Goal: Task Accomplishment & Management: Manage account settings

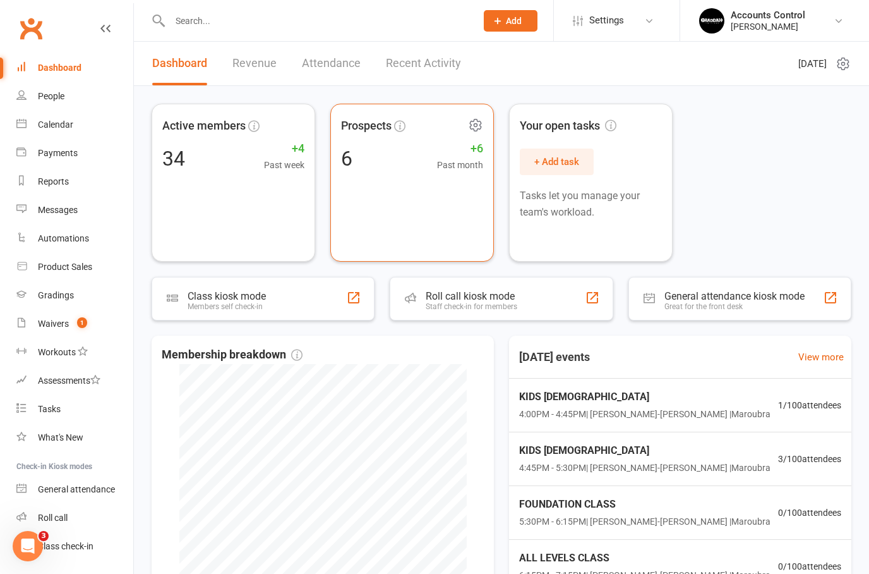
click at [404, 172] on div "Prospects 6 +6 Past month" at bounding box center [412, 183] width 164 height 158
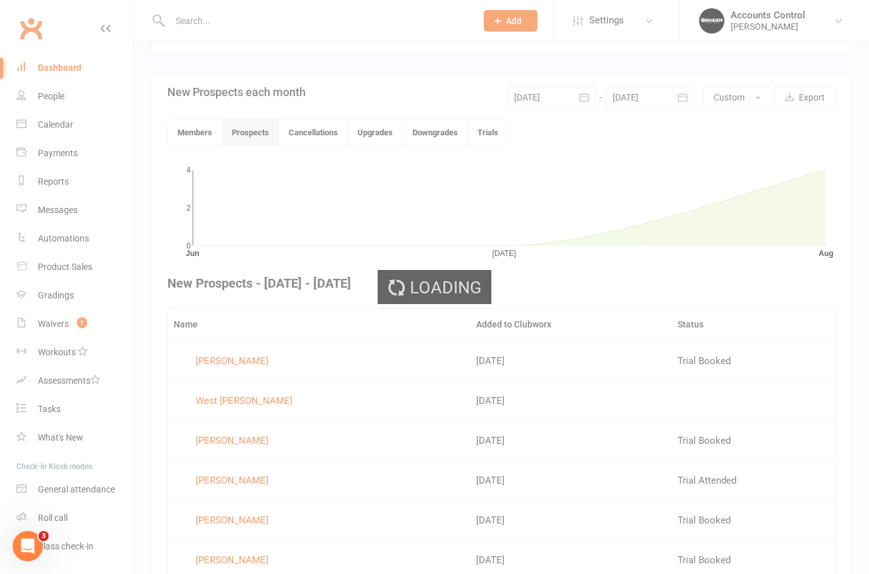
scroll to position [328, 0]
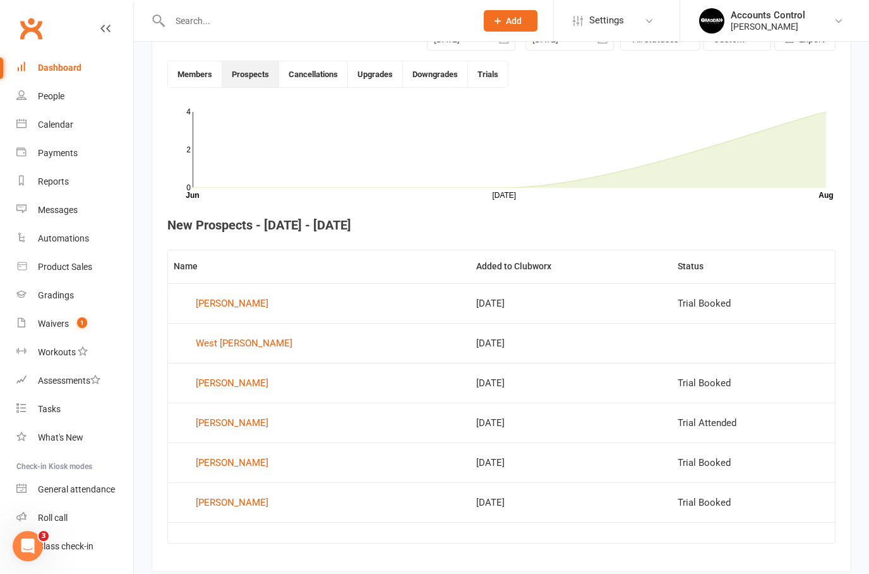
click at [471, 301] on td "Aug 11, 2025" at bounding box center [572, 303] width 202 height 40
click at [241, 303] on link "Jules Kidd" at bounding box center [319, 303] width 291 height 19
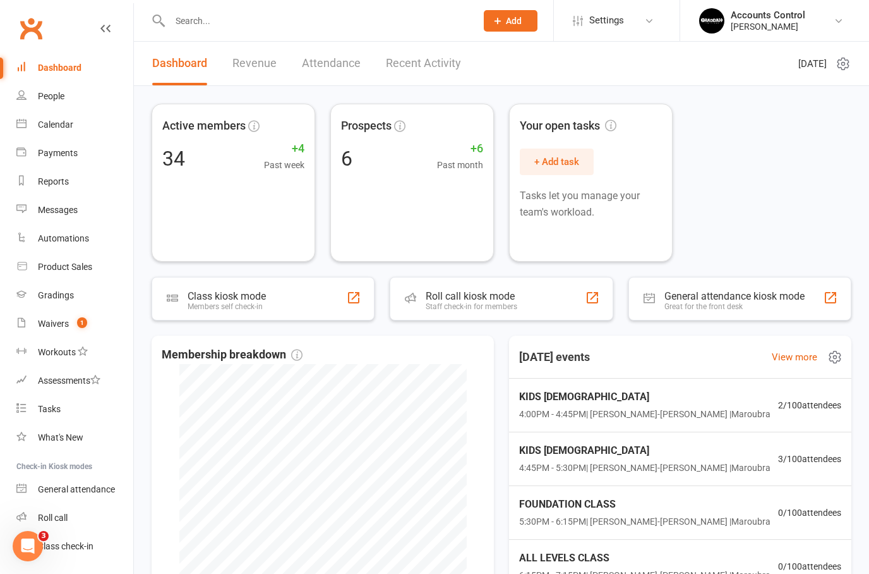
click at [671, 461] on span "4:45PM - 5:30PM | Braddah Jiu-Jitsu Maroubra | Maroubra" at bounding box center [644, 468] width 251 height 14
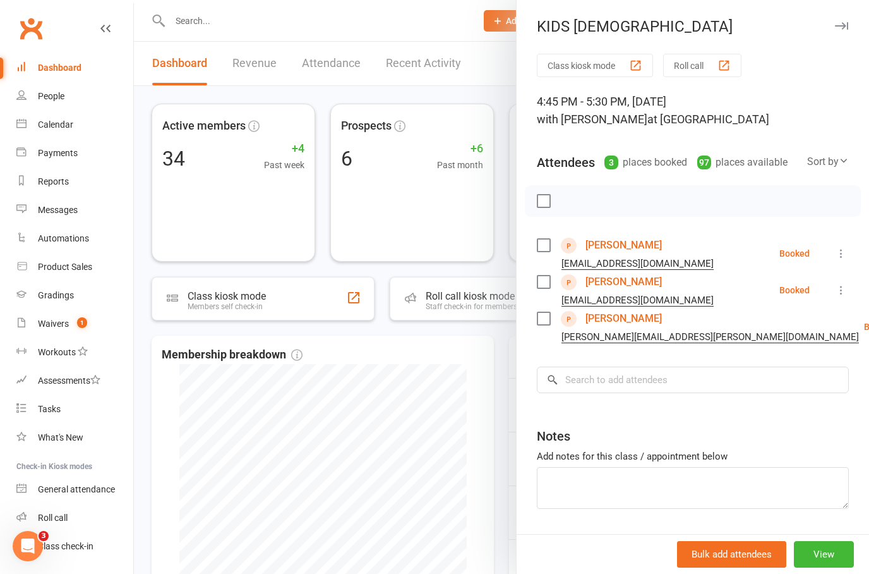
click at [624, 282] on link "Eloise Naudi" at bounding box center [624, 282] width 76 height 20
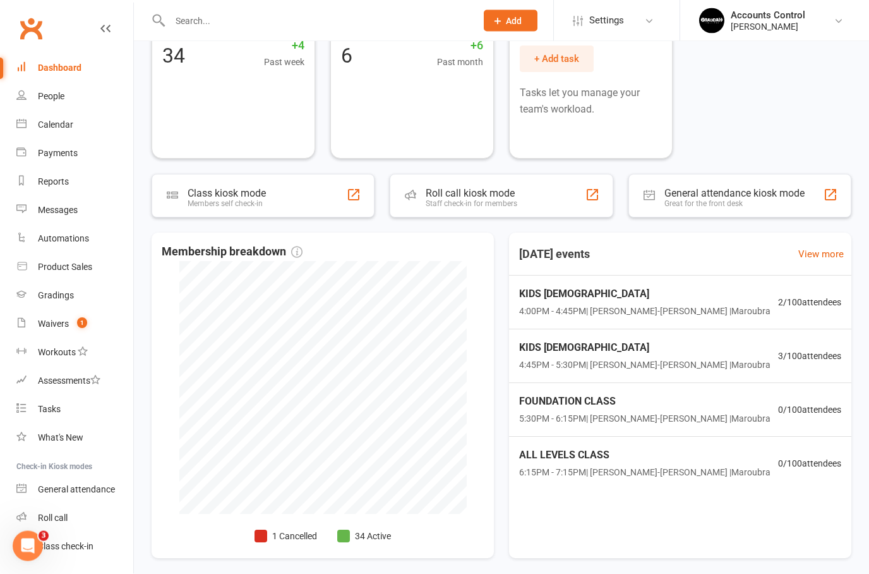
scroll to position [112, 0]
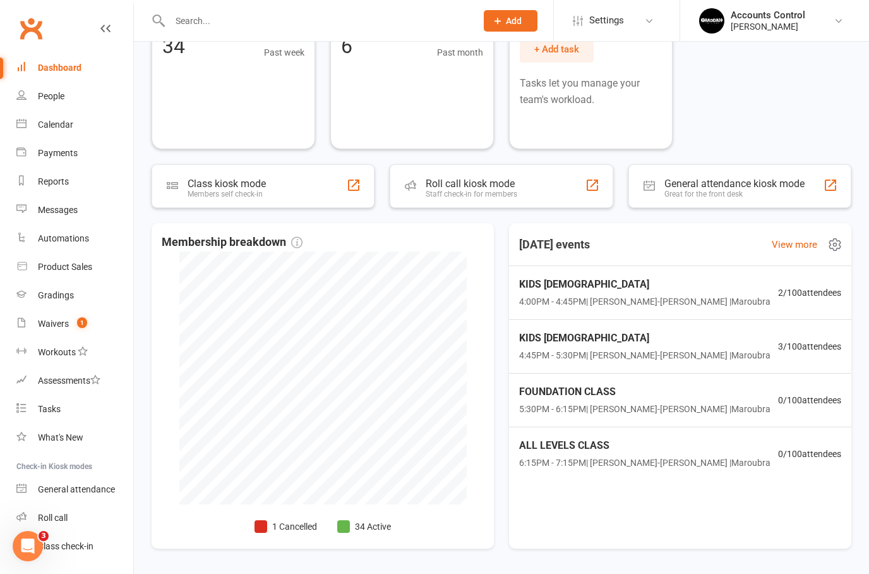
click at [785, 342] on span "3 / 100 attendees" at bounding box center [809, 346] width 63 height 14
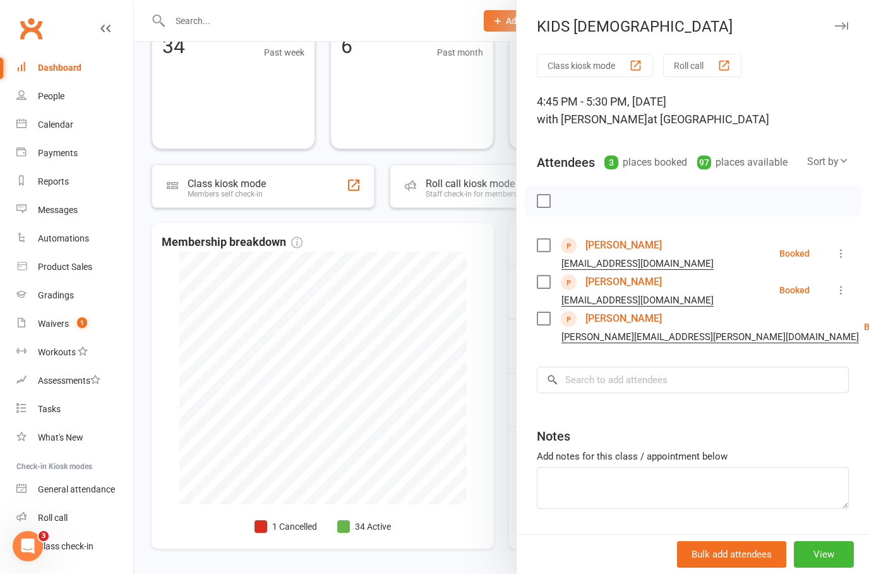
click at [622, 319] on link "[PERSON_NAME]" at bounding box center [624, 318] width 76 height 20
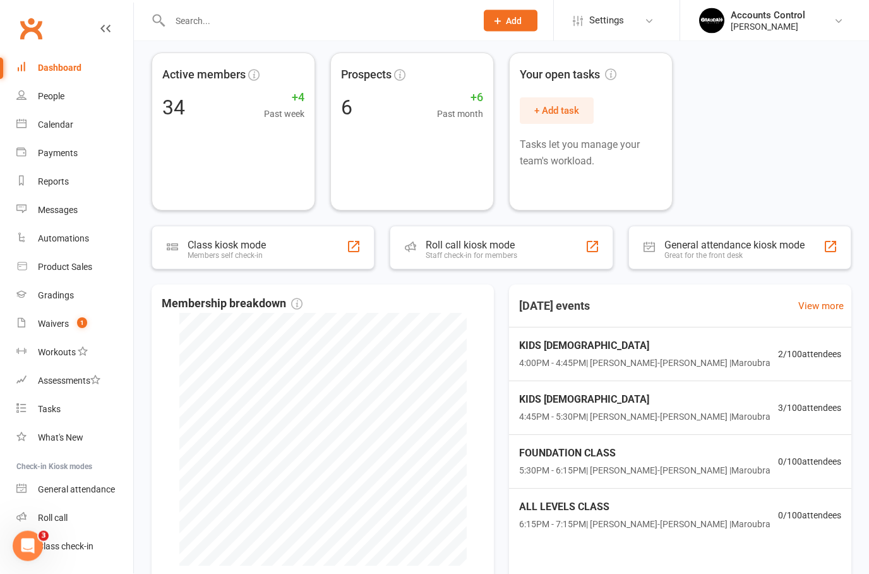
scroll to position [51, 0]
click at [789, 309] on link "View more" at bounding box center [794, 306] width 45 height 15
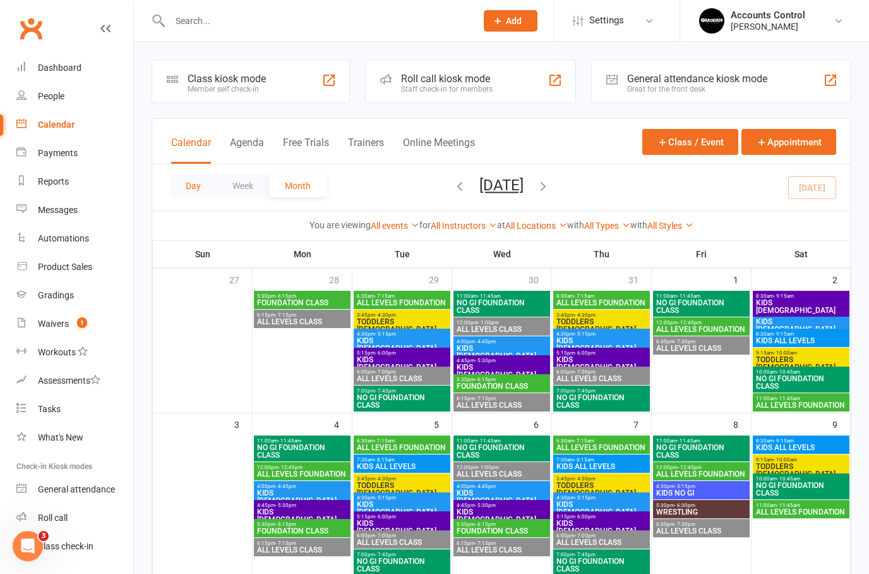
click at [198, 174] on button "Day" at bounding box center [193, 185] width 47 height 23
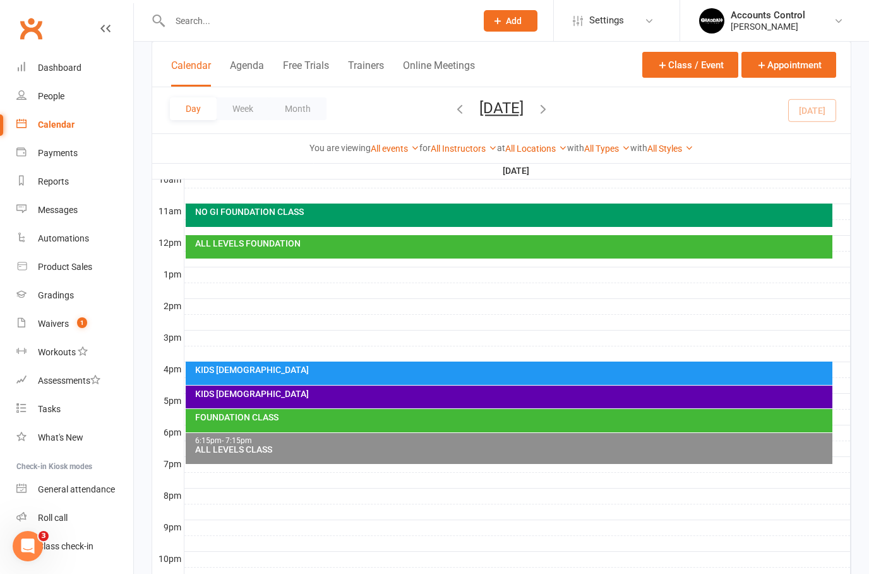
scroll to position [398, 0]
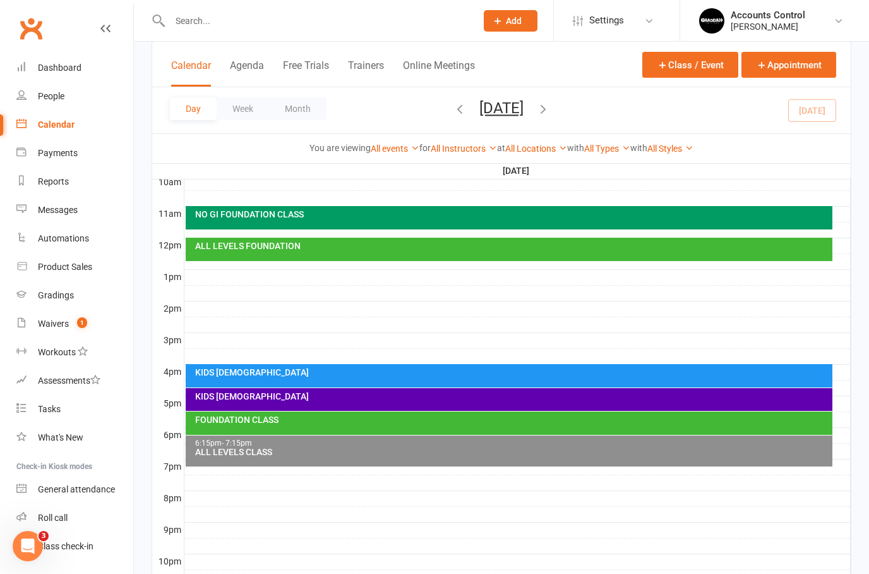
click at [387, 242] on div "ALL LEVELS FOUNDATION" at bounding box center [513, 245] width 636 height 9
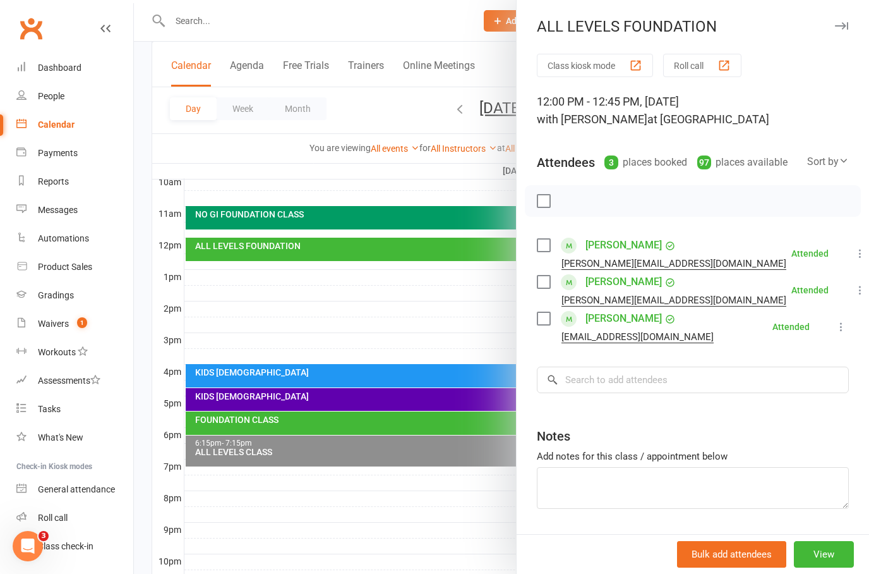
click at [360, 217] on div at bounding box center [502, 287] width 736 height 574
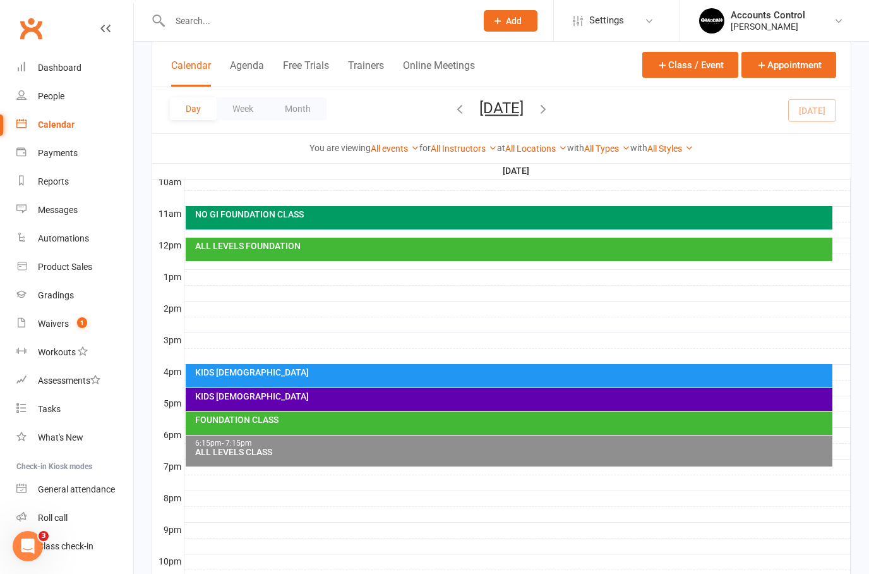
click at [415, 222] on div "NO GI FOUNDATION CLASS" at bounding box center [510, 217] width 648 height 23
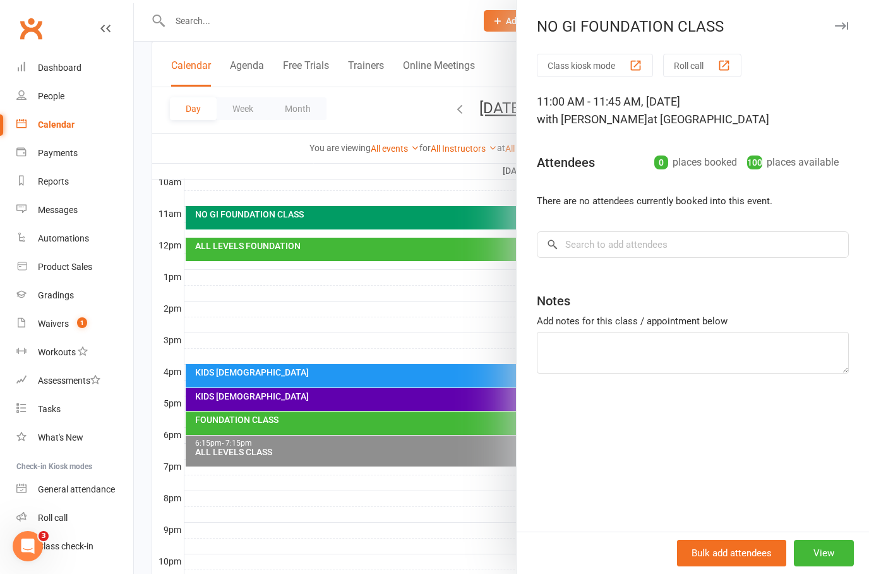
click at [403, 241] on div at bounding box center [502, 287] width 736 height 574
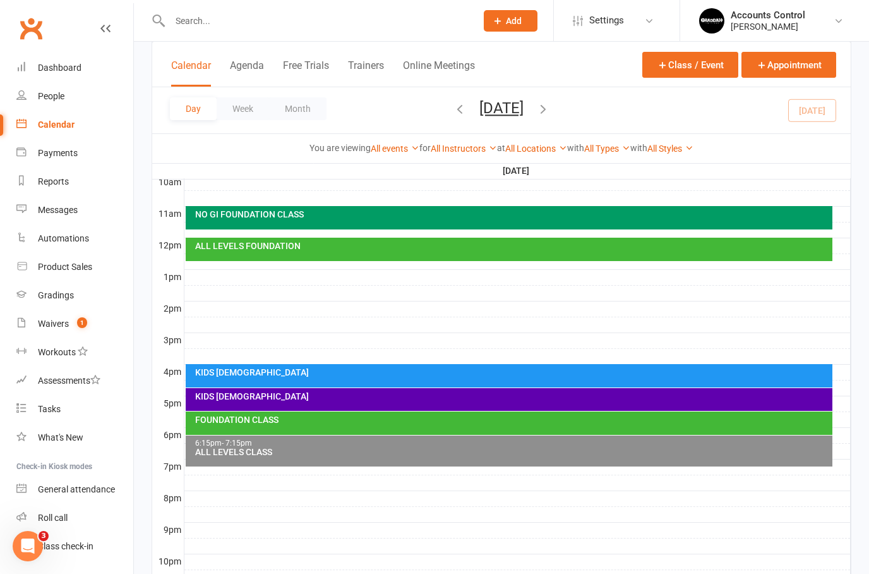
click at [484, 247] on div "ALL LEVELS FOUNDATION" at bounding box center [513, 245] width 636 height 9
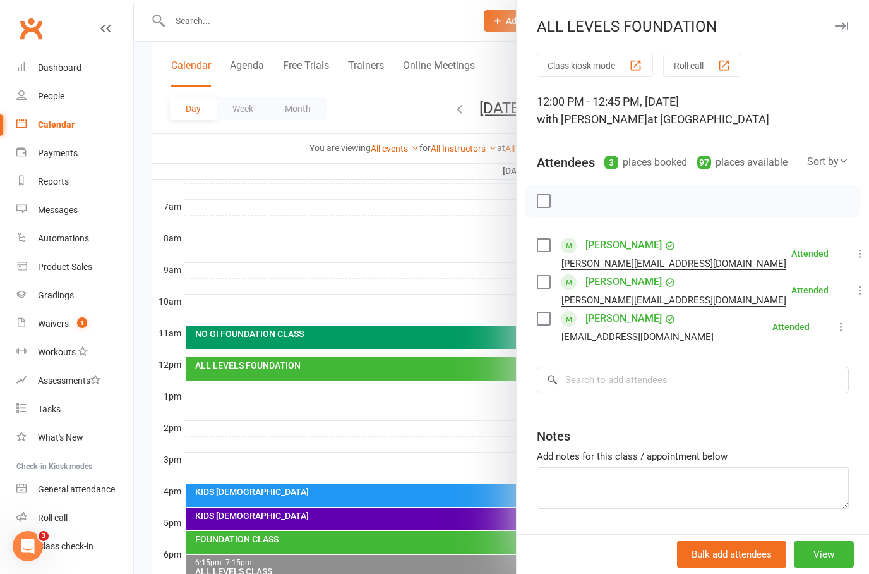
scroll to position [294, 0]
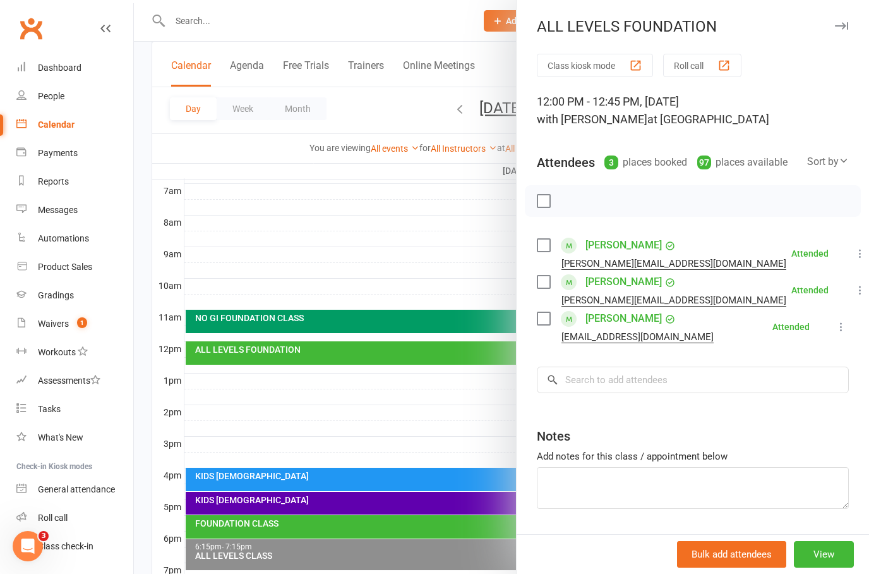
click at [294, 246] on div at bounding box center [502, 287] width 736 height 574
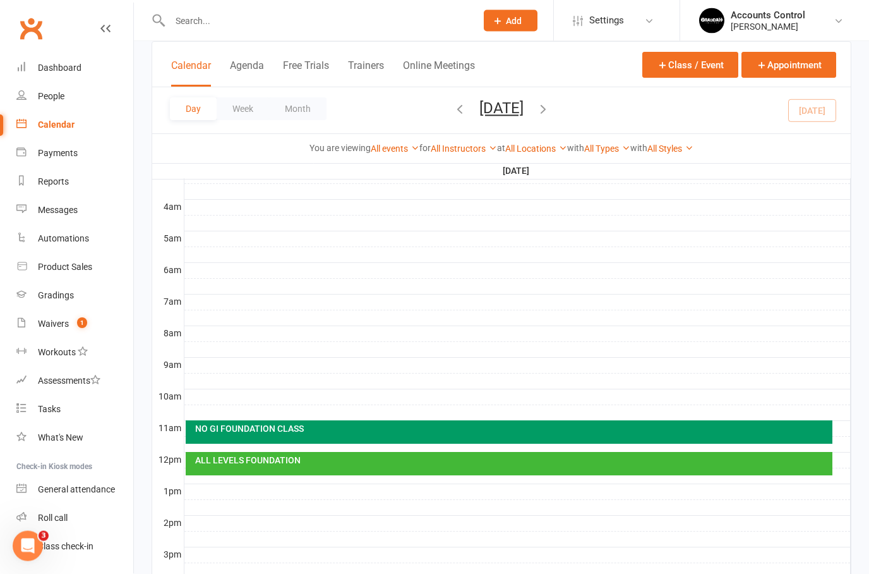
scroll to position [181, 0]
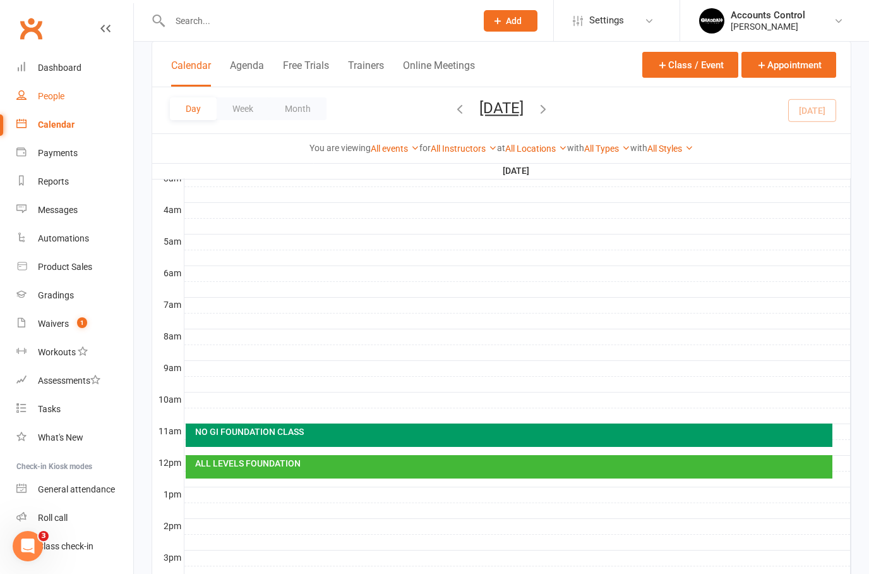
click at [56, 88] on link "People" at bounding box center [74, 96] width 117 height 28
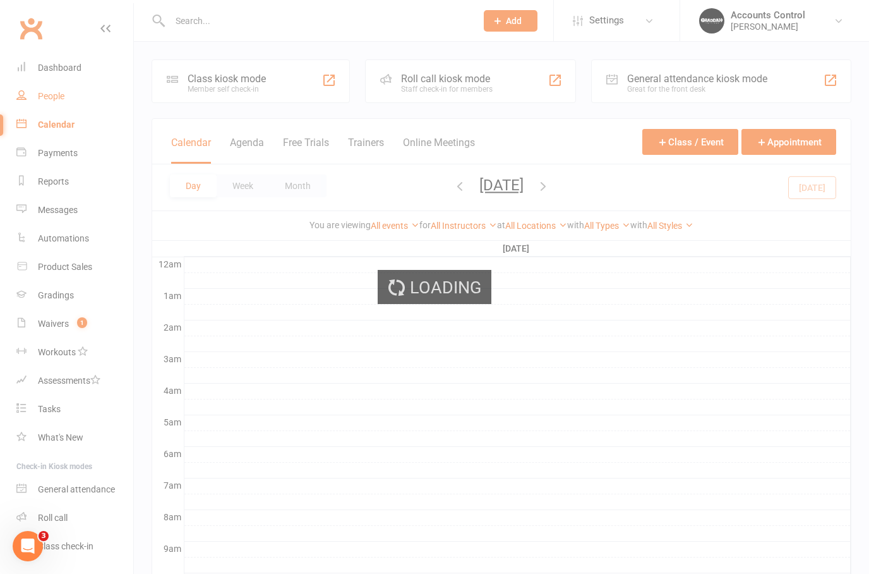
select select "50"
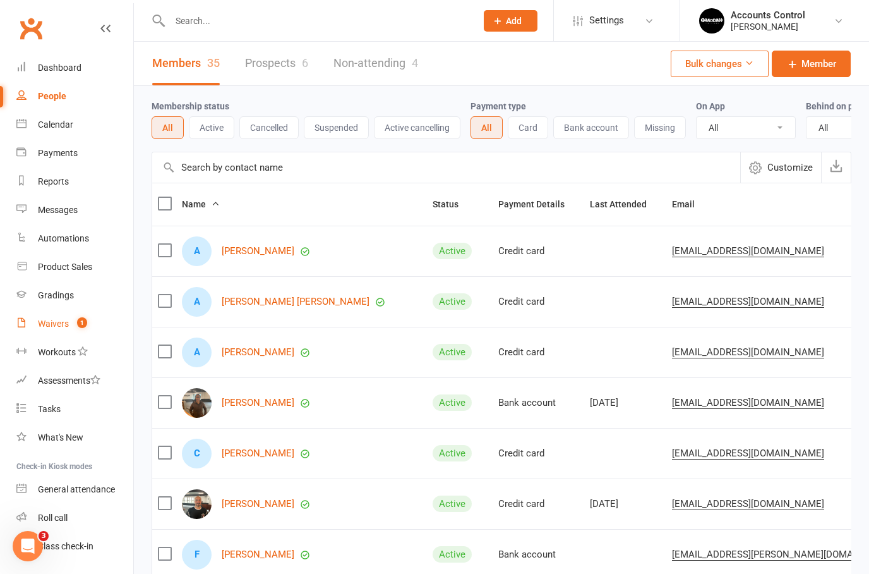
click at [62, 325] on div "Waivers" at bounding box center [53, 323] width 31 height 10
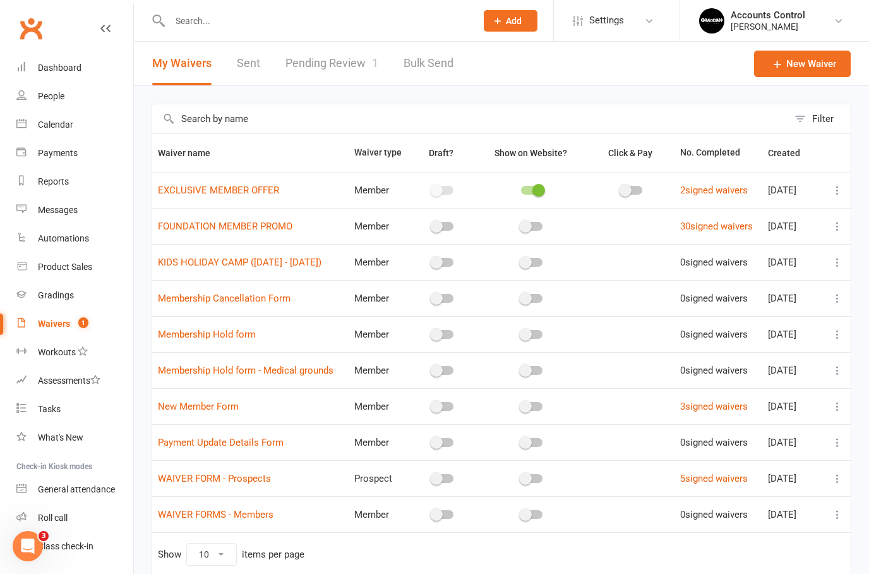
click at [695, 195] on link "2 signed waivers" at bounding box center [715, 190] width 68 height 11
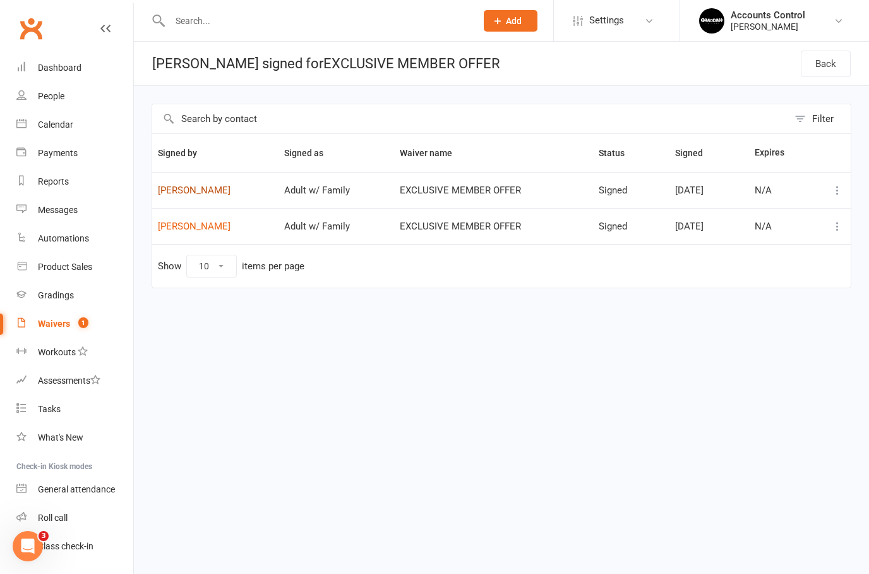
click at [184, 190] on link "Anna Davyskib" at bounding box center [215, 190] width 115 height 11
click at [784, 47] on header "Waivers signed for EXCLUSIVE MEMBER OFFER Back" at bounding box center [502, 64] width 736 height 44
click at [790, 37] on li "Accounts Control Braddah Jiu Jitsu Maroubra Signed in as: Braddah Jiu Jitsu Mar…" at bounding box center [775, 20] width 190 height 41
click at [806, 24] on div "[PERSON_NAME]" at bounding box center [768, 26] width 75 height 11
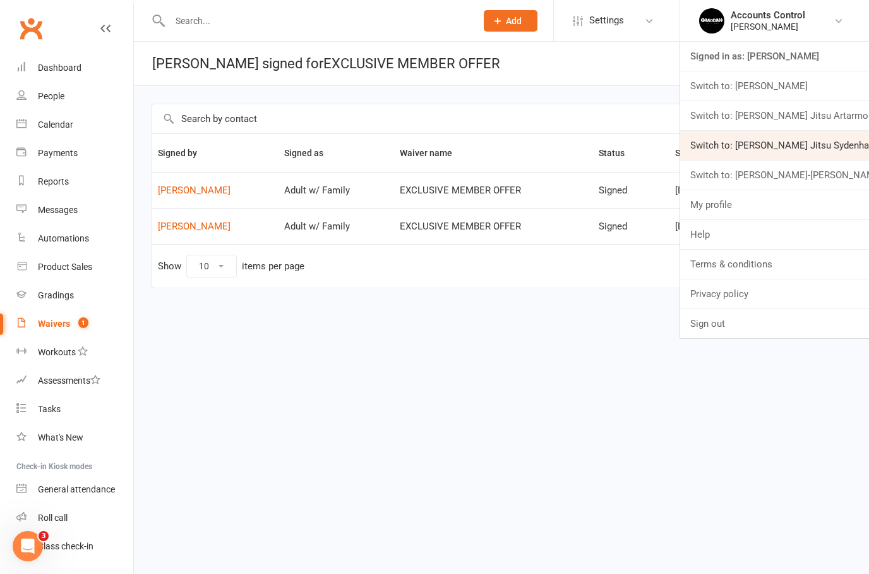
click at [738, 143] on link "Switch to: [PERSON_NAME] Jitsu Sydenham" at bounding box center [775, 145] width 189 height 29
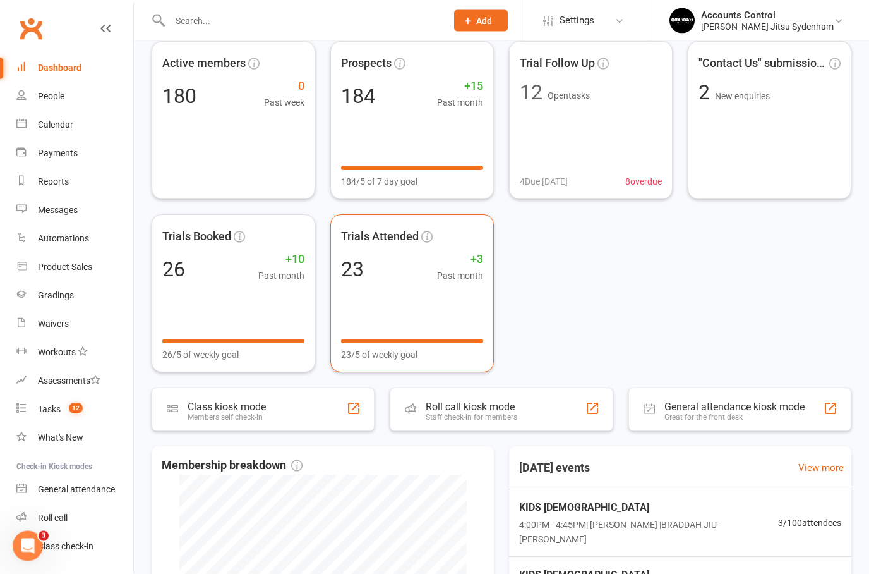
scroll to position [44, 0]
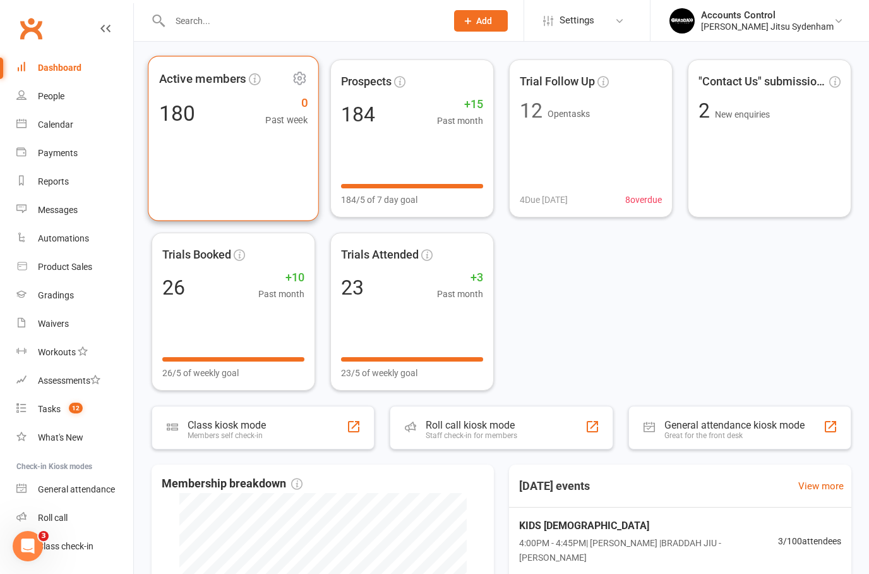
click at [194, 159] on div "Active members 180 0 Past week" at bounding box center [233, 138] width 171 height 165
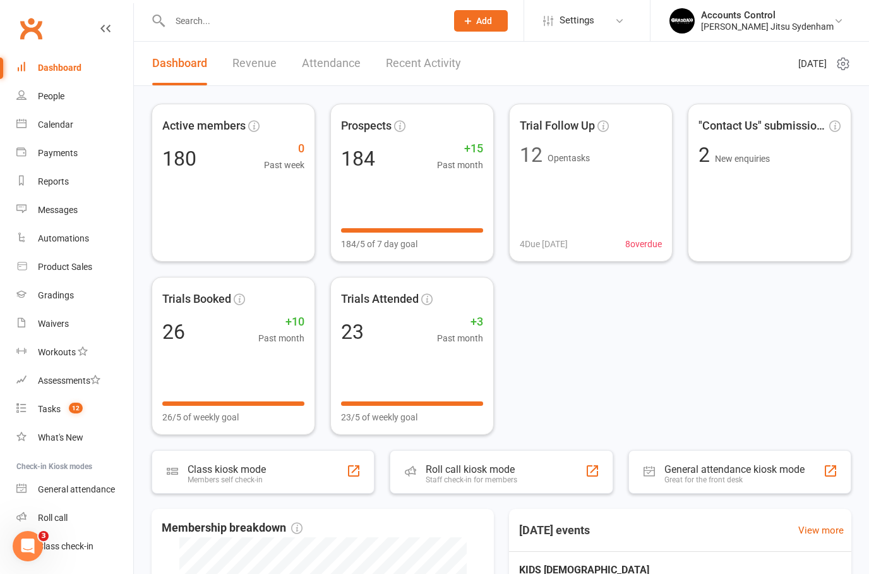
click at [305, 62] on link "Attendance" at bounding box center [331, 64] width 59 height 44
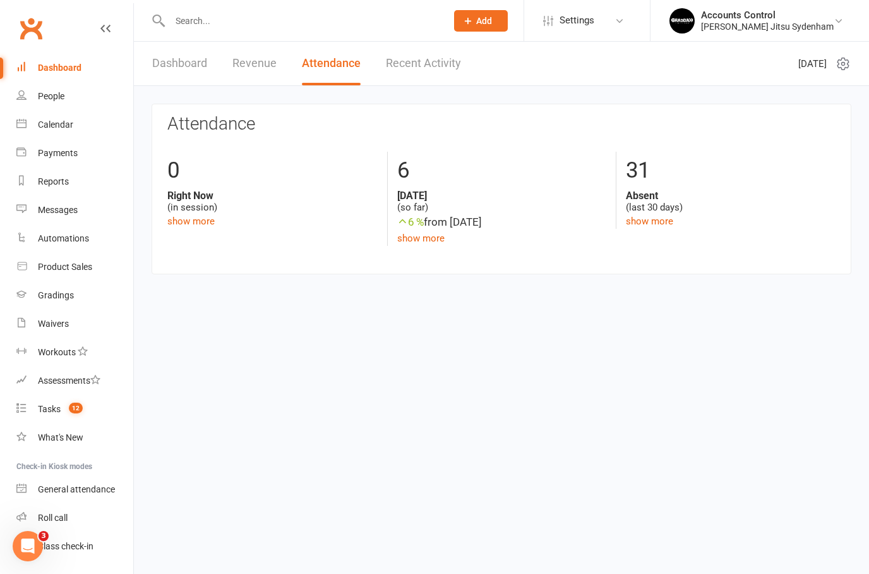
click at [195, 66] on link "Dashboard" at bounding box center [179, 64] width 55 height 44
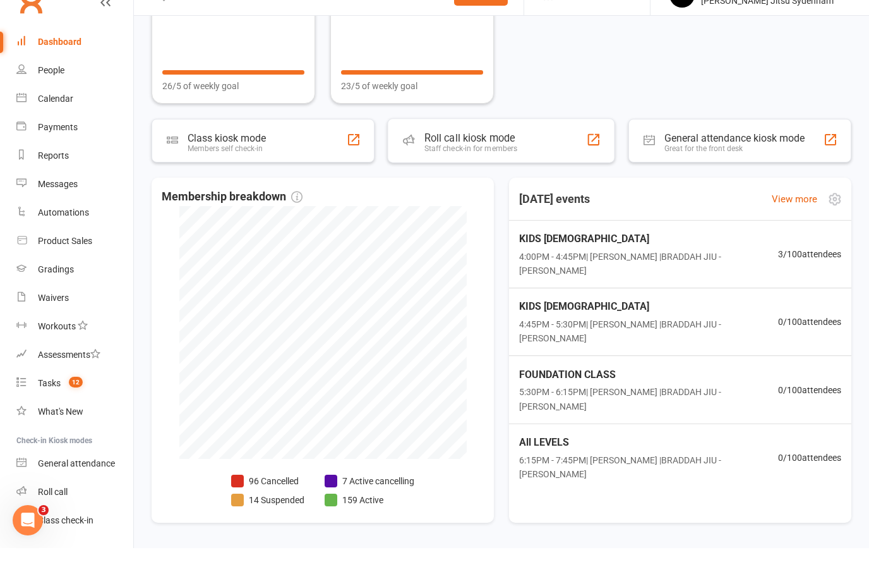
scroll to position [305, 0]
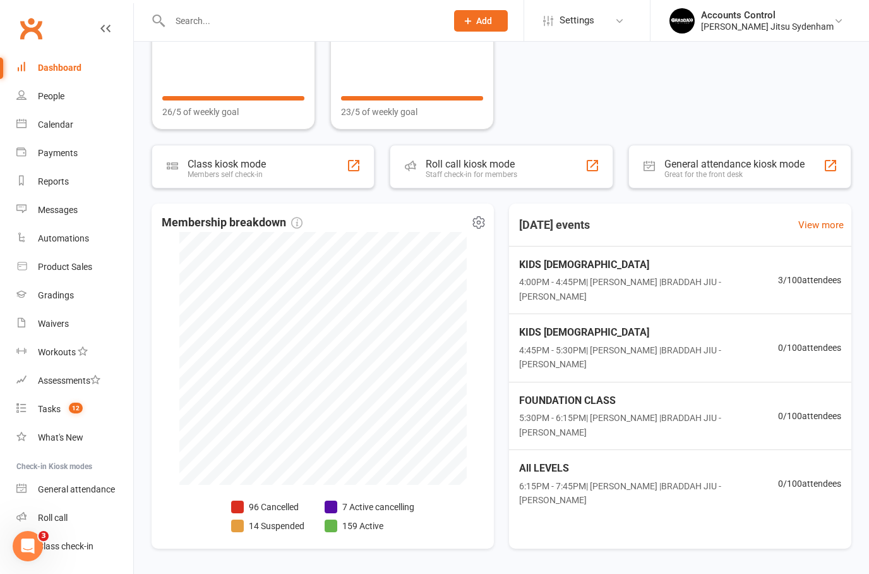
click at [482, 229] on icon at bounding box center [478, 222] width 15 height 15
click at [484, 451] on div "Membership breakdown 96 Cancelled 14 Suspended 7 Active cancelling 159 Active" at bounding box center [323, 375] width 342 height 345
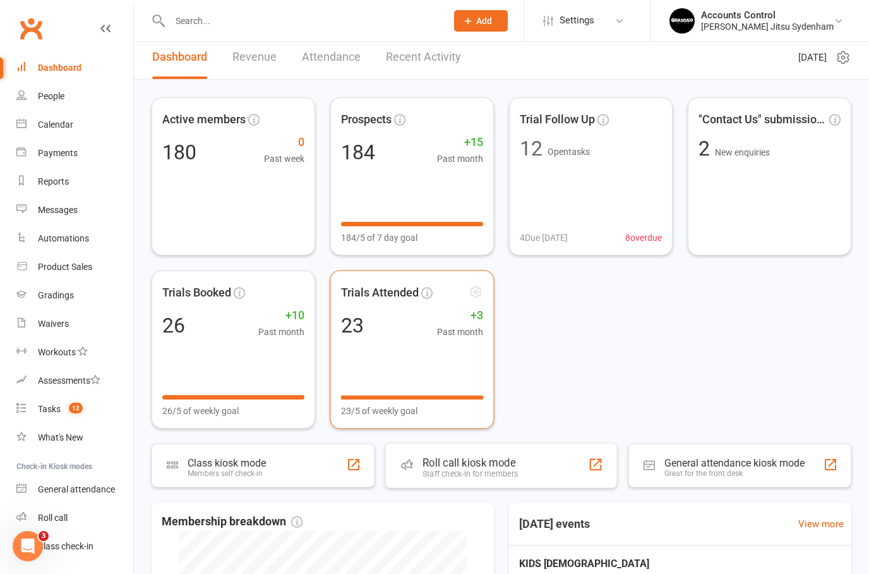
scroll to position [0, 0]
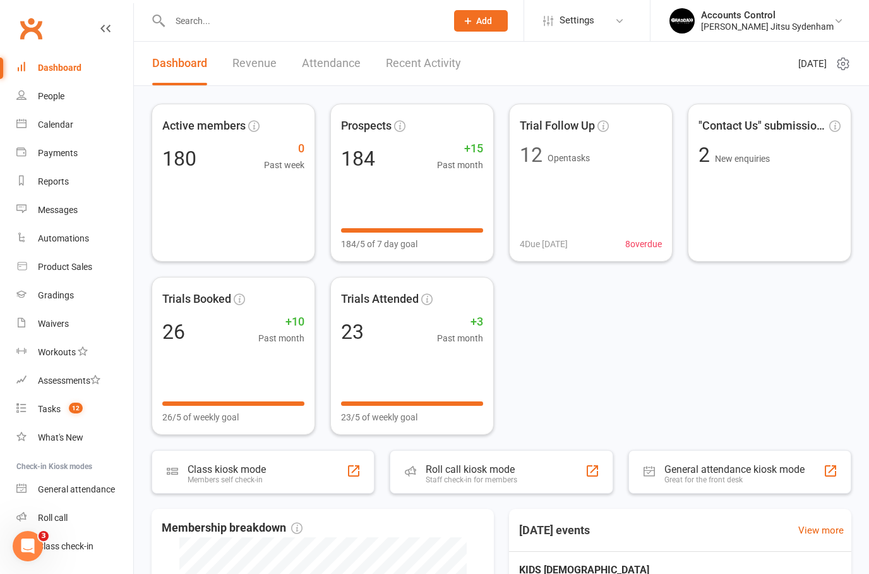
click at [243, 57] on link "Revenue" at bounding box center [255, 64] width 44 height 44
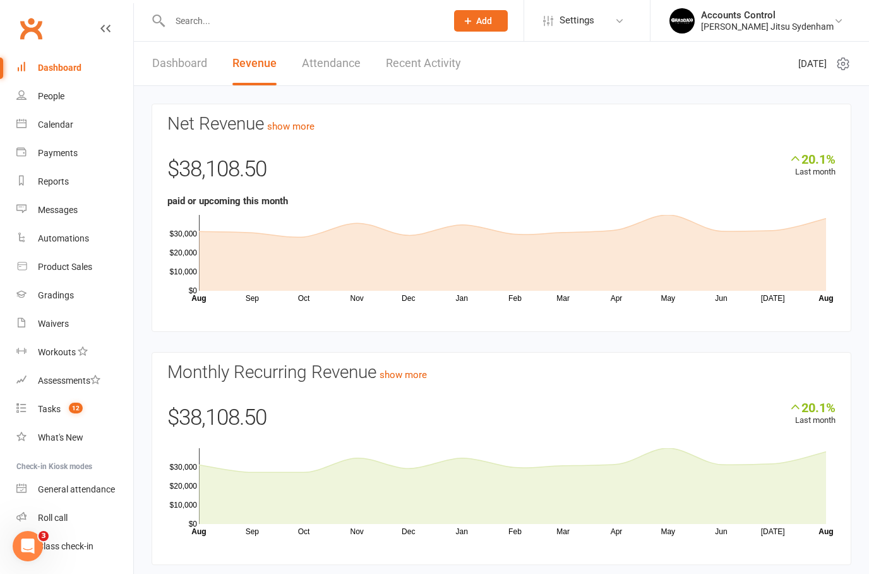
click at [186, 61] on link "Dashboard" at bounding box center [179, 64] width 55 height 44
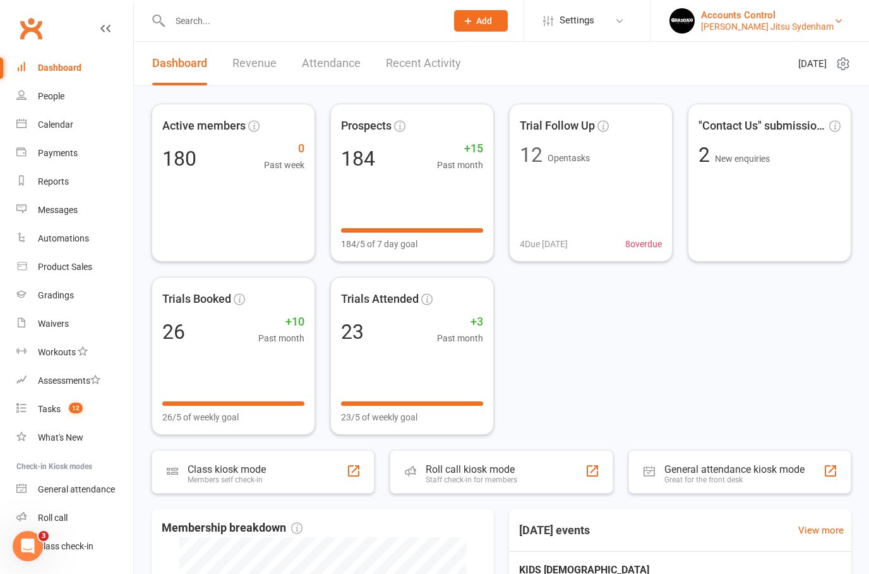
click at [844, 21] on link "Accounts Control Braddah Jiu Jitsu Sydenham" at bounding box center [760, 20] width 181 height 25
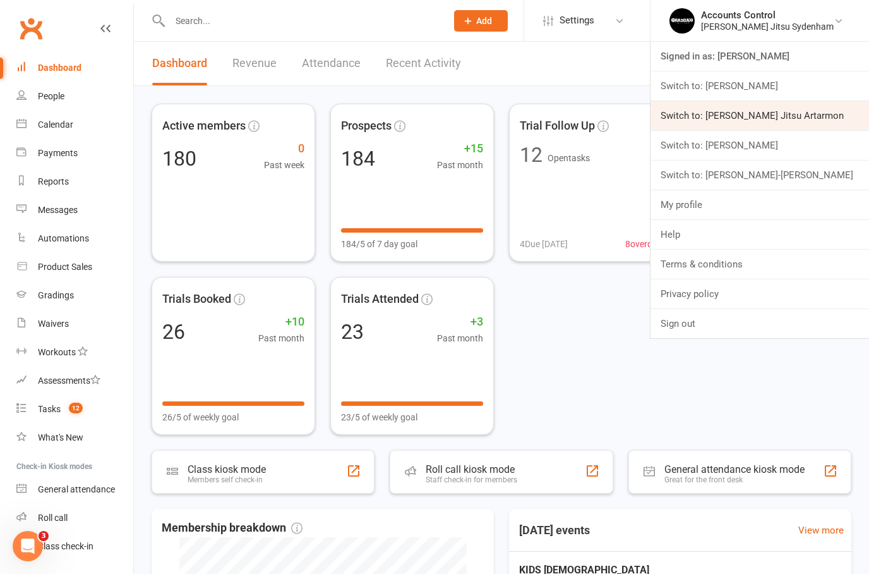
click at [716, 119] on link "Switch to: [PERSON_NAME] Jitsu Artarmon" at bounding box center [760, 115] width 219 height 29
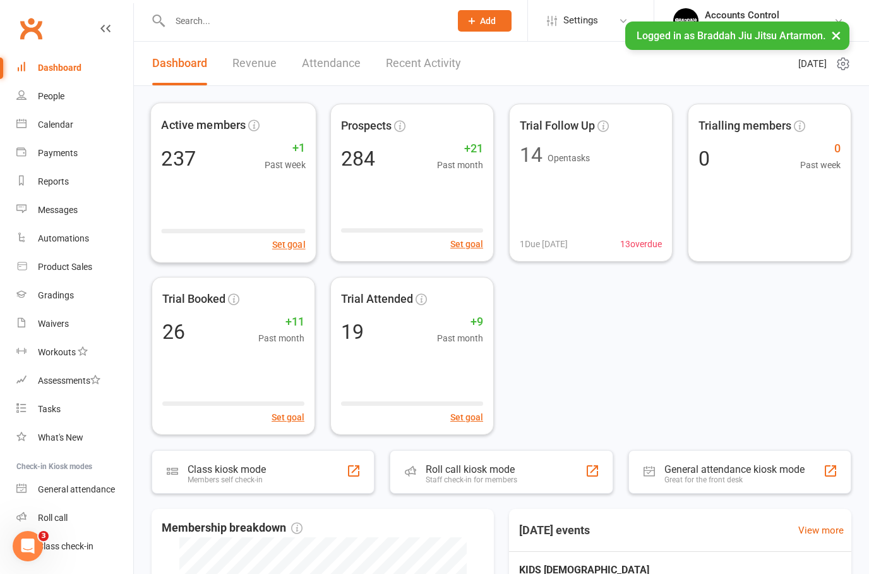
click at [246, 85] on header "Dashboard Revenue Attendance Recent Activity [DATE]" at bounding box center [502, 64] width 736 height 44
click at [255, 71] on link "Revenue" at bounding box center [255, 64] width 44 height 44
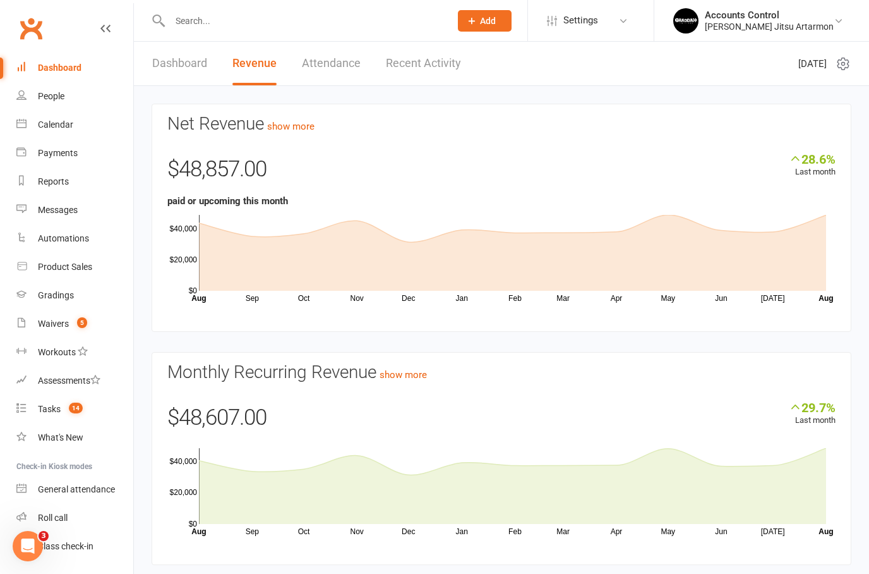
click at [203, 69] on link "Dashboard" at bounding box center [179, 64] width 55 height 44
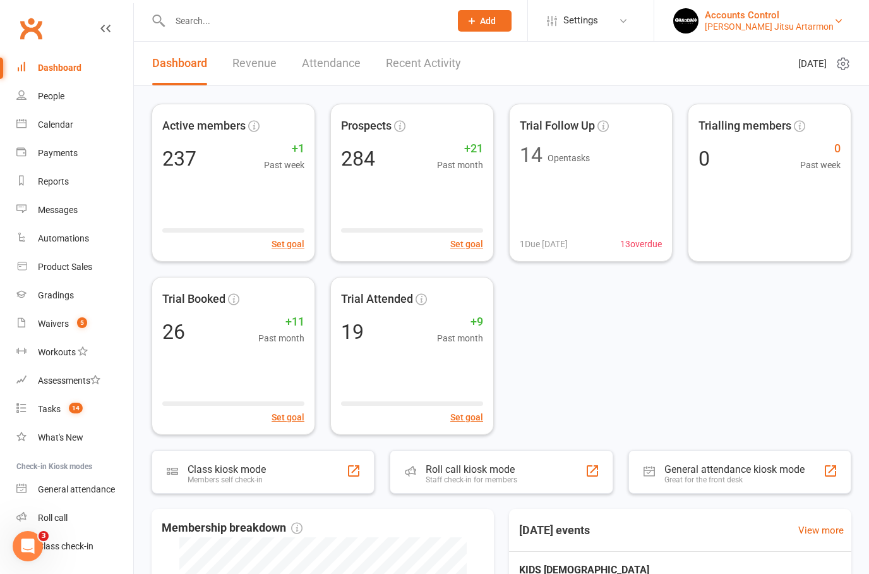
click at [835, 13] on link "Accounts Control Braddah Jiu Jitsu Artarmon" at bounding box center [762, 20] width 177 height 25
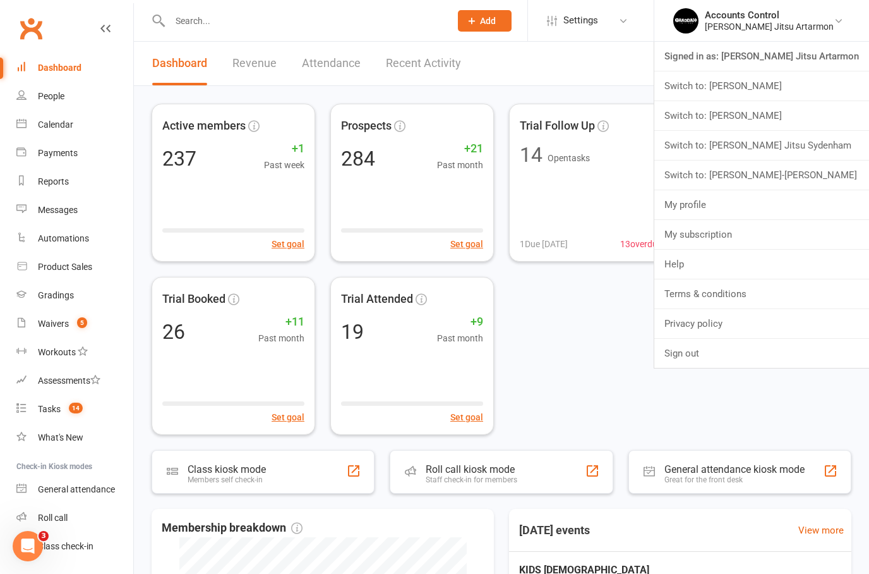
click at [796, 56] on link "Signed in as: Braddah Jiu Jitsu Artarmon" at bounding box center [762, 56] width 215 height 29
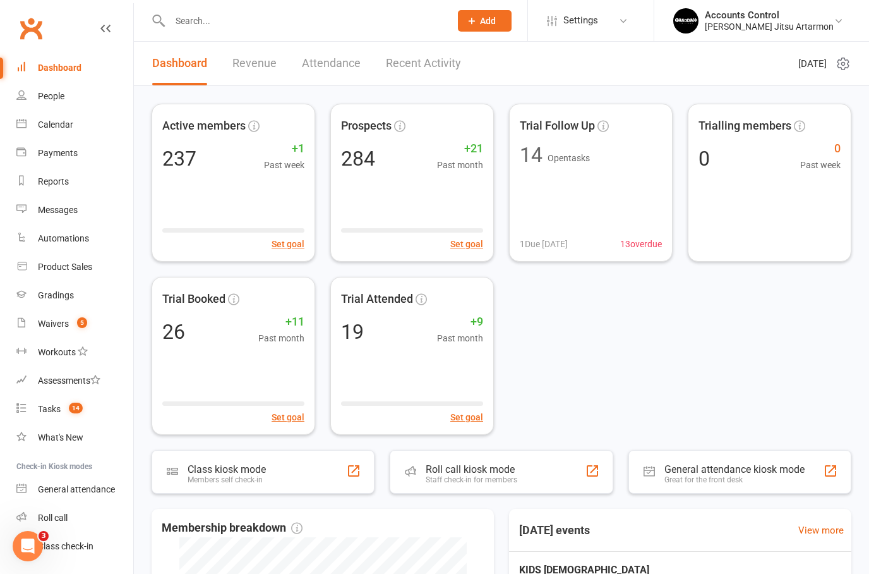
click at [803, 6] on li "Accounts Control Braddah Jiu Jitsu Artarmon Signed in as: Braddah Jiu Jitsu Art…" at bounding box center [761, 20] width 215 height 41
click at [805, 11] on div "Accounts Control" at bounding box center [769, 14] width 129 height 11
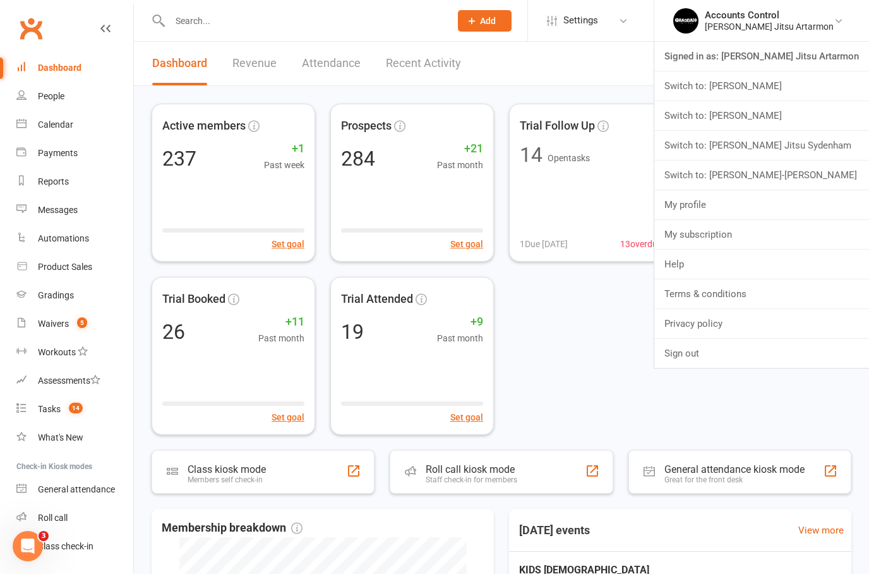
click at [758, 129] on link "Switch to: Braddah Jiu Jitsu Maroubra" at bounding box center [762, 115] width 215 height 29
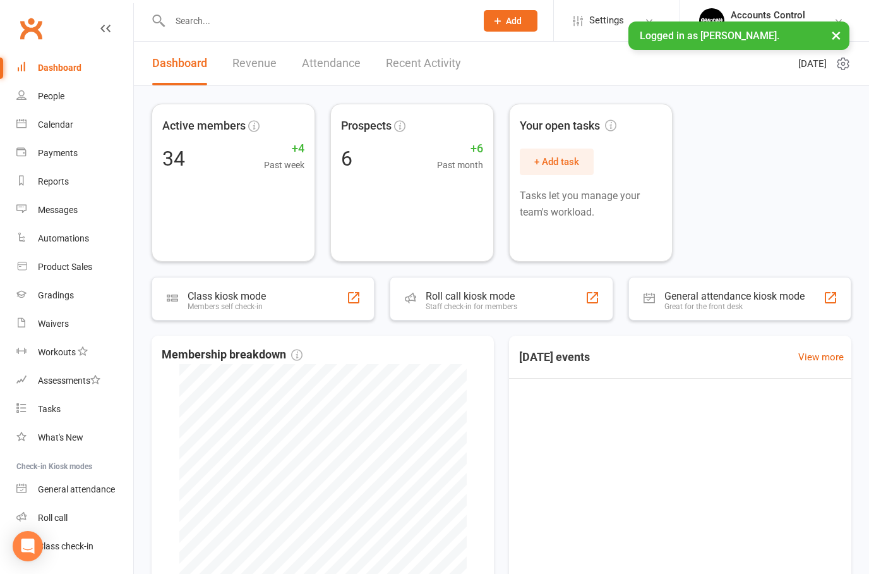
click at [265, 73] on link "Revenue" at bounding box center [255, 64] width 44 height 44
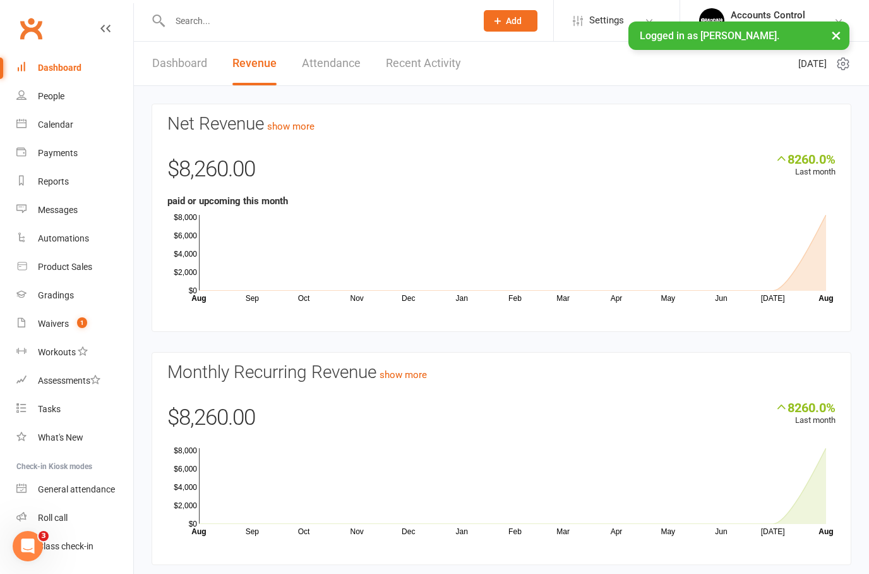
click at [176, 72] on link "Dashboard" at bounding box center [179, 64] width 55 height 44
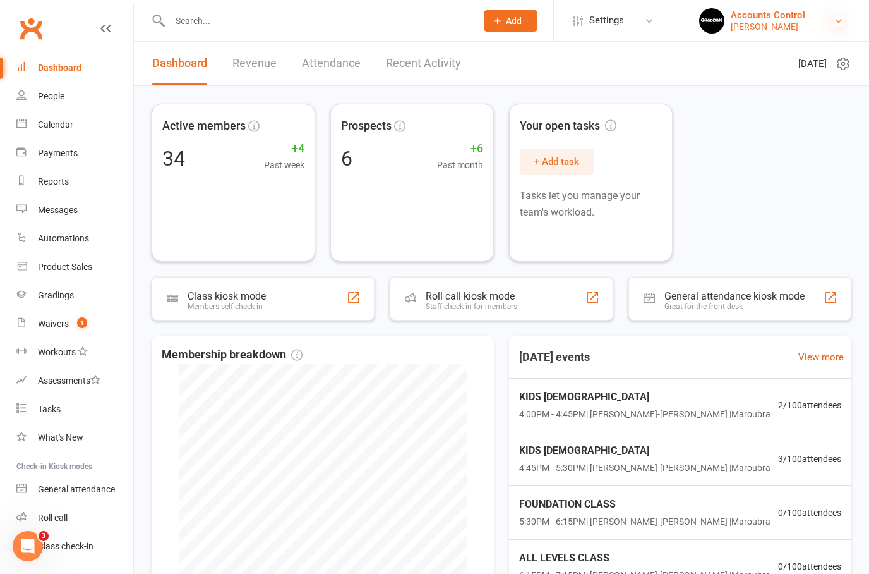
click at [840, 16] on icon at bounding box center [839, 21] width 10 height 10
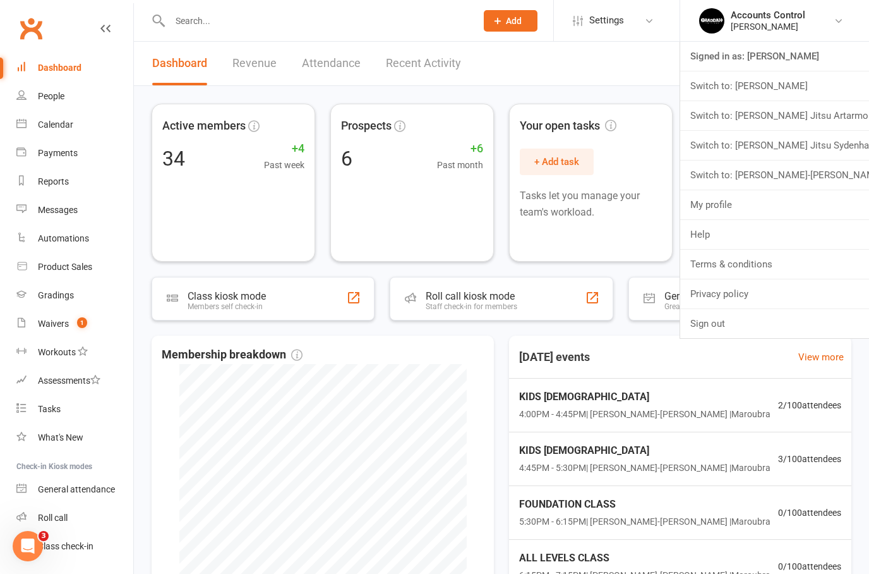
click at [764, 142] on link "Switch to: [PERSON_NAME] Jitsu Sydenham" at bounding box center [775, 145] width 189 height 29
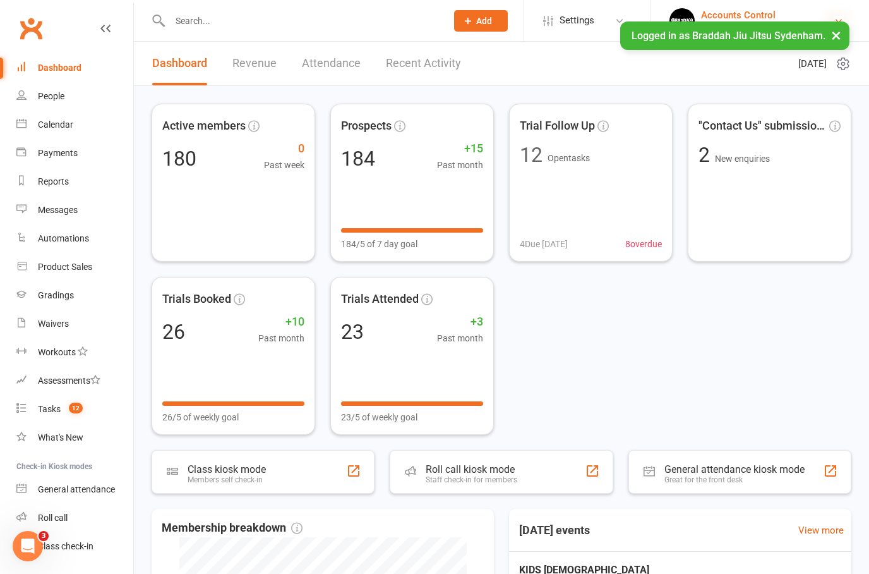
click at [837, 21] on icon at bounding box center [839, 21] width 10 height 10
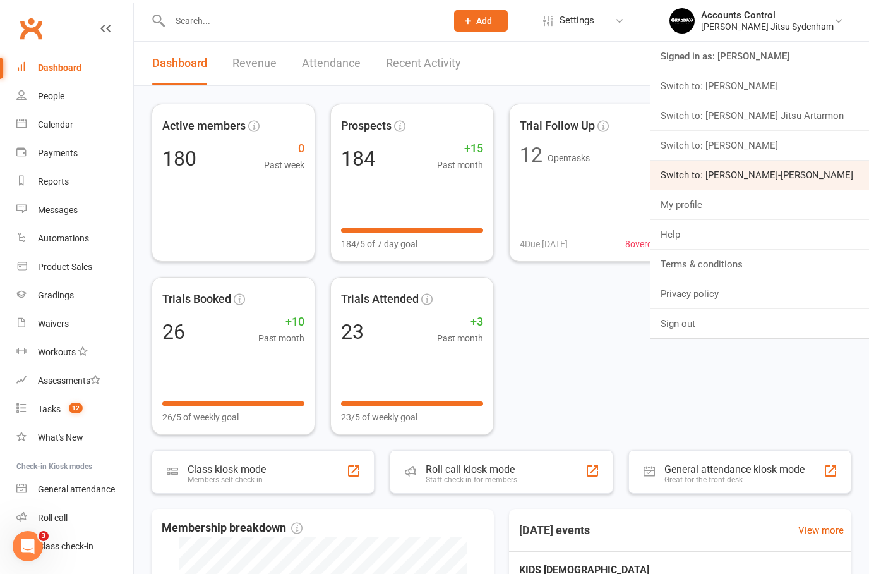
click at [775, 169] on link "Switch to: [PERSON_NAME]-[PERSON_NAME]" at bounding box center [760, 175] width 219 height 29
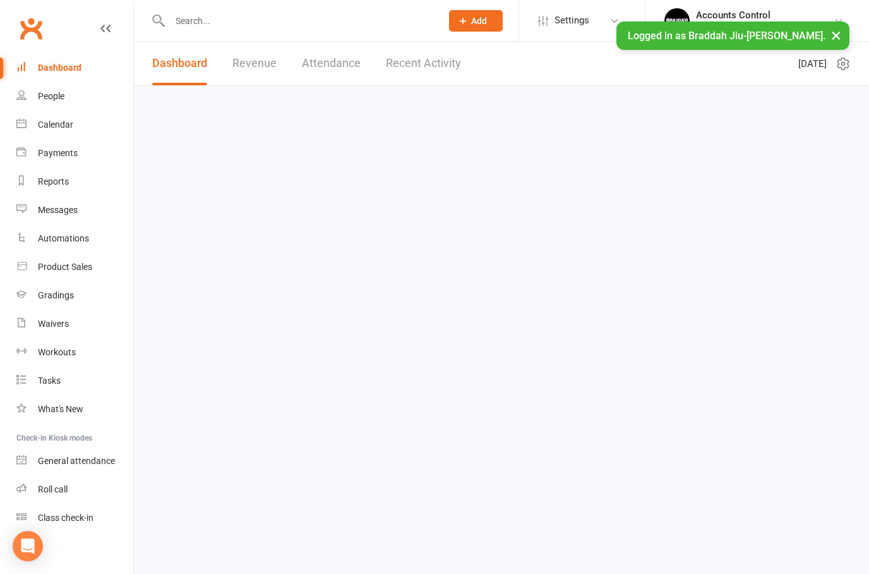
click at [256, 78] on link "Revenue" at bounding box center [255, 64] width 44 height 44
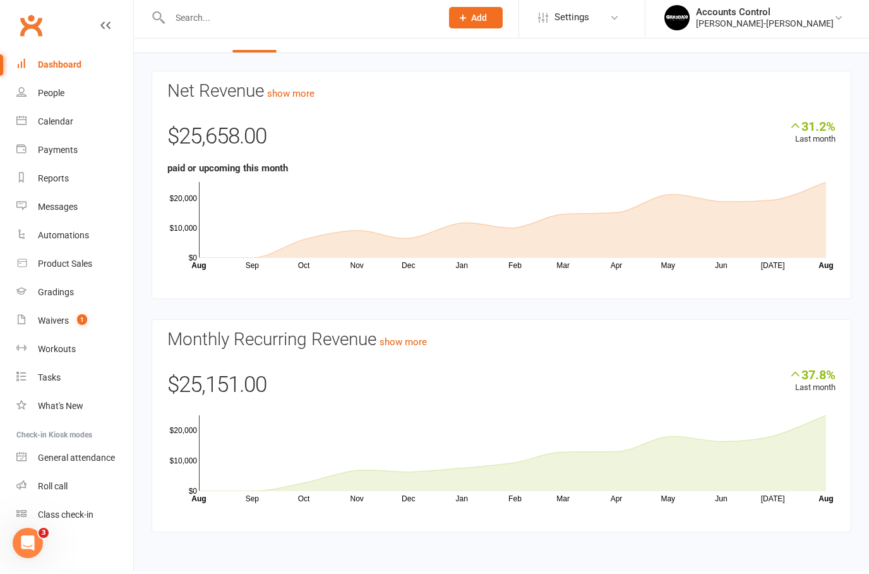
scroll to position [18, 0]
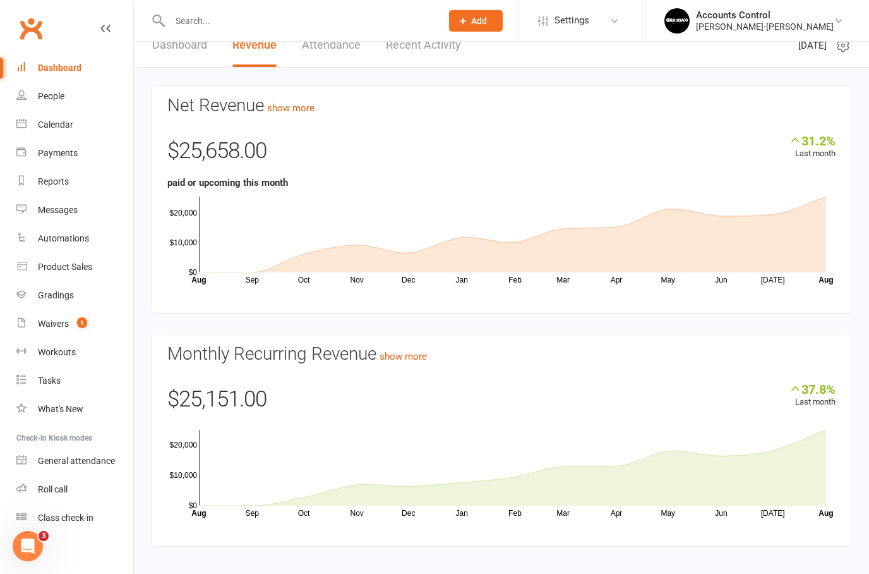
click at [166, 47] on link "Dashboard" at bounding box center [179, 45] width 55 height 44
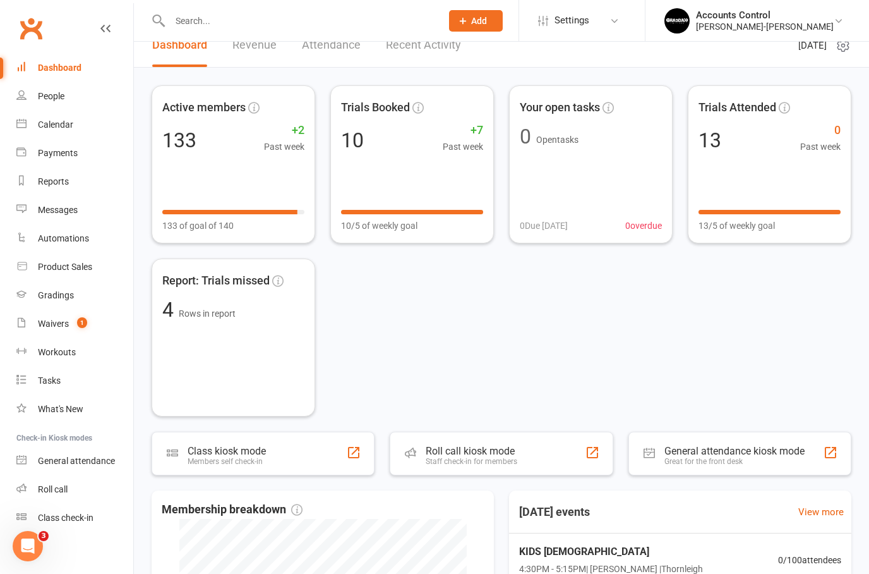
click at [842, 37] on li "Accounts Control Braddah Jiu-Jitsu Thornleigh Signed in as: Braddah Jiu-Jitsu T…" at bounding box center [757, 20] width 224 height 41
click at [840, 24] on icon at bounding box center [839, 21] width 10 height 10
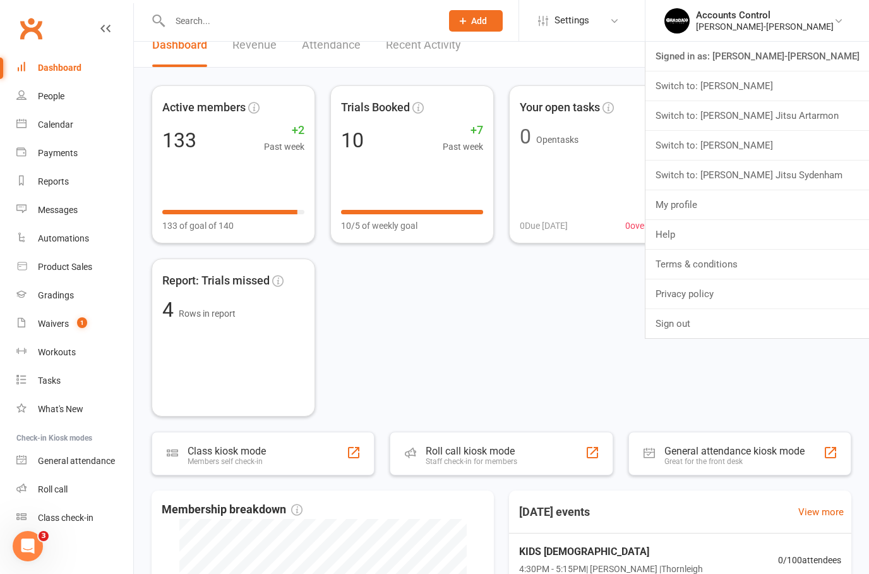
drag, startPoint x: 758, startPoint y: 65, endPoint x: 748, endPoint y: 154, distance: 89.7
click at [748, 154] on ul "Signed in as: Braddah Jiu-Jitsu Thornleigh Switch to: Braddah Eastwood Switch t…" at bounding box center [757, 190] width 225 height 297
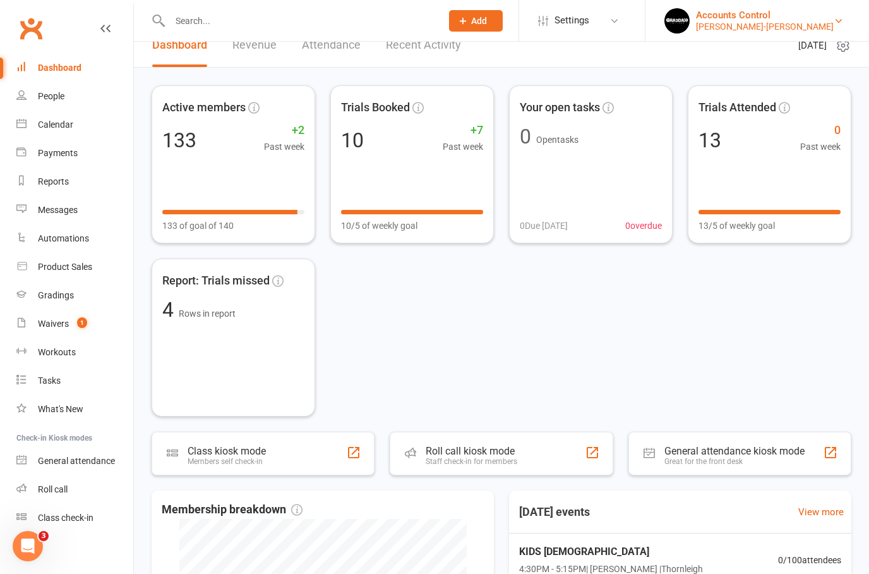
click at [847, 23] on link "Accounts Control Braddah Jiu-Jitsu Thornleigh" at bounding box center [758, 20] width 186 height 25
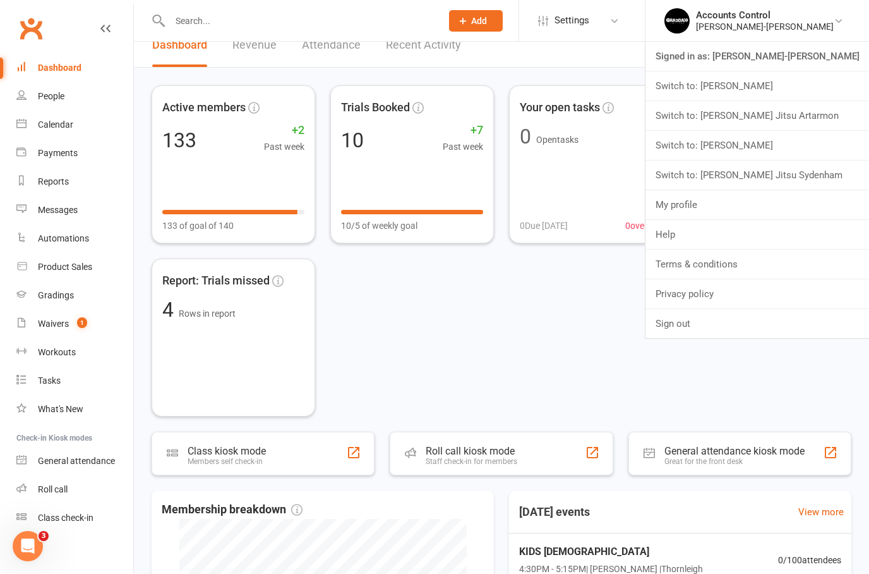
click at [753, 152] on link "Switch to: Braddah Jiu Jitsu Maroubra" at bounding box center [758, 145] width 224 height 29
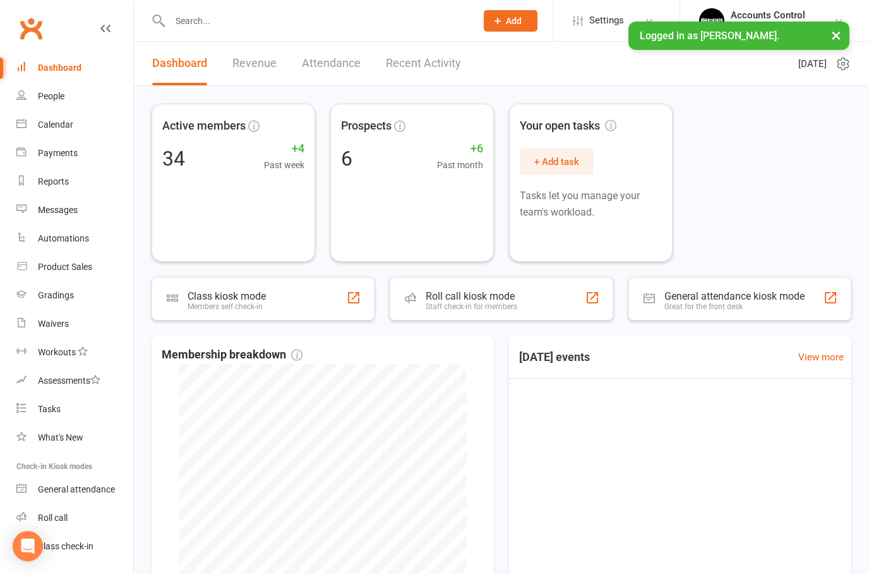
click at [51, 104] on link "People" at bounding box center [74, 96] width 117 height 28
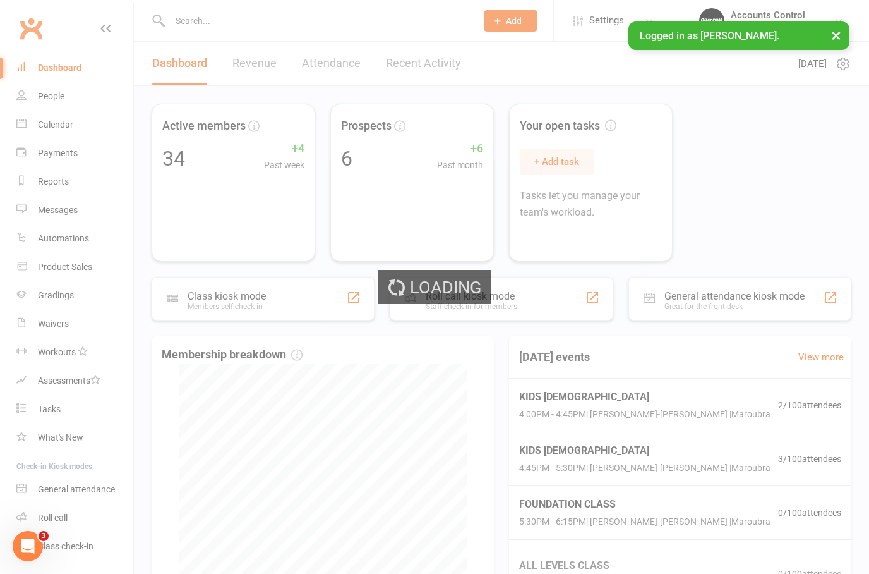
select select "50"
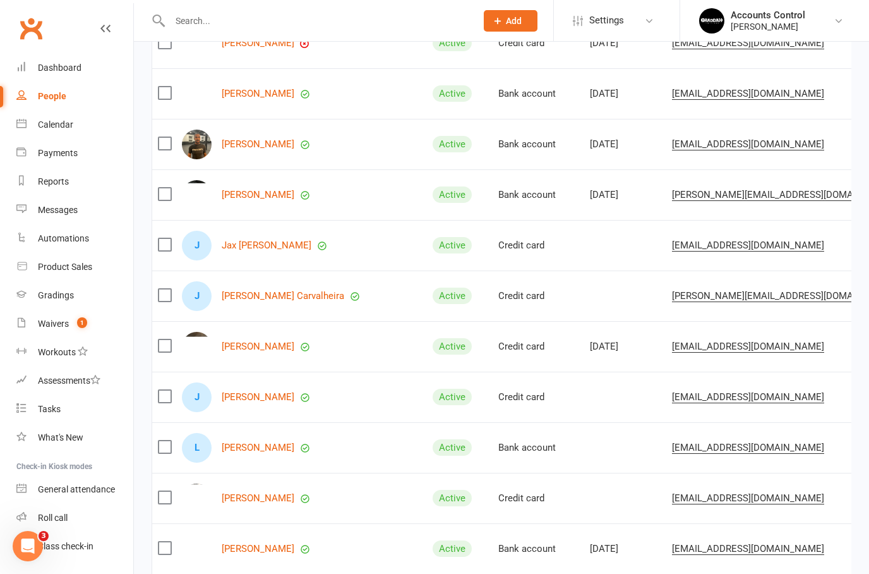
scroll to position [761, 0]
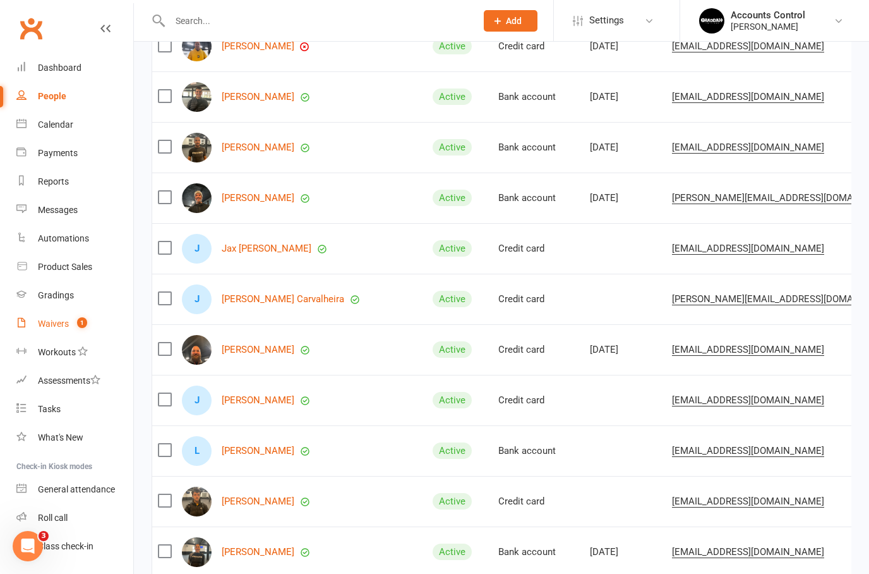
click at [44, 329] on div "Waivers" at bounding box center [53, 323] width 31 height 10
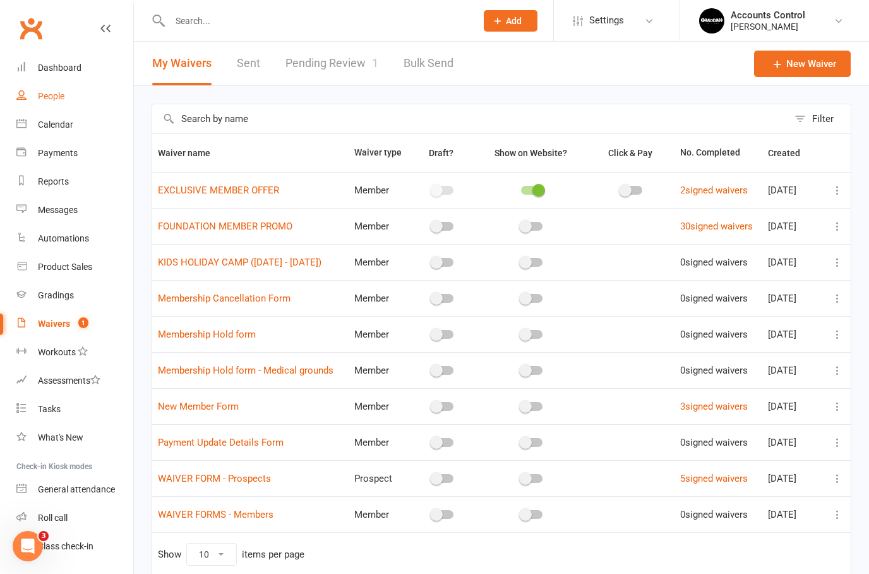
click at [62, 105] on link "People" at bounding box center [74, 96] width 117 height 28
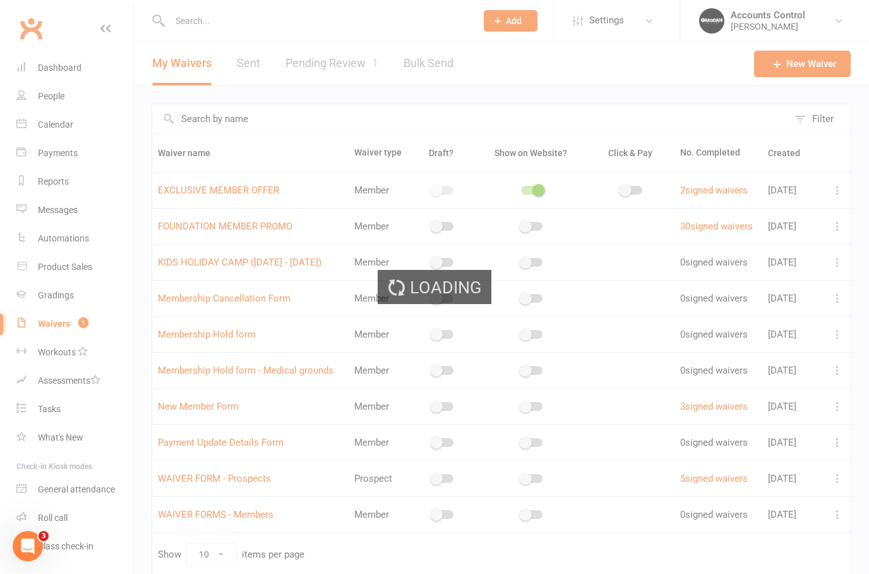
select select "50"
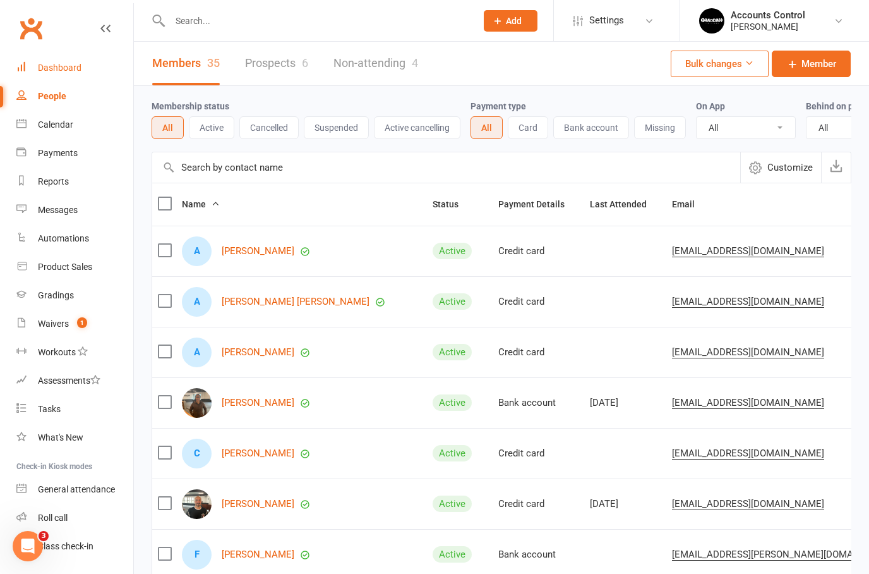
click at [66, 76] on link "Dashboard" at bounding box center [74, 68] width 117 height 28
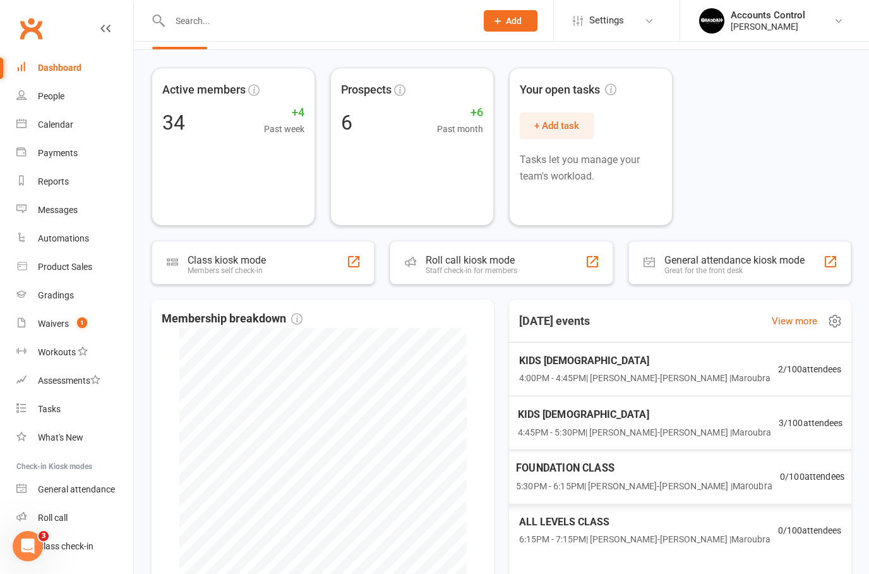
scroll to position [37, 0]
click at [68, 108] on link "People" at bounding box center [74, 96] width 117 height 28
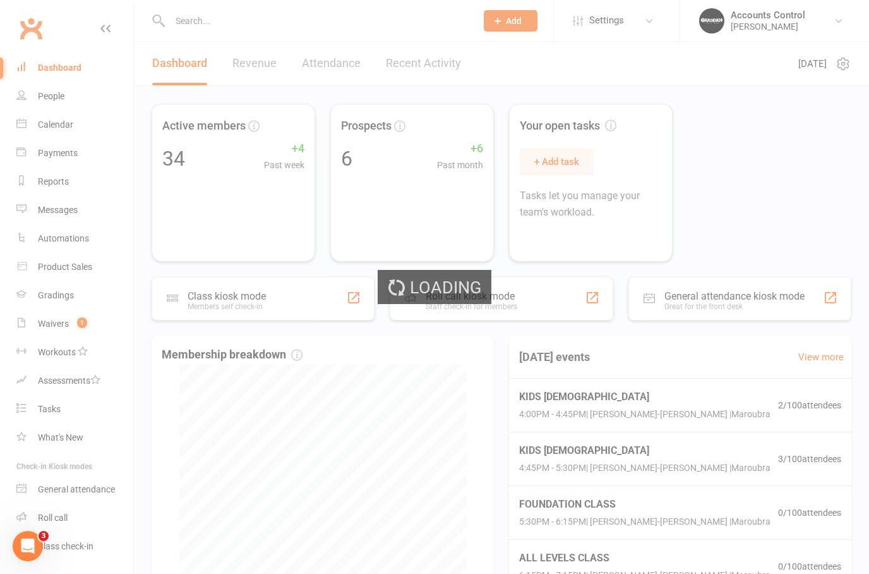
select select "50"
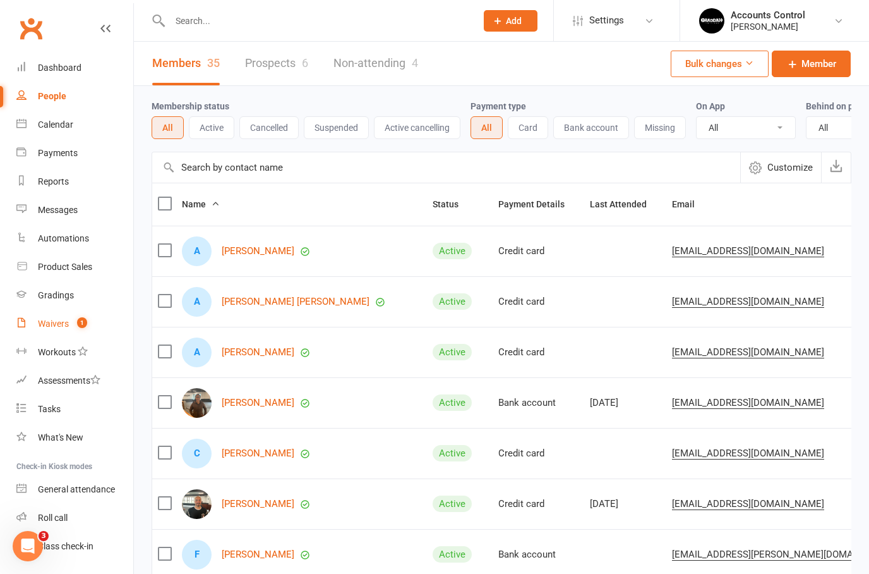
click at [57, 332] on link "Waivers 1" at bounding box center [74, 324] width 117 height 28
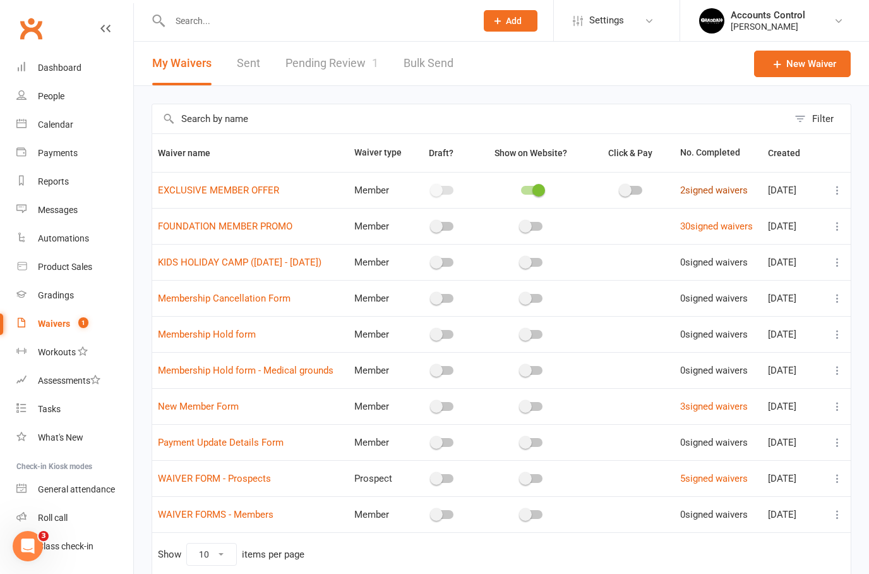
click at [713, 190] on link "2 signed waivers" at bounding box center [715, 190] width 68 height 11
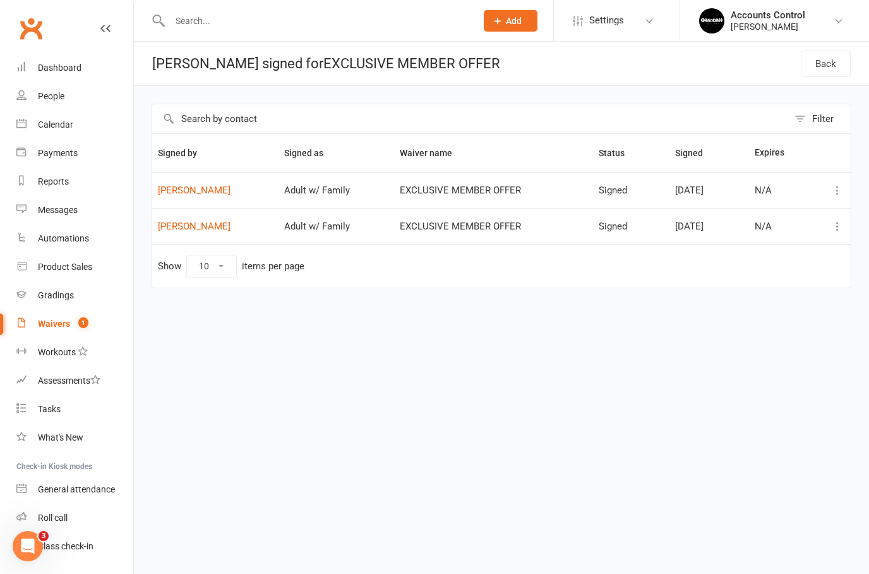
click at [64, 323] on div "Waivers" at bounding box center [54, 323] width 32 height 10
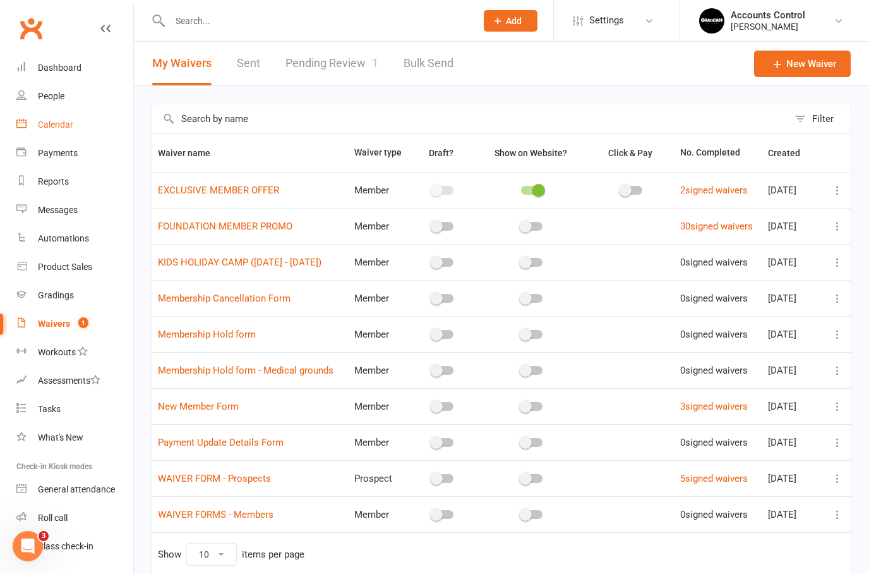
click at [48, 113] on link "Calendar" at bounding box center [74, 125] width 117 height 28
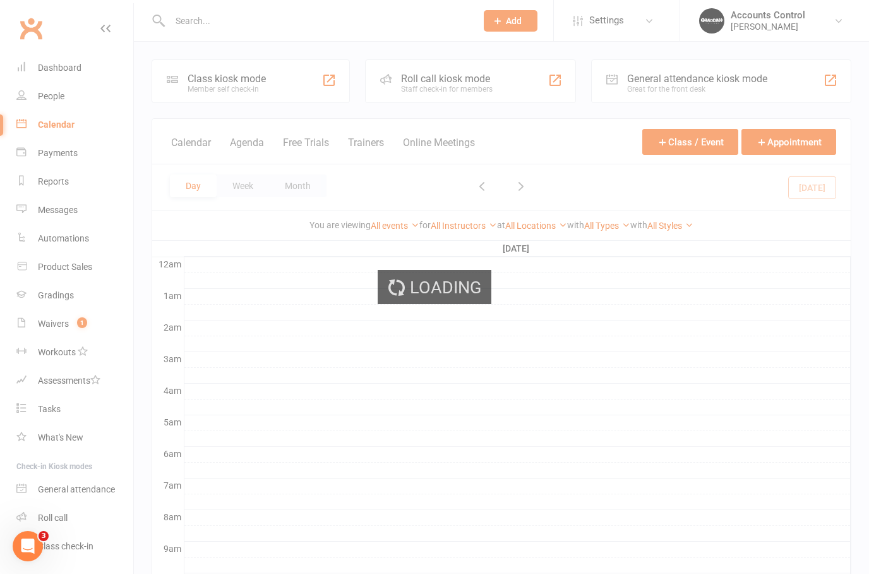
click at [68, 102] on link "People" at bounding box center [74, 96] width 117 height 28
select select "50"
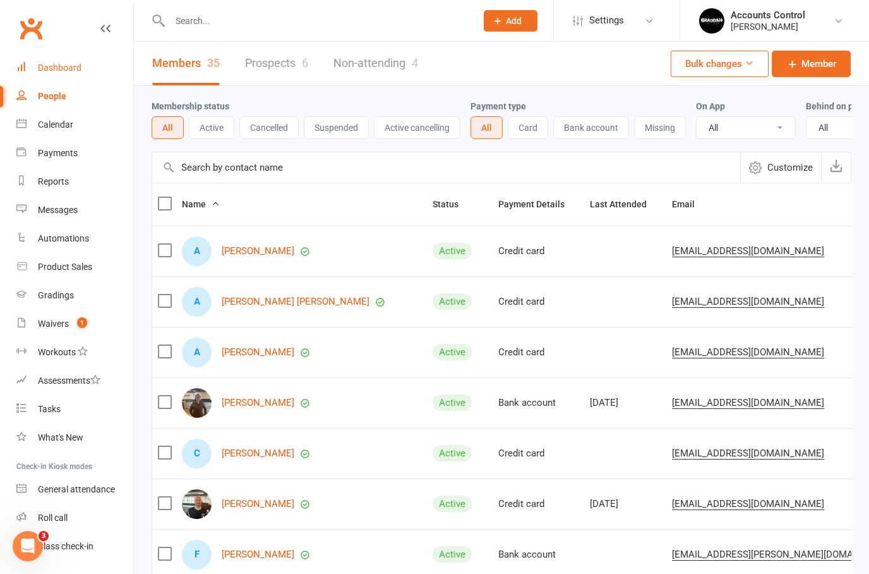
click at [85, 65] on link "Dashboard" at bounding box center [74, 68] width 117 height 28
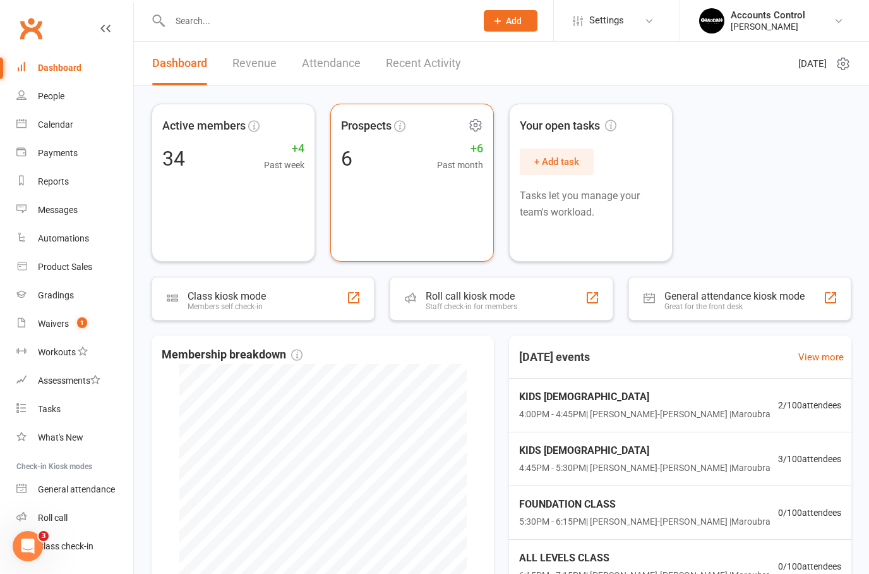
click at [376, 130] on span "Prospects" at bounding box center [366, 126] width 51 height 18
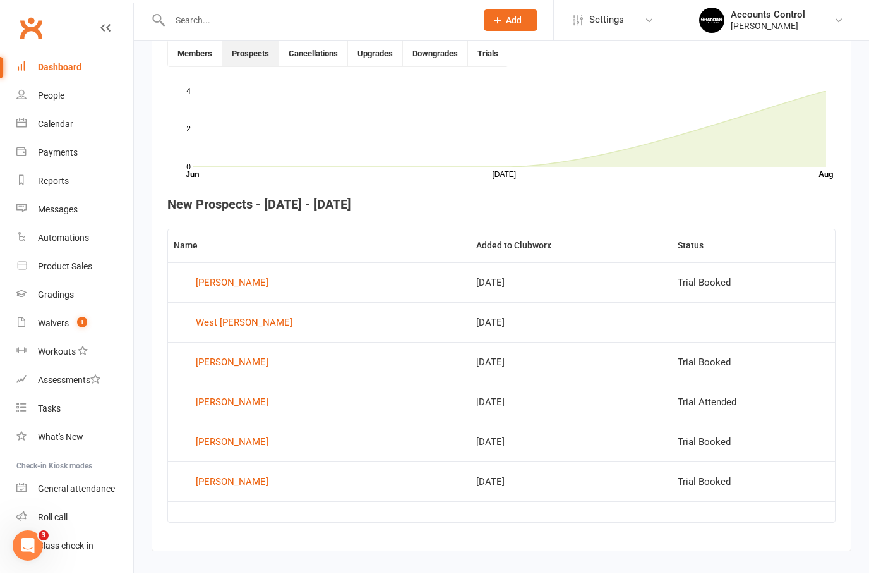
scroll to position [324, 0]
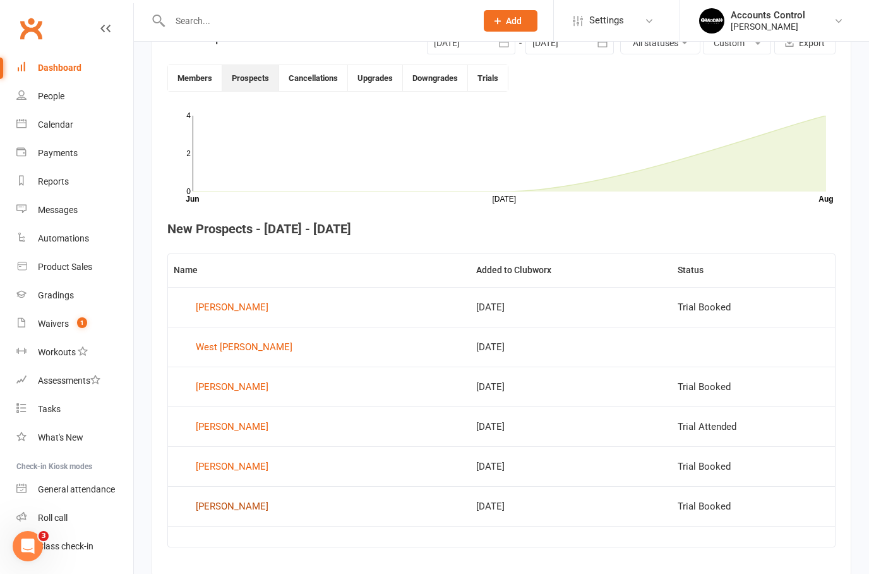
click at [238, 499] on div "[PERSON_NAME]" at bounding box center [232, 506] width 73 height 19
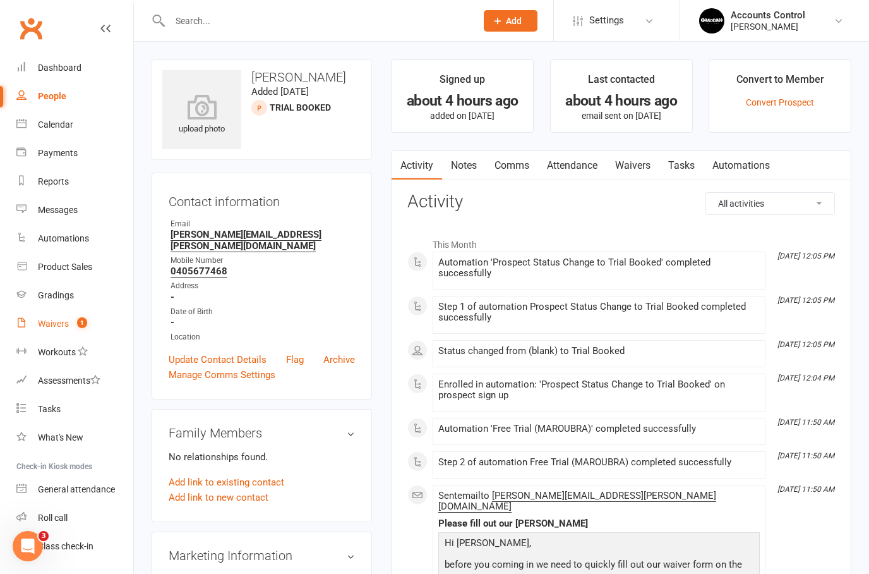
click at [58, 318] on div "Waivers" at bounding box center [53, 323] width 31 height 10
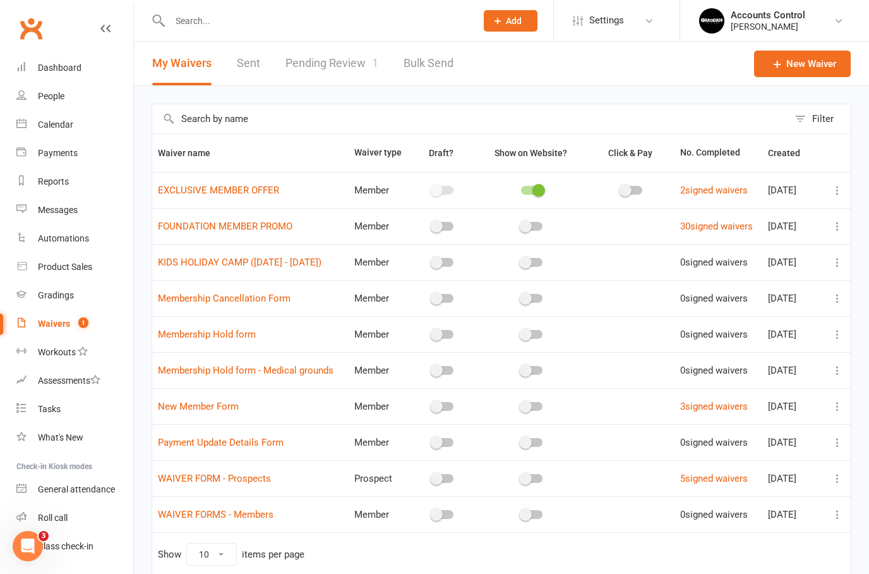
click at [317, 56] on link "Pending Review 1" at bounding box center [332, 64] width 93 height 44
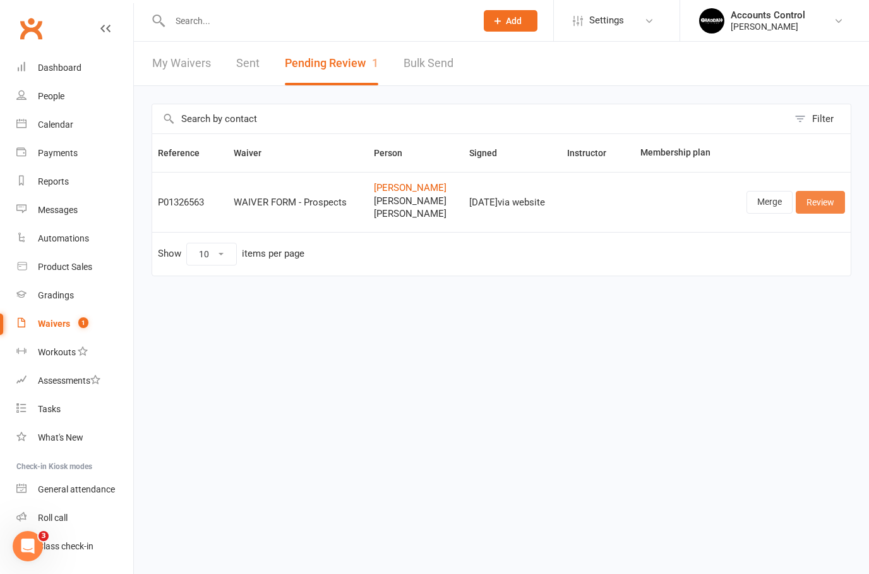
click at [830, 205] on link "Review" at bounding box center [820, 202] width 49 height 23
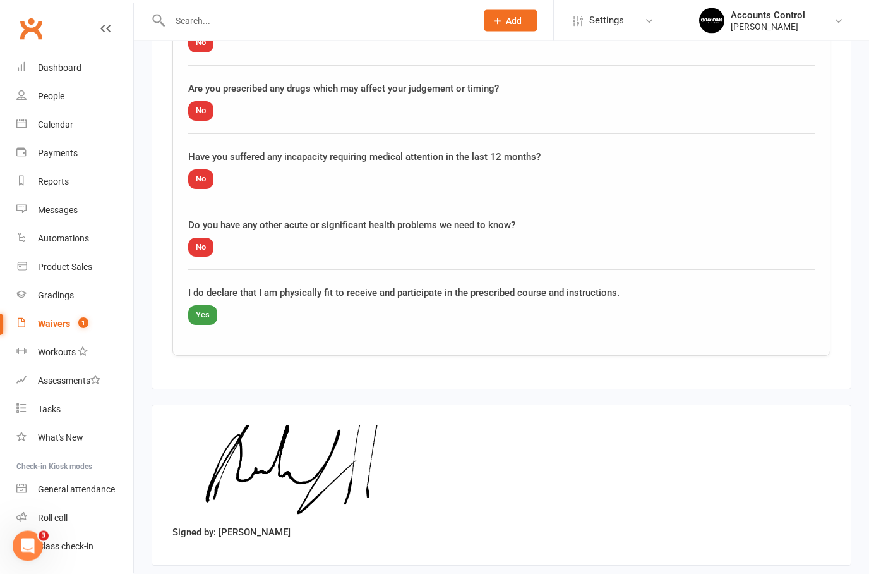
scroll to position [2141, 0]
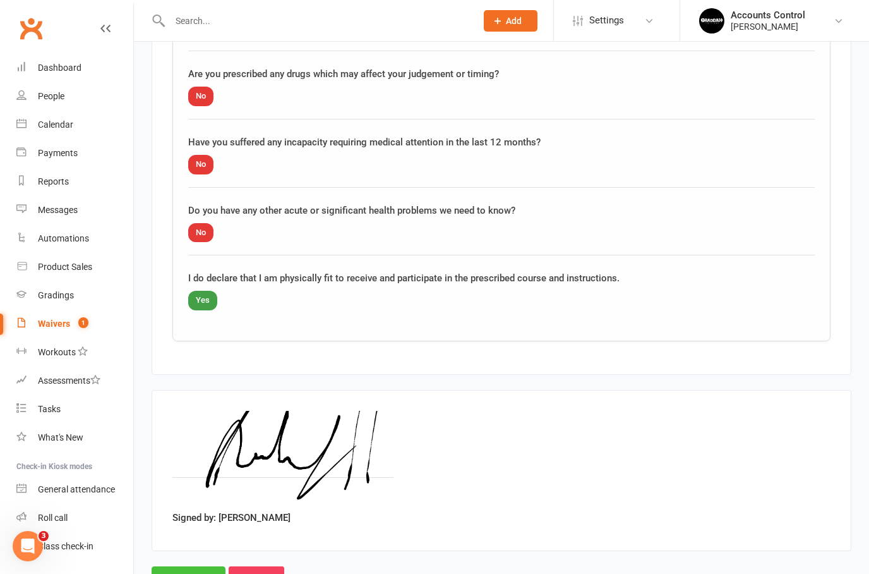
click at [191, 573] on input "Approve" at bounding box center [189, 579] width 74 height 27
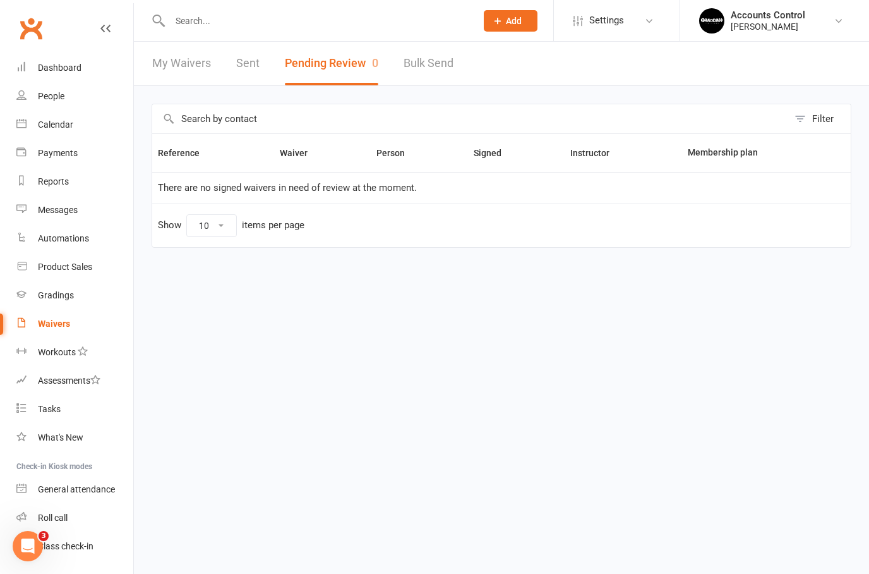
click at [61, 332] on link "Waivers" at bounding box center [74, 324] width 117 height 28
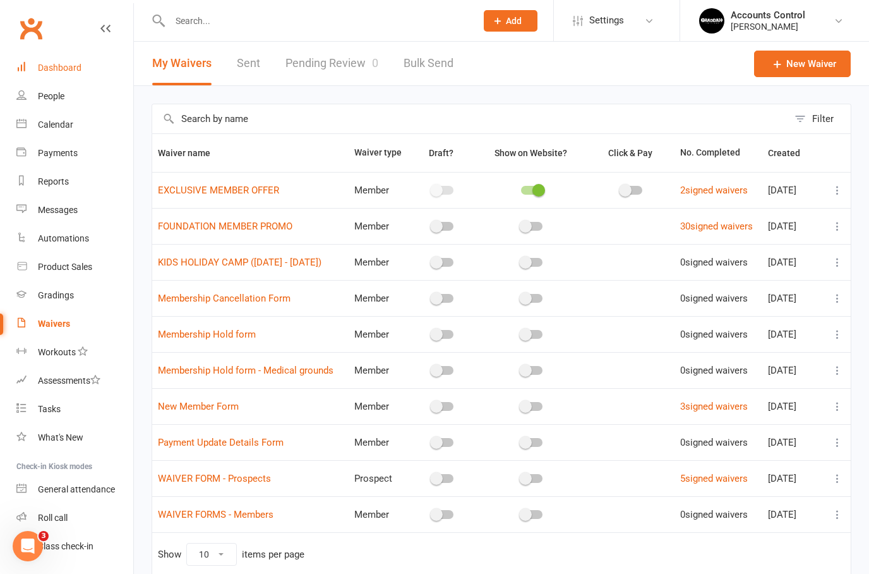
click at [83, 59] on link "Dashboard" at bounding box center [74, 68] width 117 height 28
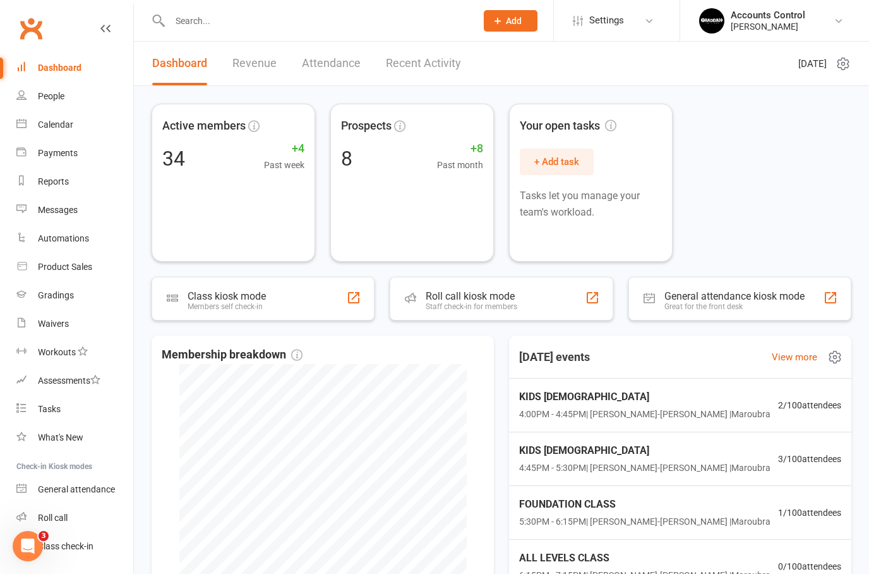
click at [593, 468] on span "4:45PM - 5:30PM | Braddah Jiu-Jitsu Maroubra | Maroubra" at bounding box center [644, 468] width 251 height 14
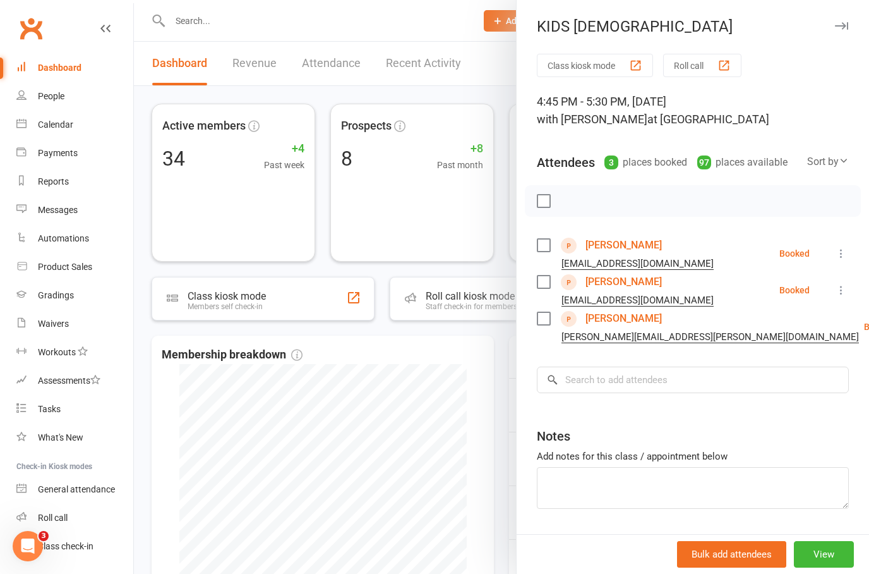
click at [854, 250] on div "Class kiosk mode Roll call 4:45 PM - 5:30 PM, Monday, August, 11, 2025 with Bra…" at bounding box center [693, 313] width 353 height 518
click at [842, 257] on icon at bounding box center [841, 253] width 13 height 13
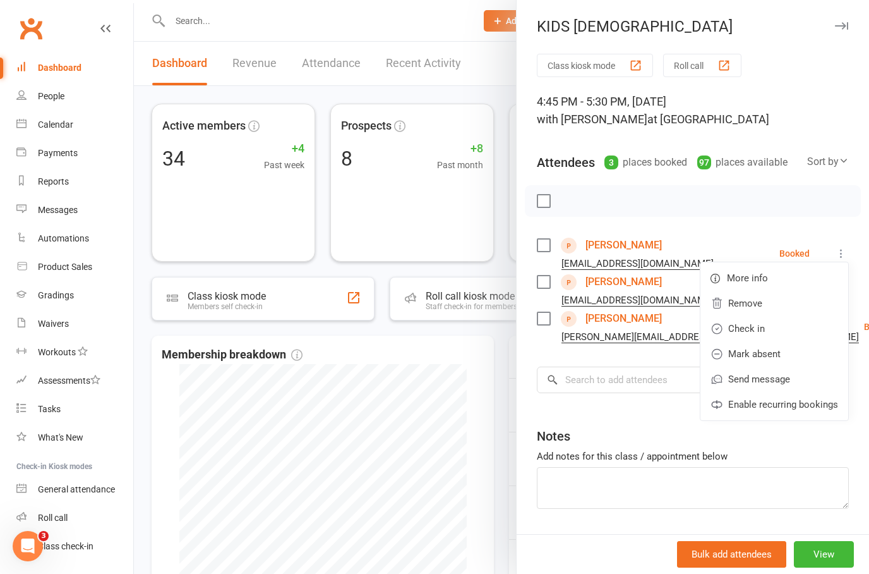
click at [757, 204] on div at bounding box center [693, 201] width 336 height 32
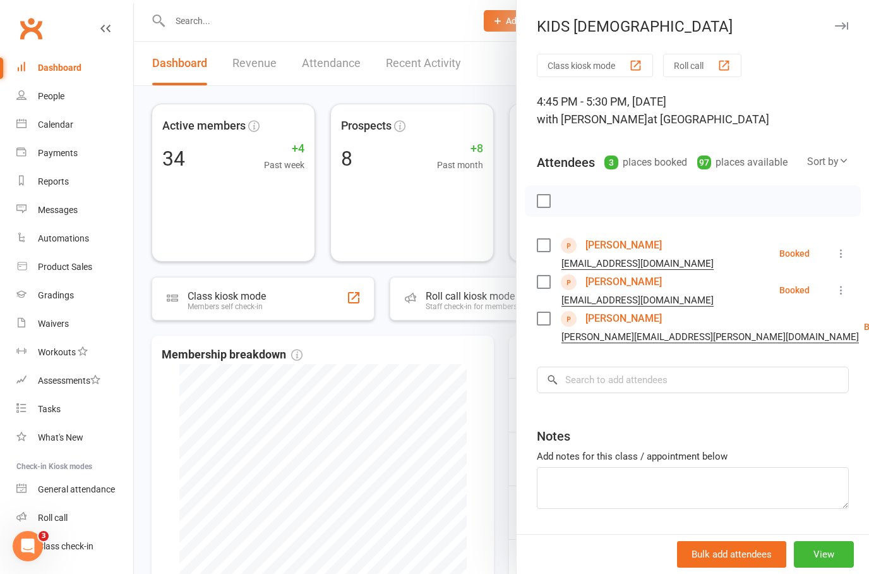
click at [598, 155] on div "Attendees 3 places booked 97 places available Sort by Last name First name Book…" at bounding box center [693, 159] width 312 height 31
click at [484, 368] on div at bounding box center [502, 287] width 736 height 574
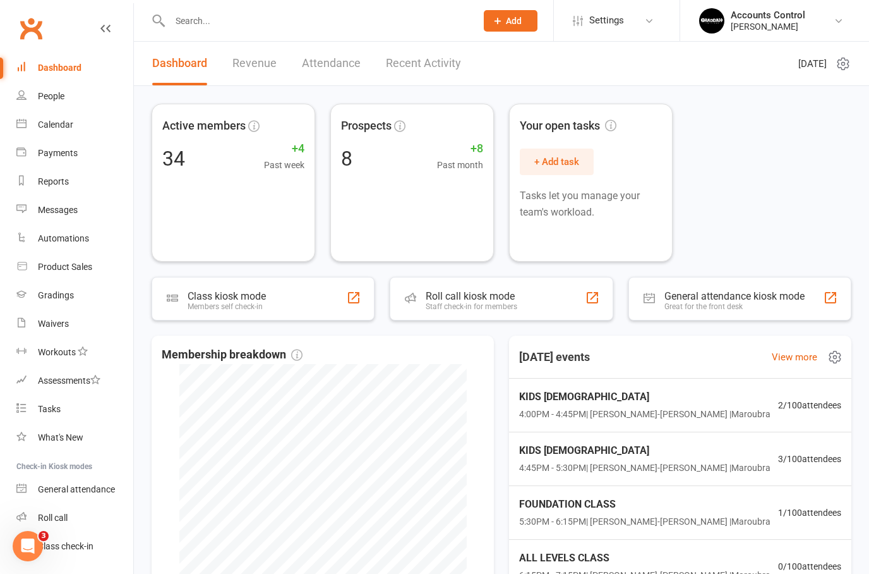
click at [778, 461] on span "3 / 100 attendees" at bounding box center [809, 459] width 63 height 14
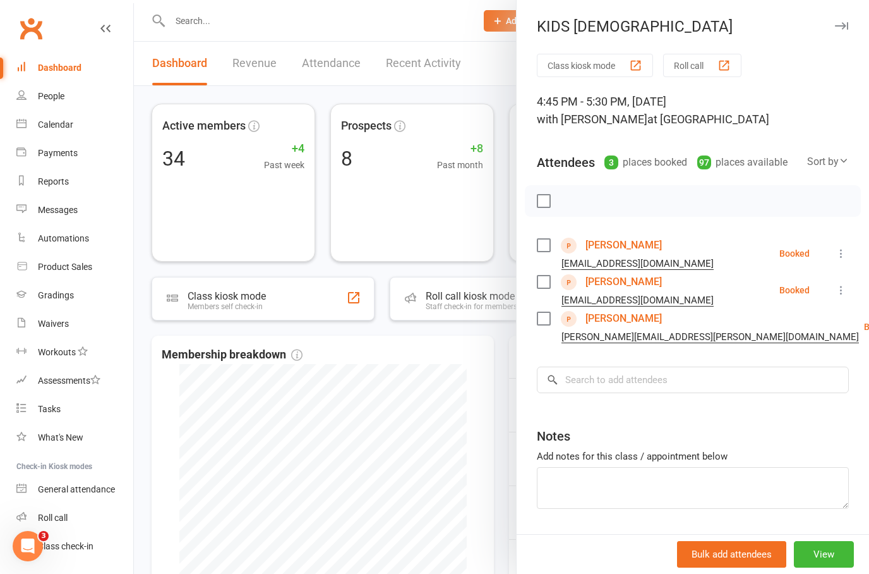
click at [838, 254] on icon at bounding box center [841, 253] width 13 height 13
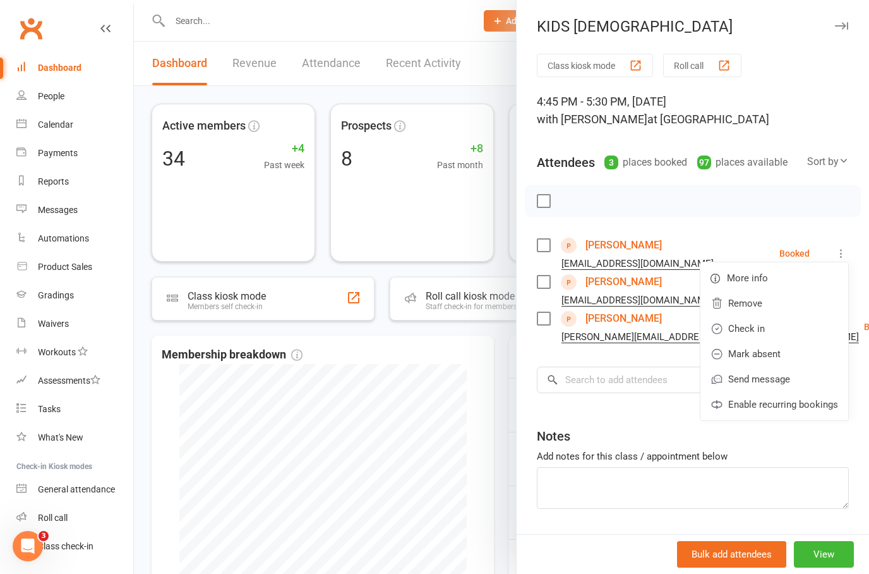
click at [753, 186] on div at bounding box center [693, 201] width 336 height 32
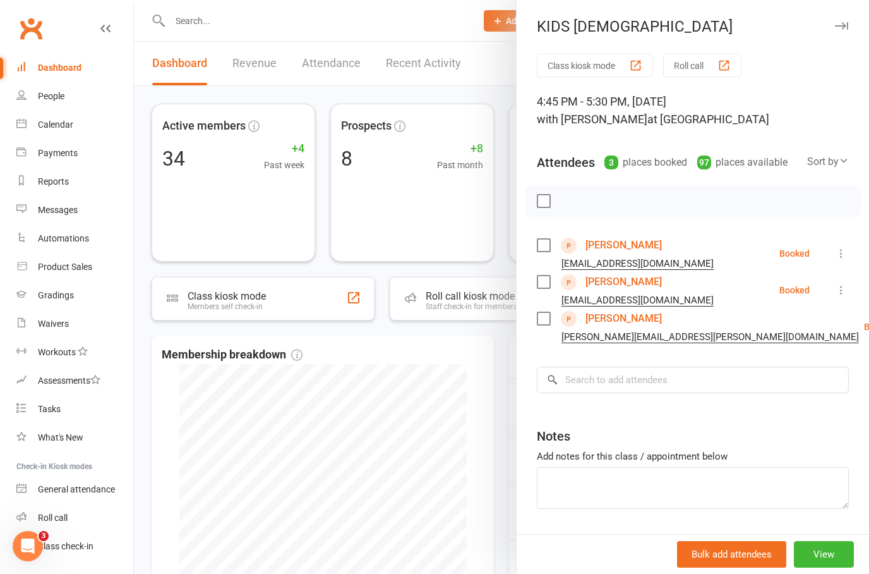
click at [622, 241] on link "[PERSON_NAME]" at bounding box center [624, 245] width 76 height 20
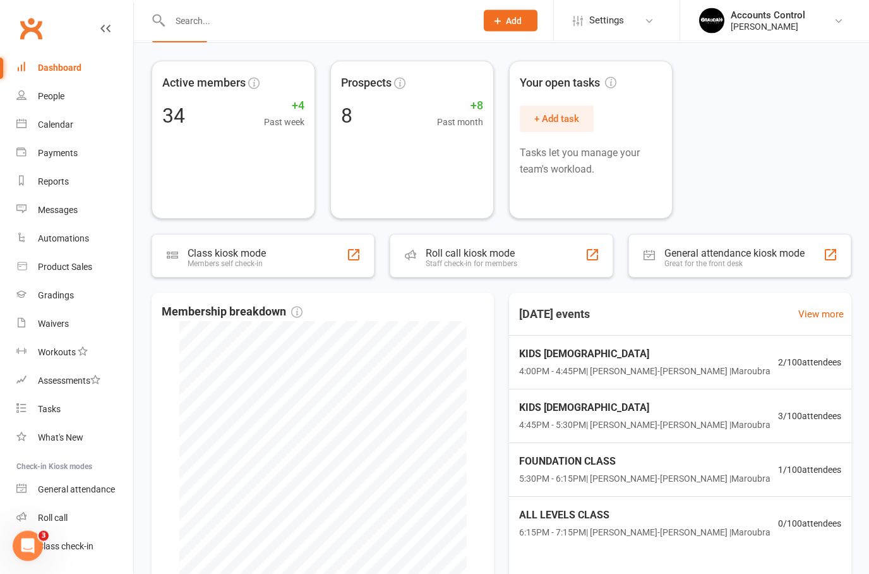
scroll to position [43, 0]
click at [566, 404] on span "KIDS [DEMOGRAPHIC_DATA]" at bounding box center [644, 407] width 251 height 16
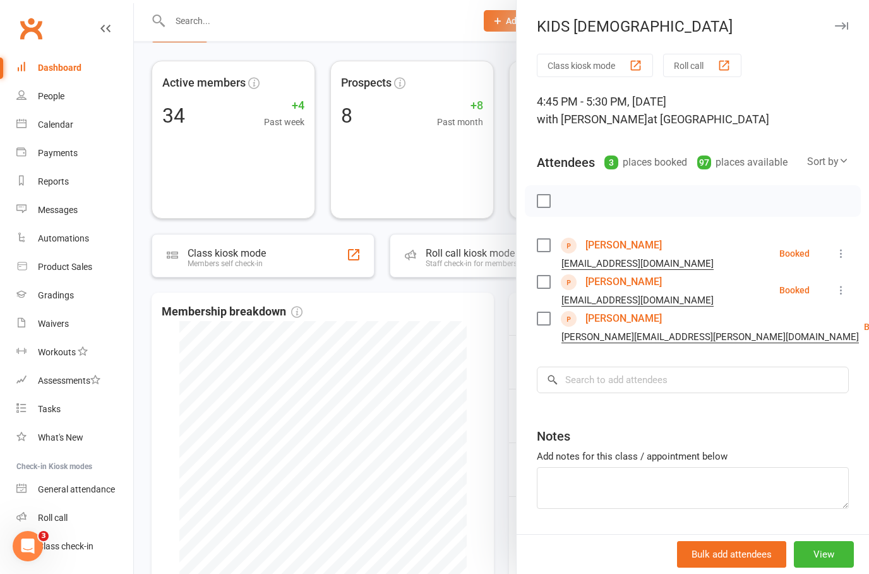
click at [627, 274] on link "[PERSON_NAME]" at bounding box center [624, 282] width 76 height 20
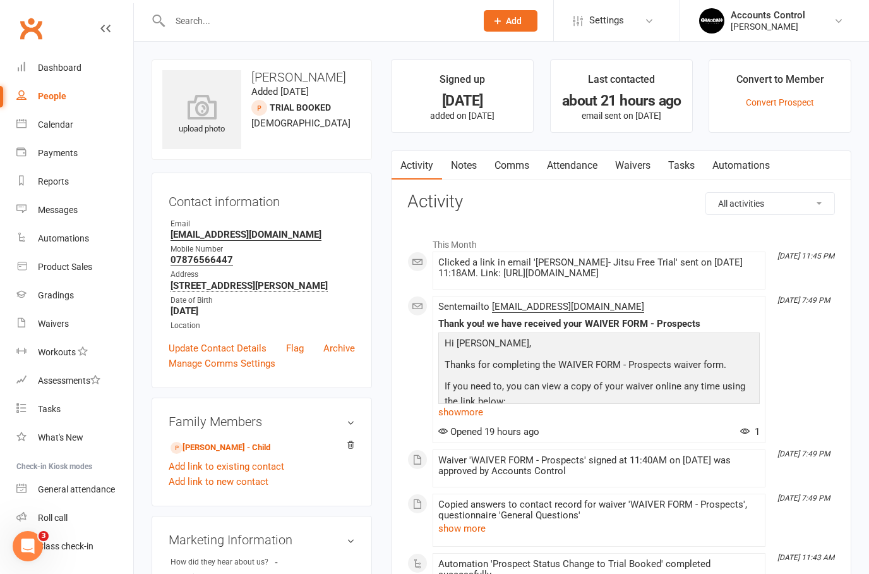
click at [638, 161] on link "Waivers" at bounding box center [633, 165] width 53 height 29
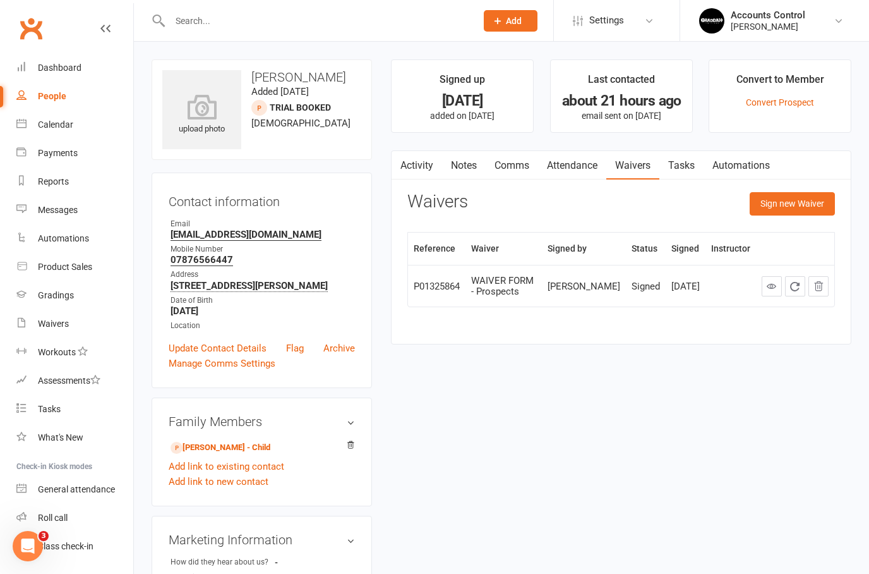
click at [518, 282] on div "WAIVER FORM - Prospects" at bounding box center [503, 286] width 65 height 21
click at [516, 283] on div "WAIVER FORM - Prospects" at bounding box center [503, 286] width 65 height 21
click at [772, 287] on icon at bounding box center [771, 285] width 9 height 9
click at [576, 175] on link "Attendance" at bounding box center [572, 165] width 68 height 29
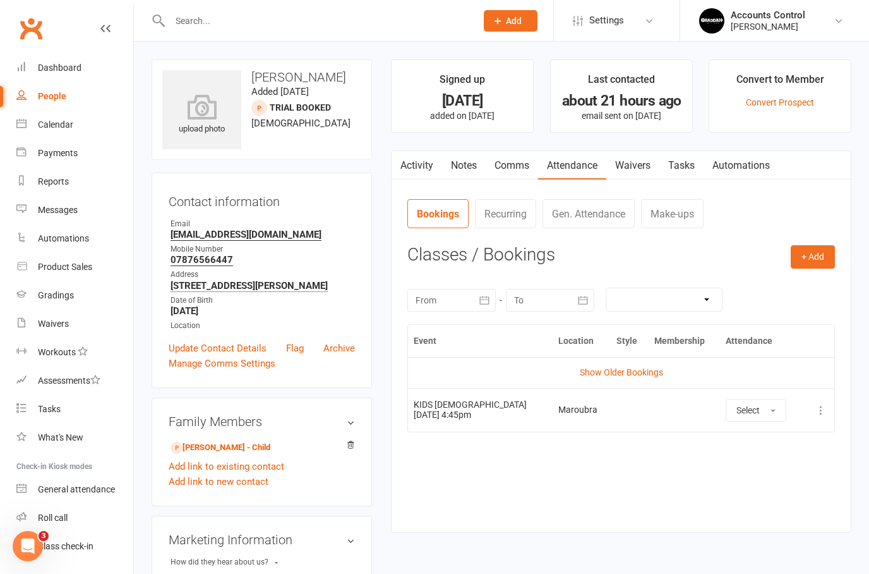
click at [427, 178] on link "Activity" at bounding box center [417, 165] width 51 height 29
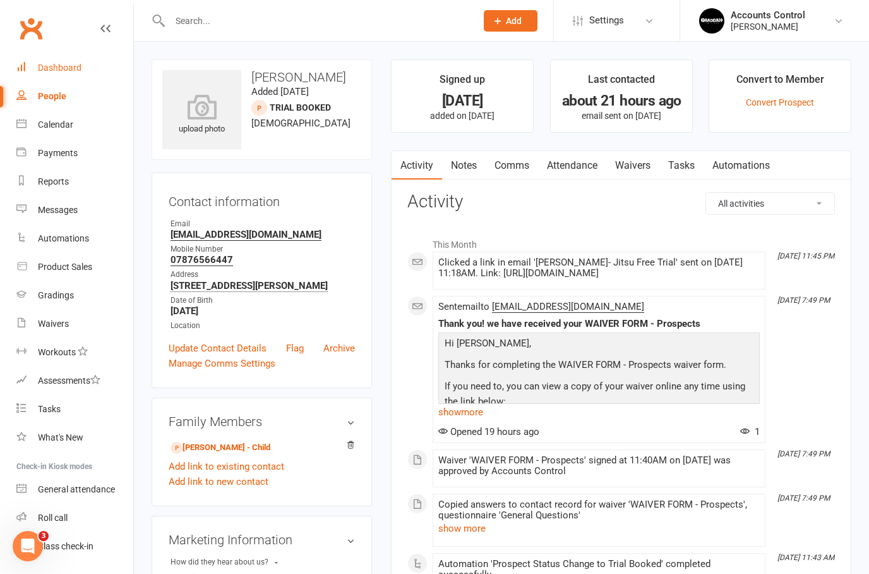
click at [71, 61] on link "Dashboard" at bounding box center [74, 68] width 117 height 28
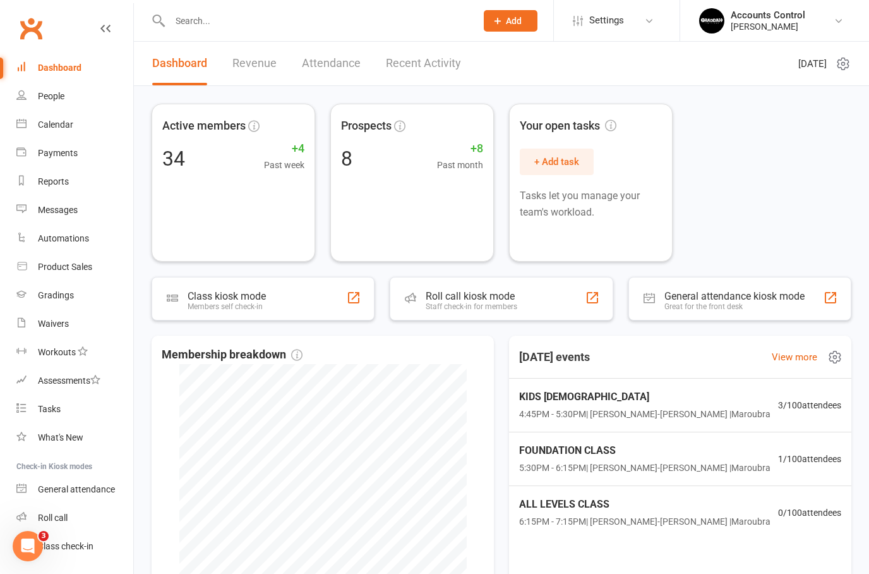
click at [560, 403] on span "KIDS [DEMOGRAPHIC_DATA]" at bounding box center [644, 397] width 251 height 16
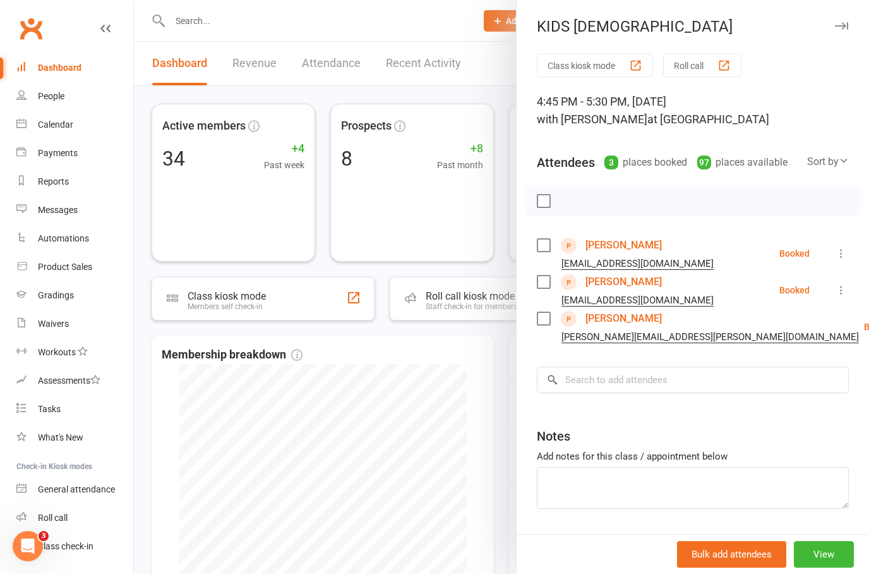
click at [627, 321] on link "[PERSON_NAME]" at bounding box center [624, 318] width 76 height 20
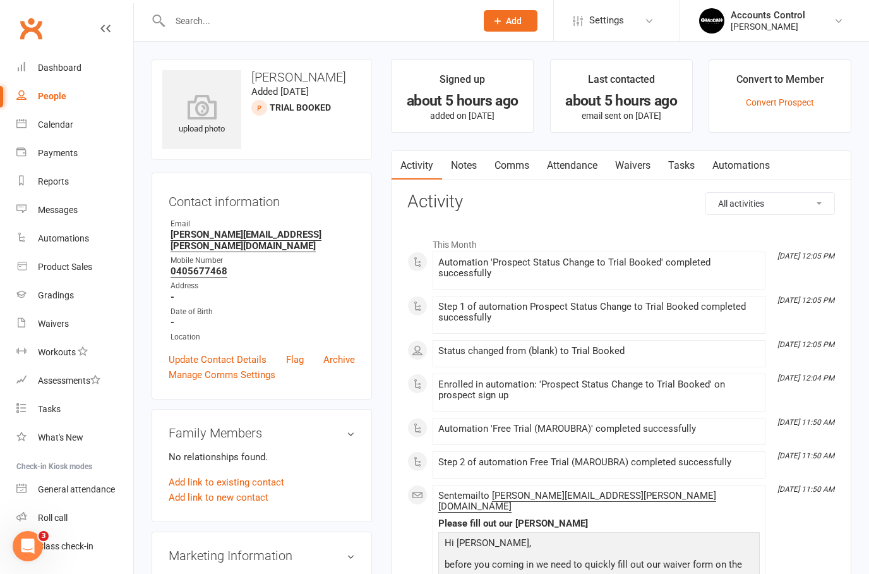
click at [642, 169] on link "Waivers" at bounding box center [633, 165] width 53 height 29
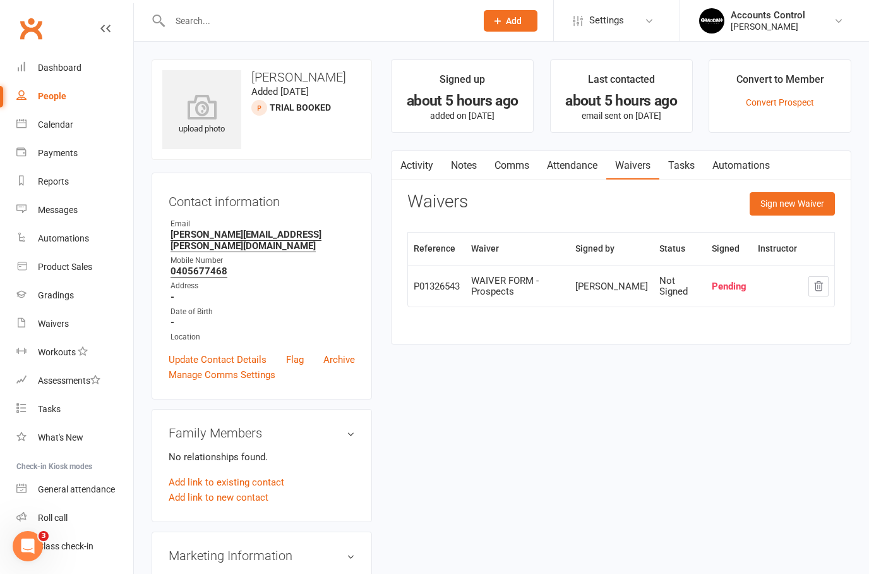
click at [520, 281] on div "WAIVER FORM - Prospects" at bounding box center [517, 286] width 92 height 21
click at [500, 289] on div "WAIVER FORM - Prospects" at bounding box center [517, 286] width 92 height 21
click at [418, 160] on link "Activity" at bounding box center [417, 165] width 51 height 29
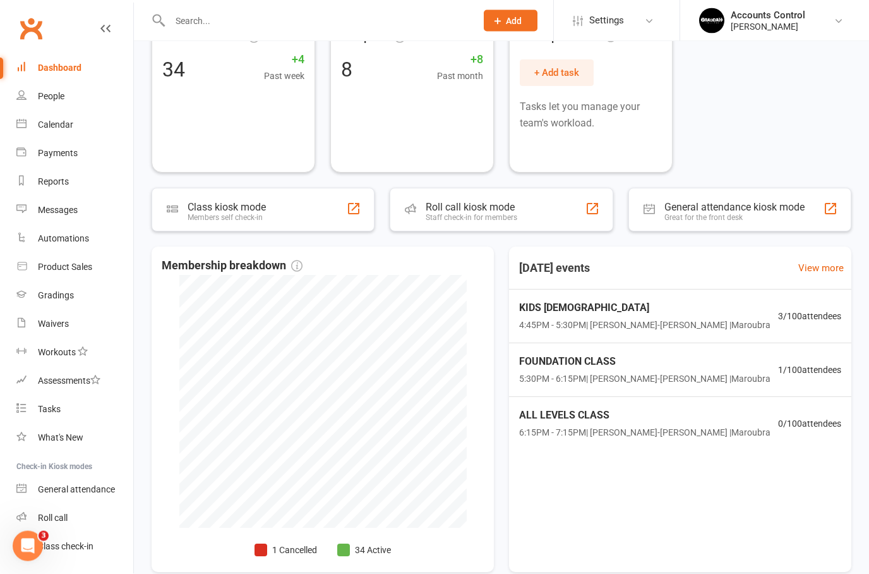
scroll to position [89, 0]
click at [637, 321] on span "4:45PM - 5:30PM | Braddah Jiu-Jitsu Maroubra | Maroubra" at bounding box center [644, 325] width 251 height 14
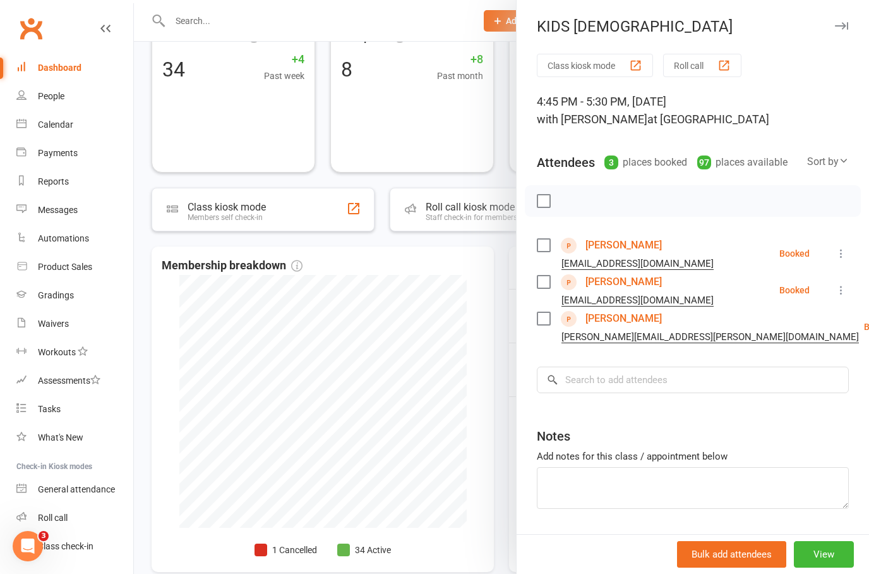
click at [548, 250] on label at bounding box center [543, 245] width 13 height 13
click at [547, 246] on label at bounding box center [543, 245] width 13 height 13
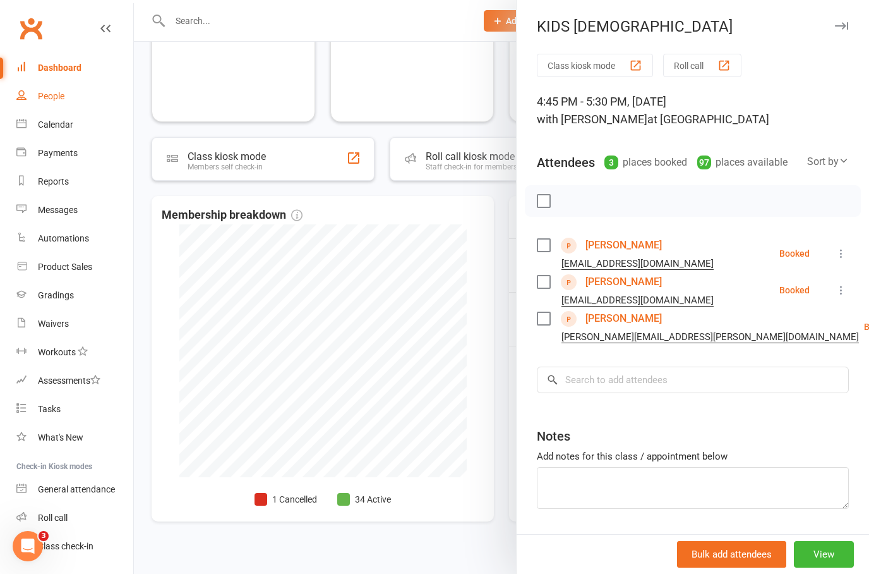
click at [59, 99] on div "People" at bounding box center [51, 96] width 27 height 10
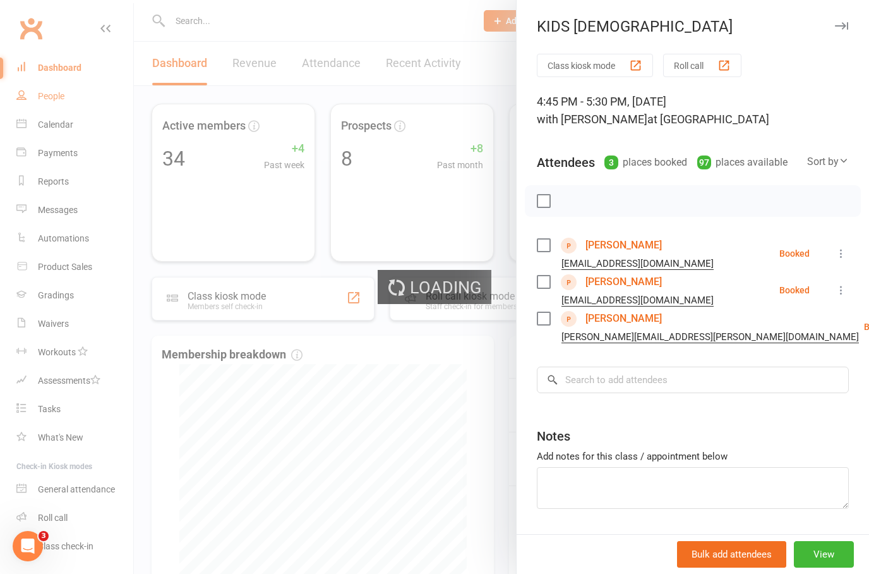
select select "50"
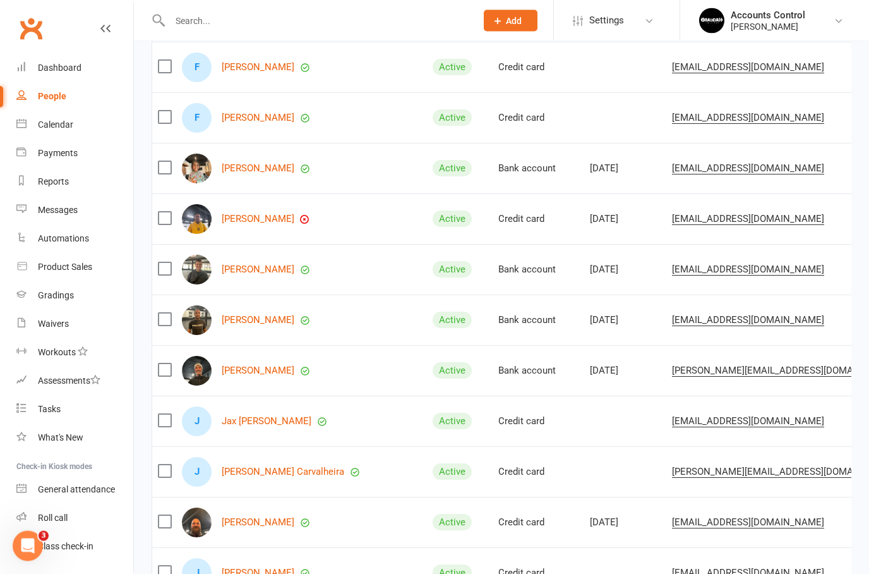
scroll to position [588, 0]
click at [260, 519] on link "Joshua Smith" at bounding box center [258, 522] width 73 height 11
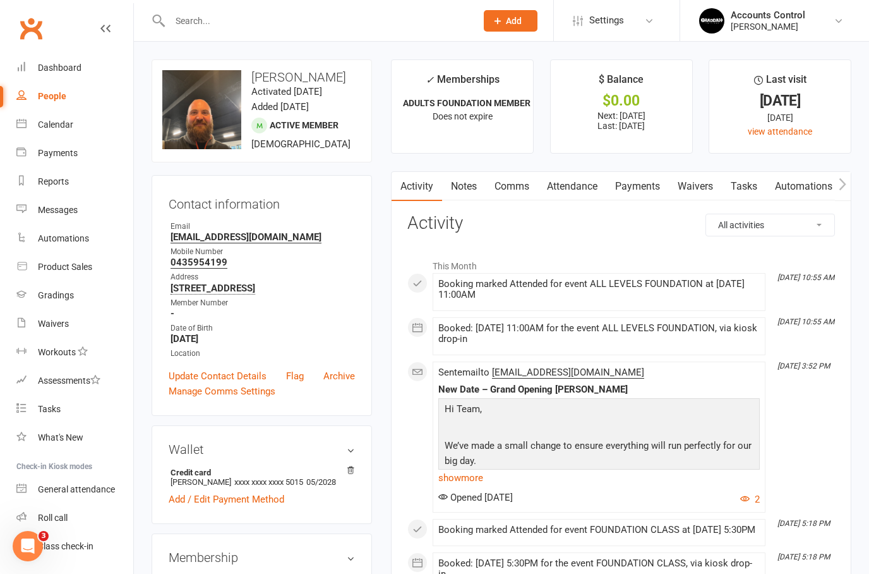
click at [640, 185] on link "Payments" at bounding box center [638, 186] width 63 height 29
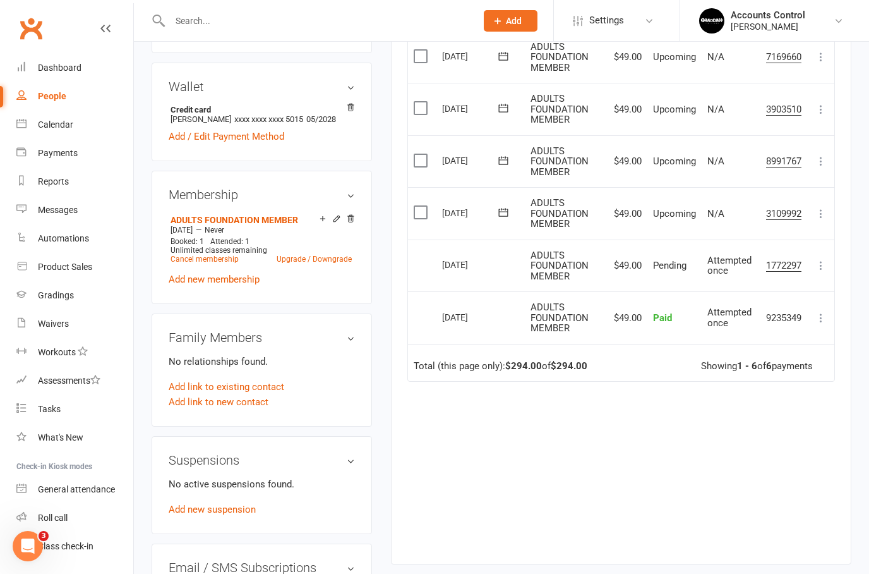
scroll to position [344, 0]
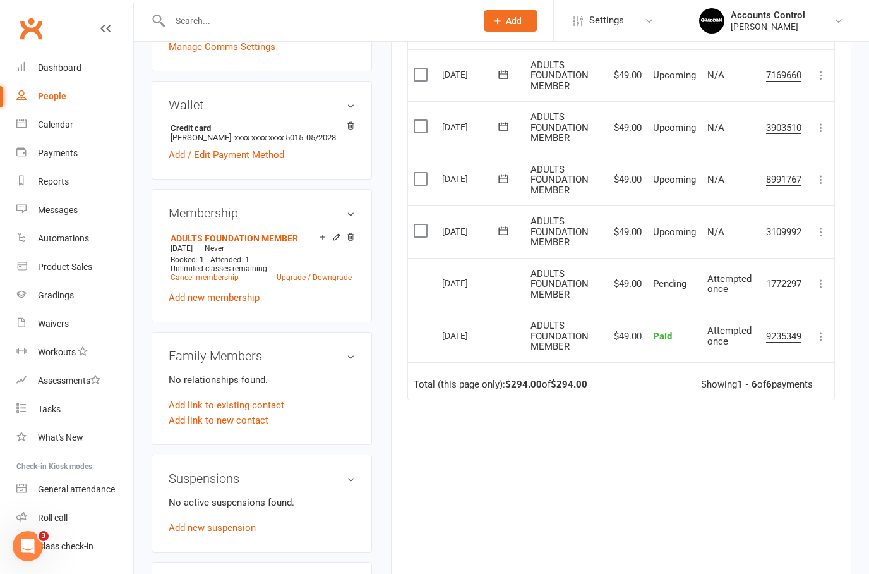
click at [825, 226] on icon at bounding box center [821, 232] width 13 height 13
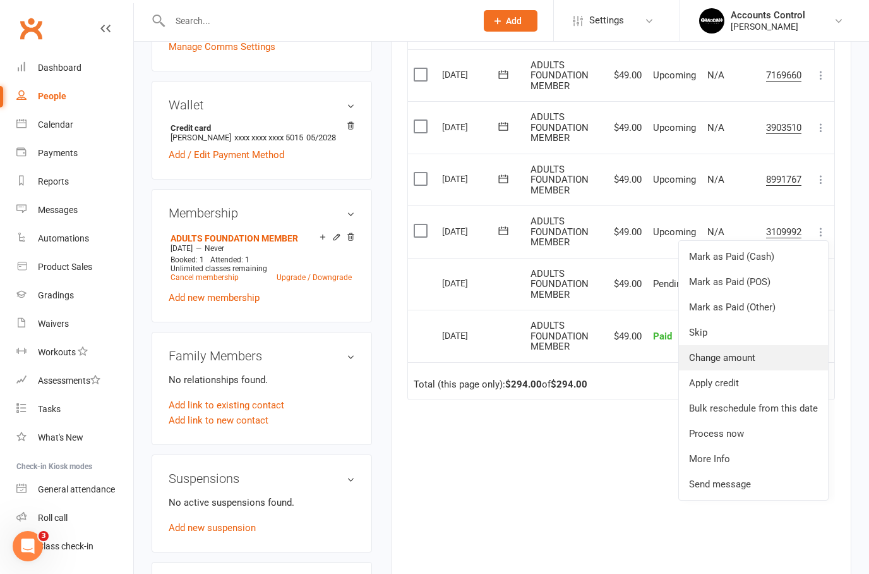
click at [759, 353] on link "Change amount" at bounding box center [753, 357] width 149 height 25
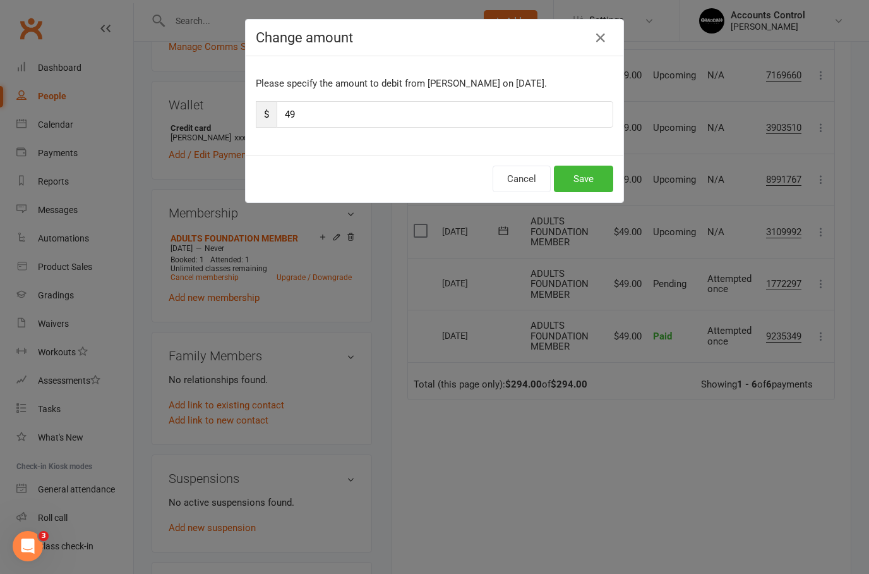
scroll to position [344, 0]
type input "4"
type input "1"
type input "2"
type input "198"
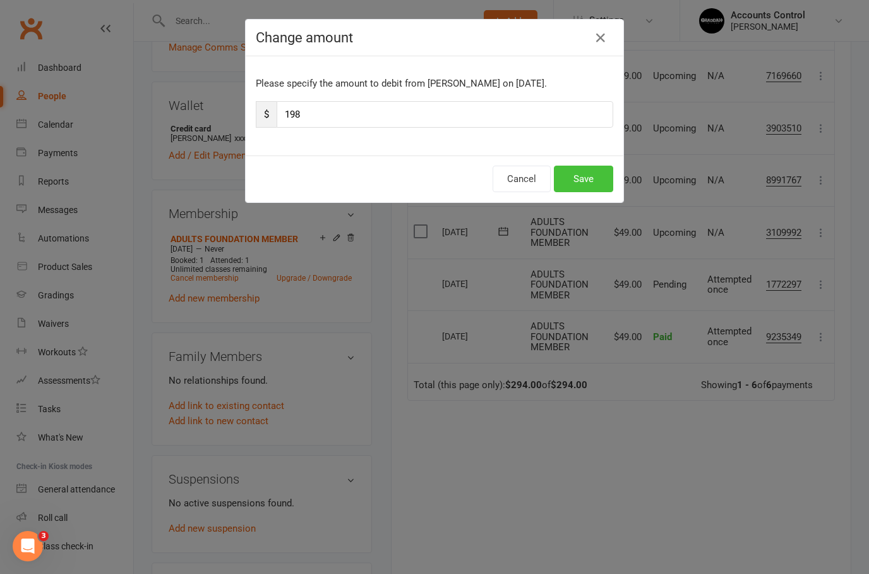
click at [597, 178] on button "Save" at bounding box center [583, 179] width 59 height 27
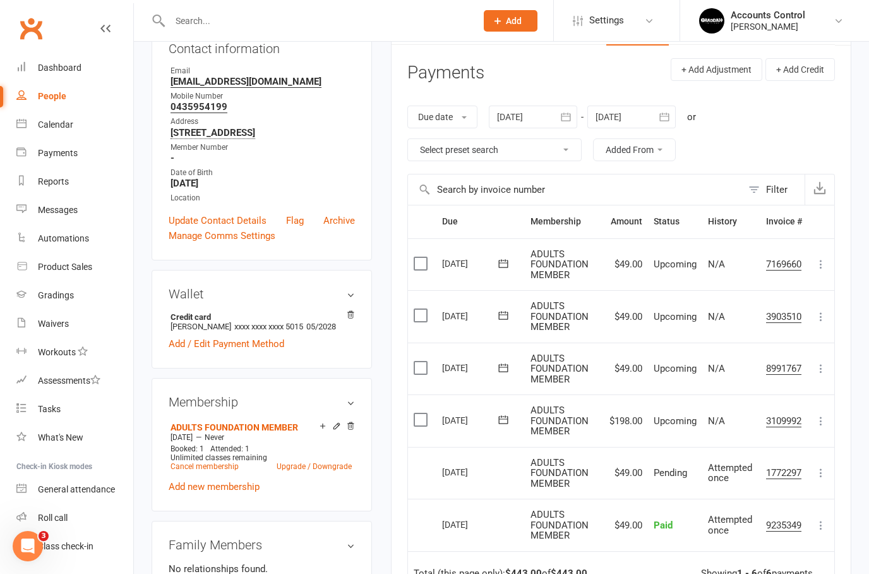
scroll to position [0, 0]
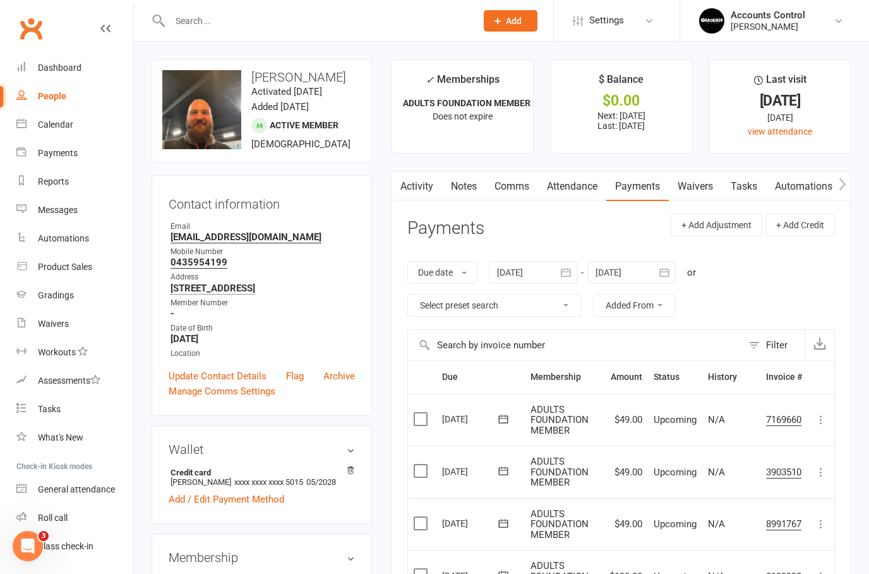
click at [40, 100] on div "People" at bounding box center [52, 96] width 28 height 10
select select "50"
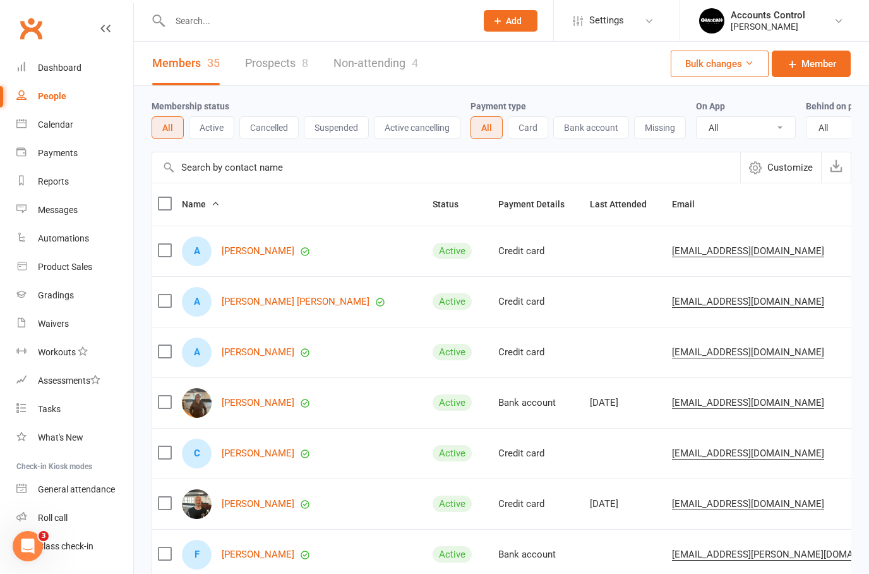
click at [279, 63] on link "Prospects 8" at bounding box center [276, 64] width 63 height 44
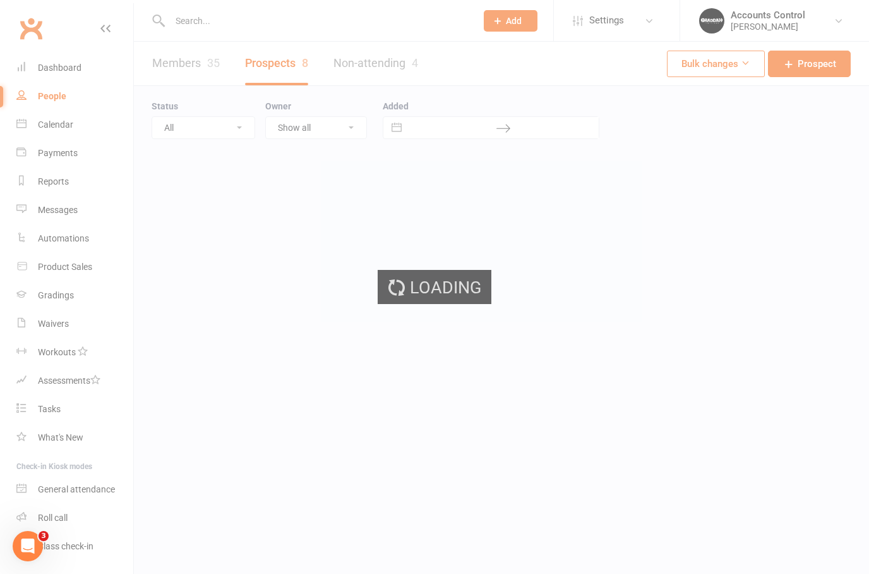
select select "50"
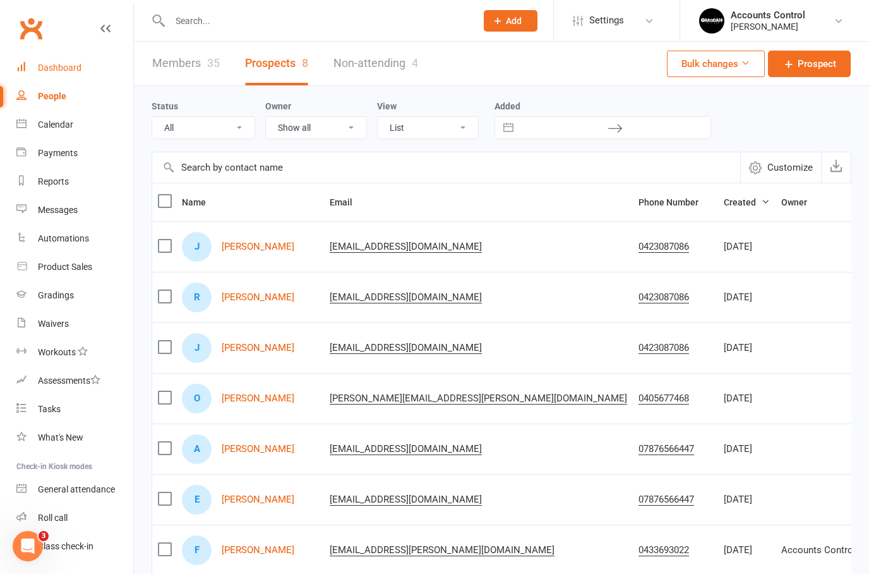
click at [63, 76] on link "Dashboard" at bounding box center [74, 68] width 117 height 28
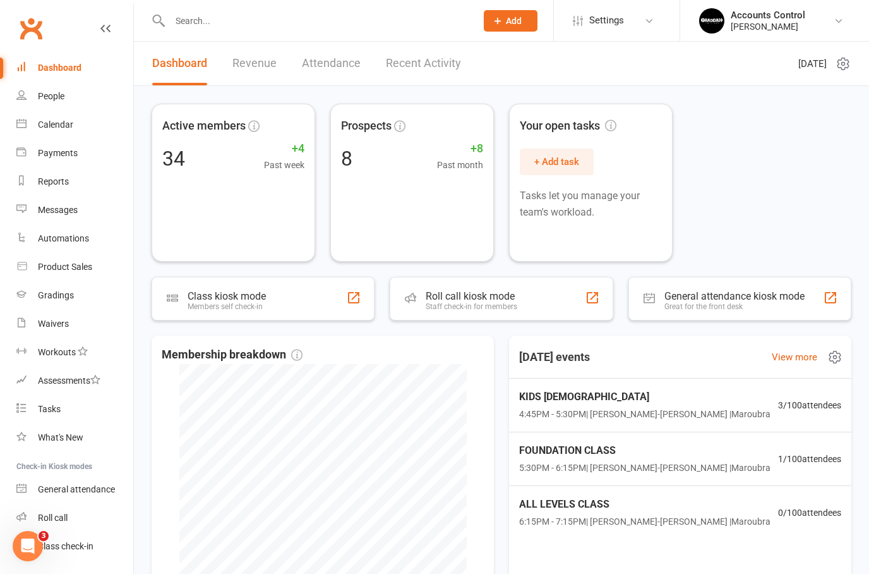
click at [639, 421] on div "KIDS 10 - 15 YO 4:45PM - 5:30PM | Braddah Jiu-Jitsu Maroubra | Maroubra 3 / 100…" at bounding box center [680, 406] width 353 height 54
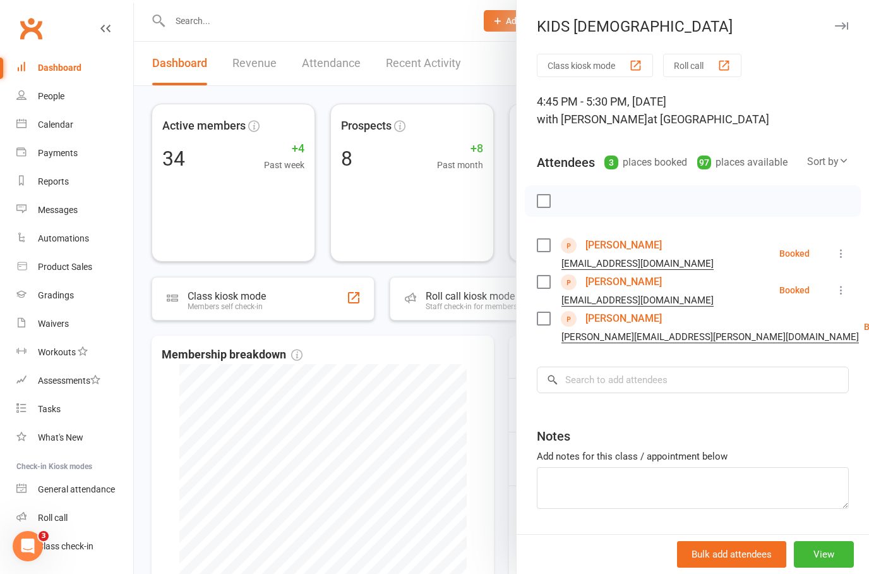
click at [463, 380] on div at bounding box center [502, 287] width 736 height 574
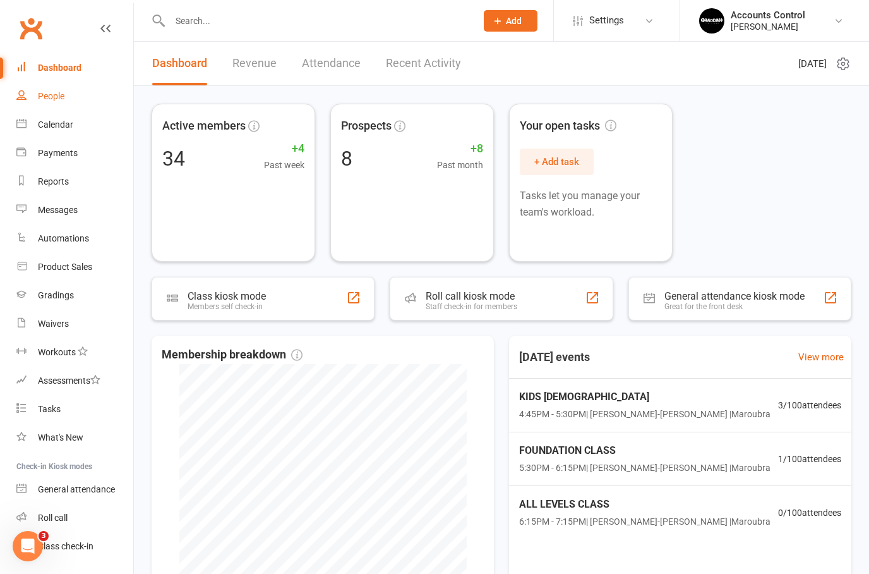
click at [59, 96] on div "People" at bounding box center [51, 96] width 27 height 10
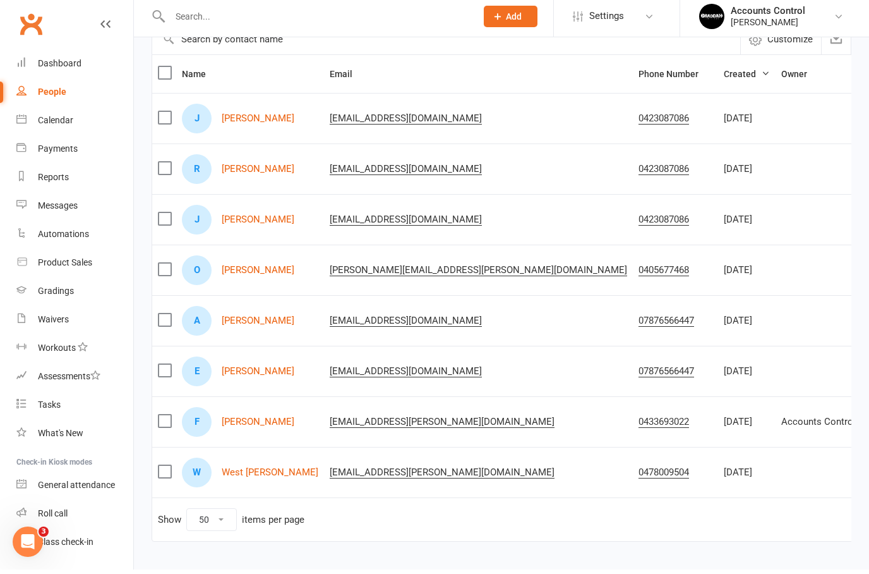
scroll to position [174, 0]
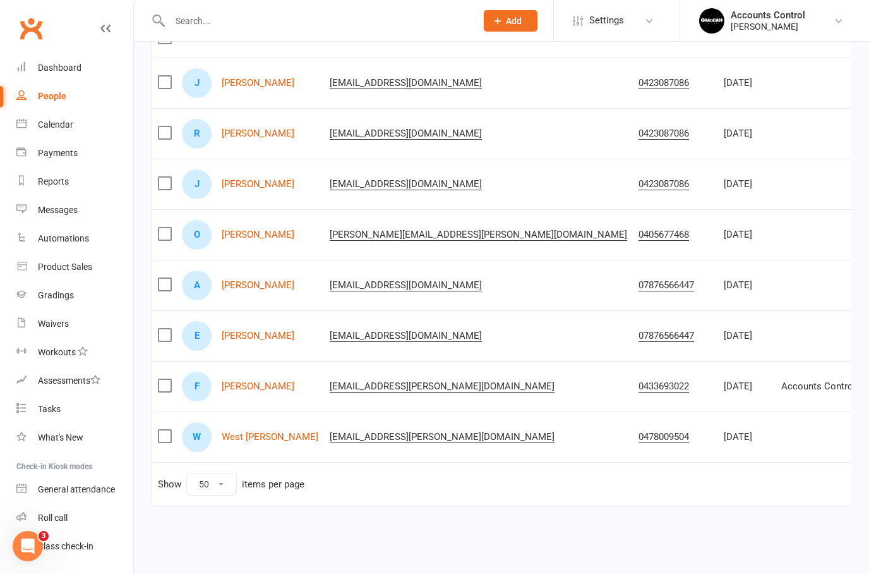
click at [224, 475] on select "10 25 50 100" at bounding box center [211, 483] width 49 height 21
select select "100"
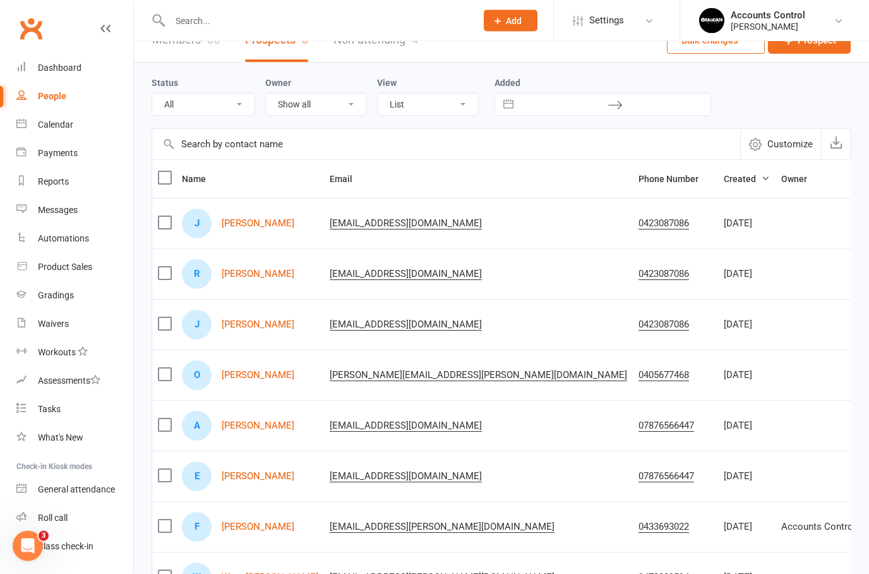
scroll to position [0, 0]
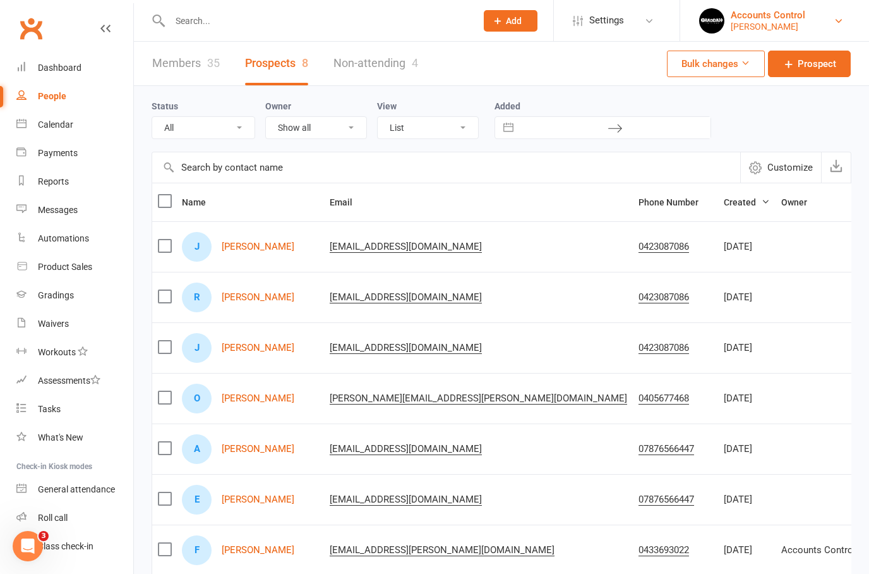
click at [849, 9] on link "Accounts Control Braddah Jiu Jitsu Maroubra" at bounding box center [775, 20] width 151 height 25
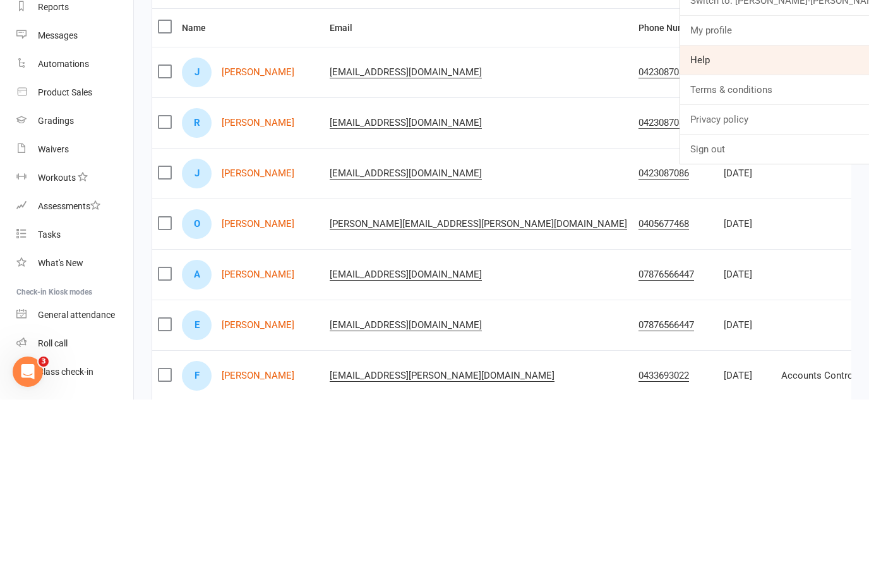
click at [833, 220] on link "Help" at bounding box center [775, 234] width 189 height 29
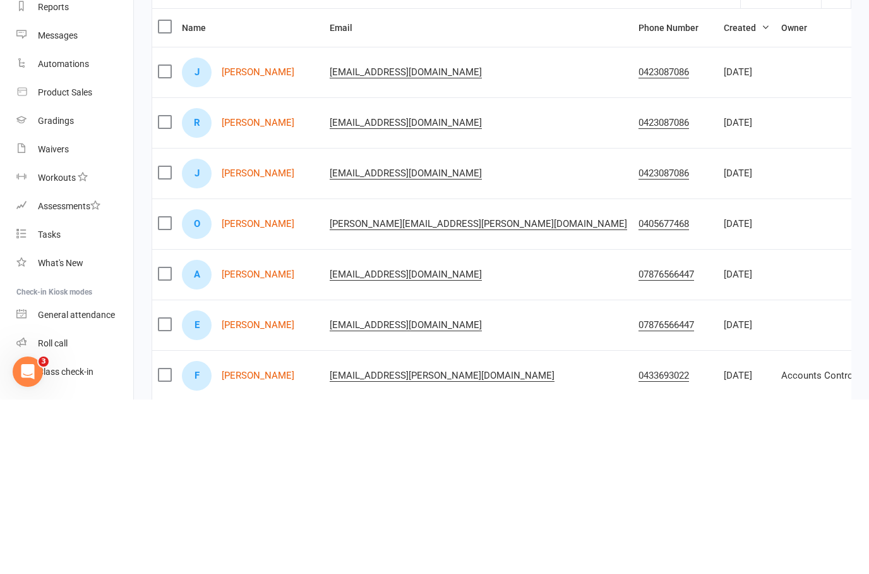
scroll to position [174, 0]
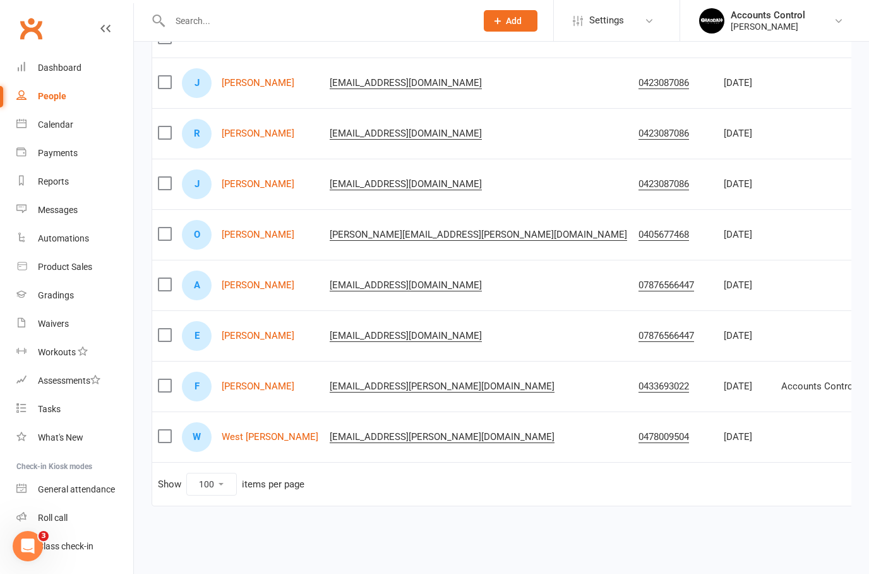
click at [45, 94] on div "People" at bounding box center [52, 96] width 28 height 10
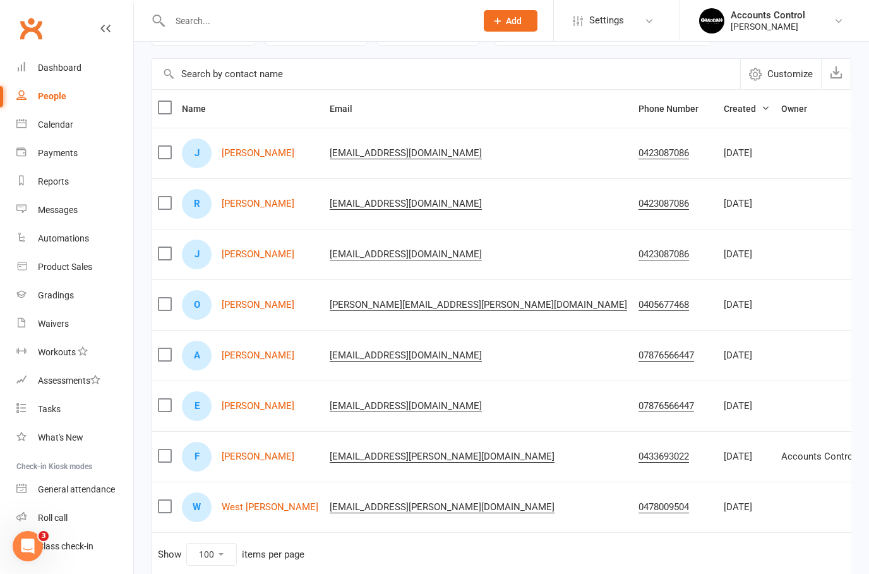
scroll to position [0, 0]
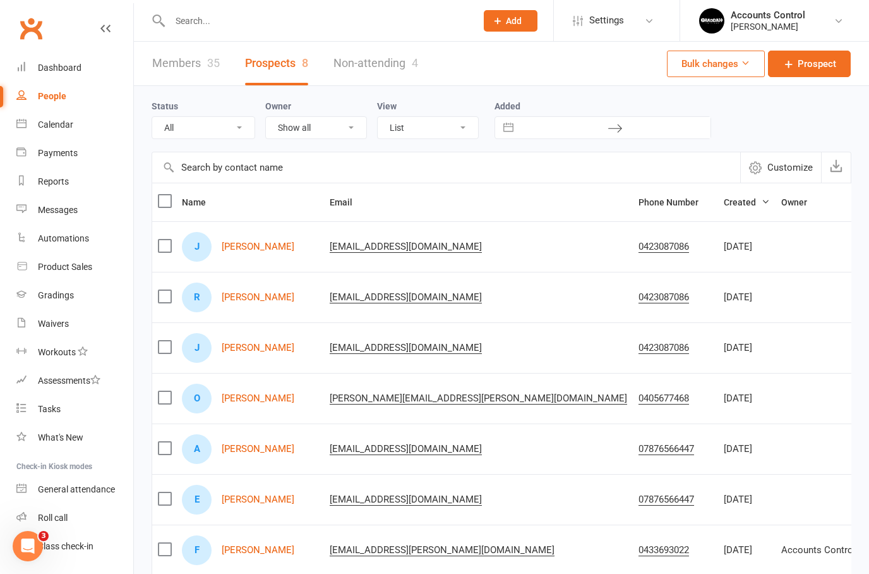
click at [191, 66] on link "Members 35" at bounding box center [186, 64] width 68 height 44
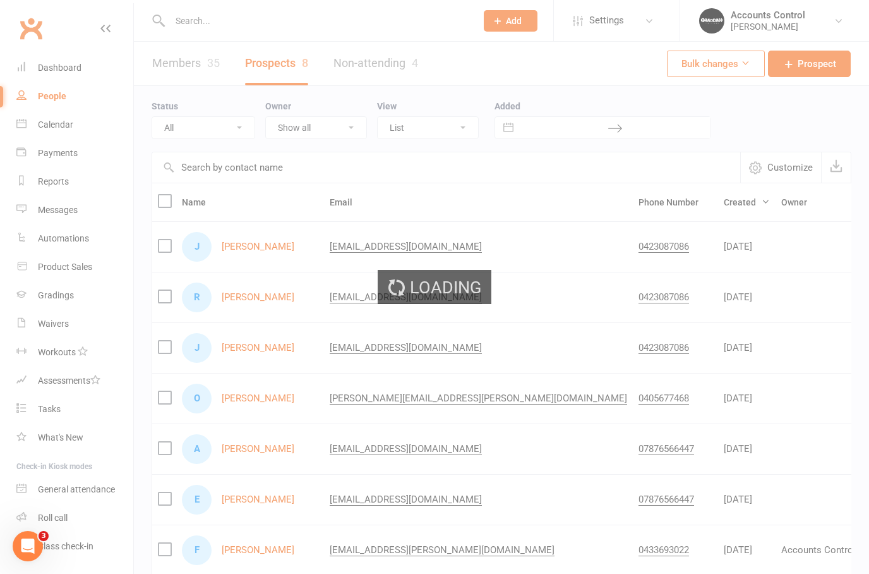
select select "50"
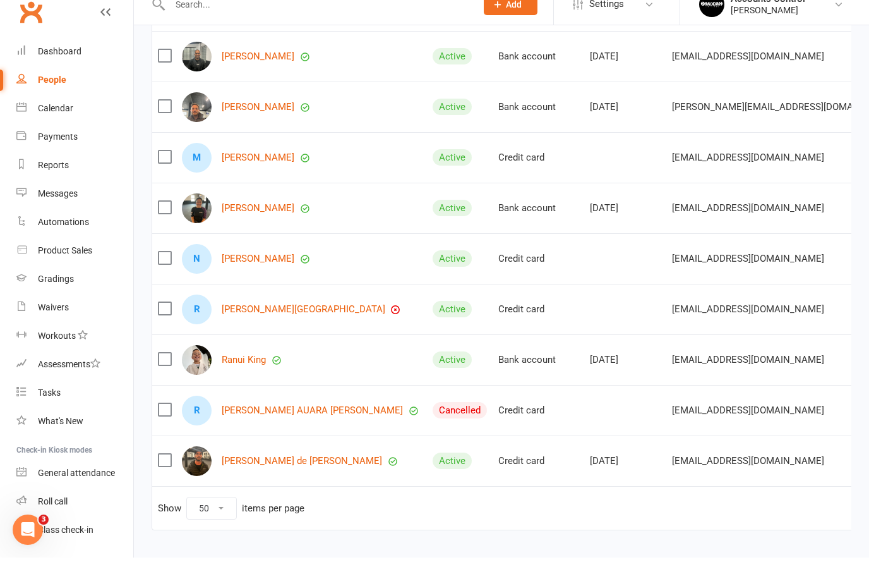
scroll to position [1543, 0]
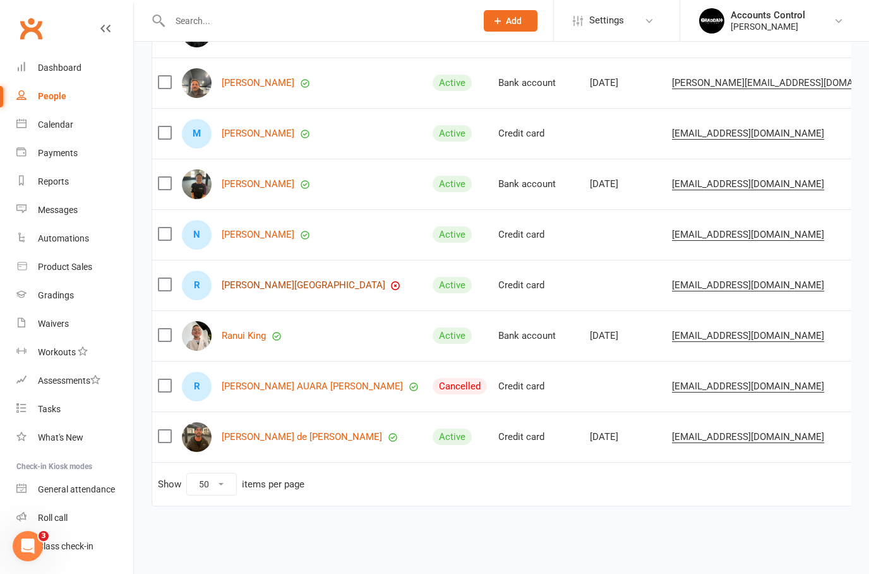
click at [282, 280] on link "Rafael Franciozi Parizotto" at bounding box center [304, 285] width 164 height 11
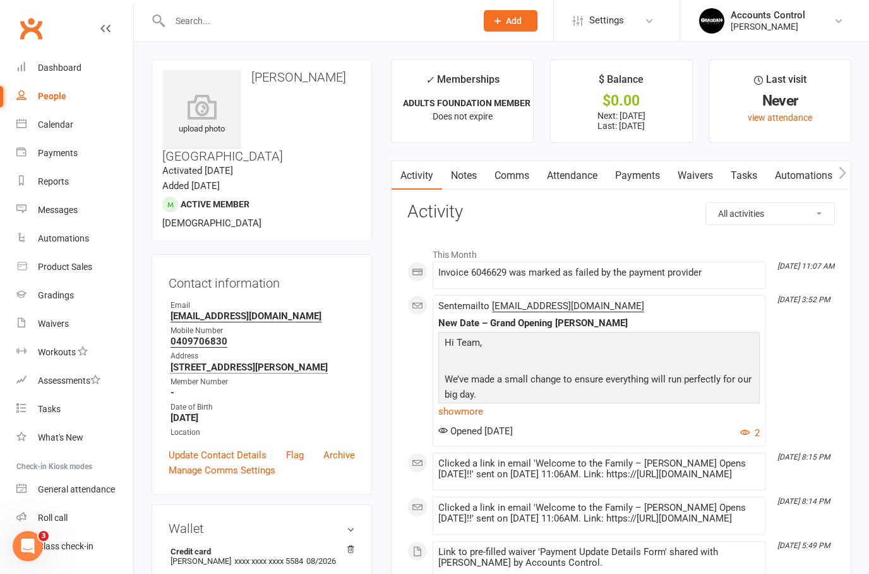
click at [646, 179] on link "Payments" at bounding box center [638, 175] width 63 height 29
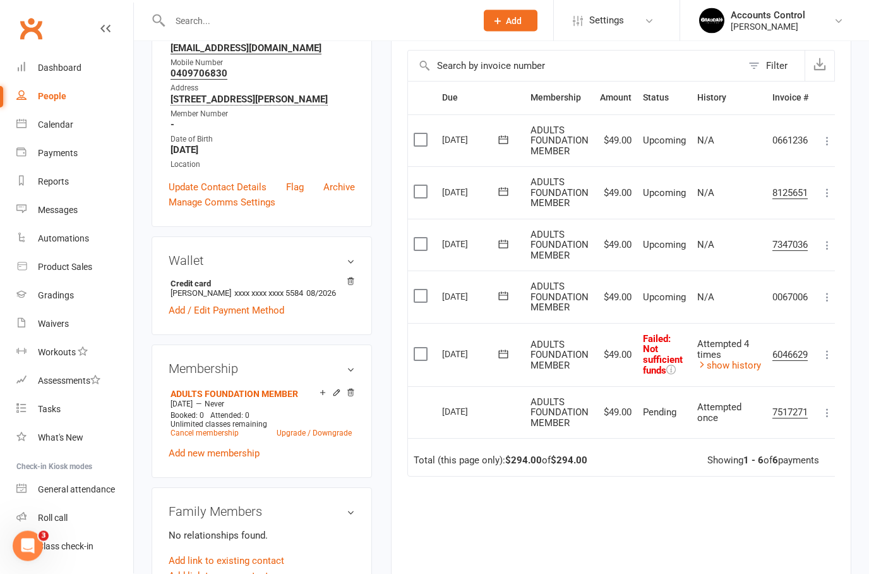
scroll to position [268, 0]
click at [832, 348] on icon at bounding box center [827, 354] width 13 height 13
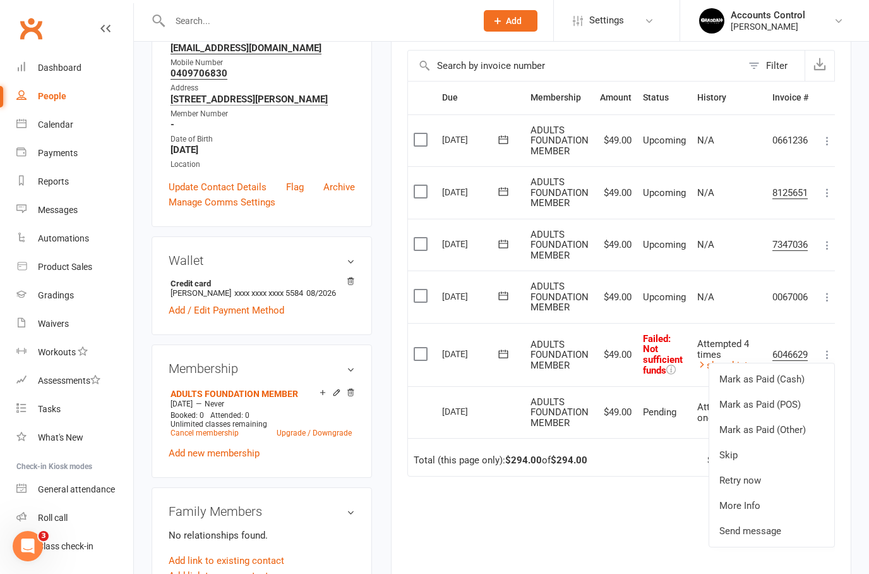
scroll to position [0, 3]
click at [657, 483] on div "Due Contact Membership Amount Status History Invoice # Select this 05 Sep 2025 …" at bounding box center [622, 360] width 428 height 558
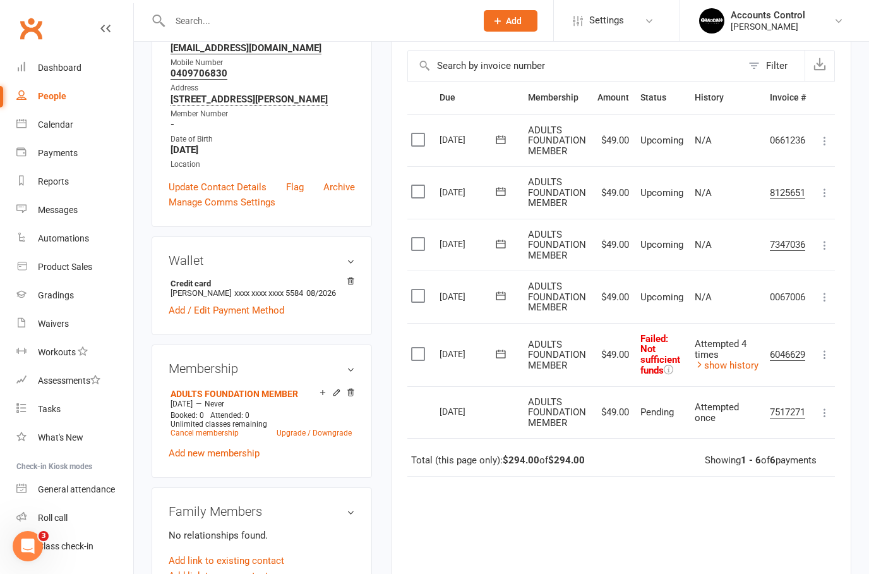
click at [837, 344] on div "Activity Notes Comms Attendance Payments Waivers Tasks Automations Gradings / P…" at bounding box center [621, 276] width 461 height 766
click at [832, 348] on icon at bounding box center [825, 354] width 13 height 13
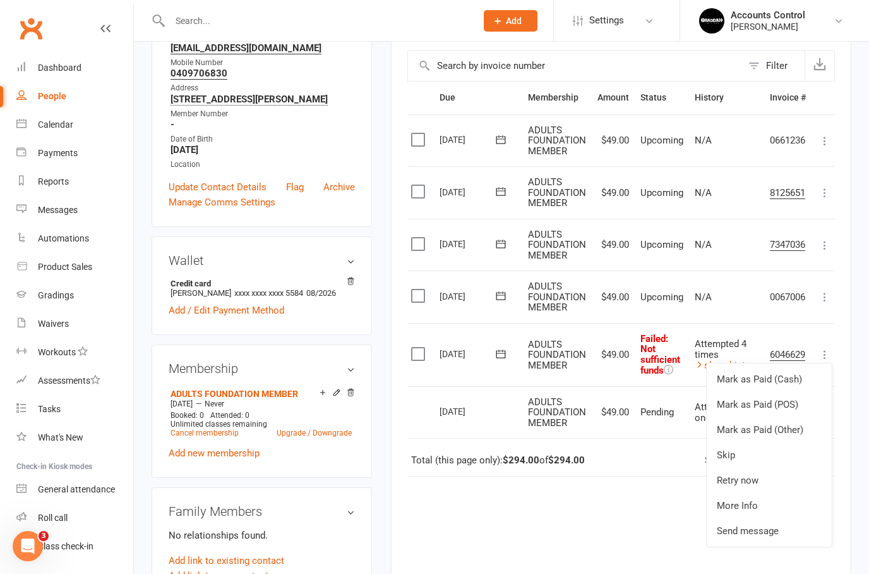
click at [645, 528] on div "Due Contact Membership Amount Status History Invoice # Select this 05 Sep 2025 …" at bounding box center [622, 360] width 428 height 558
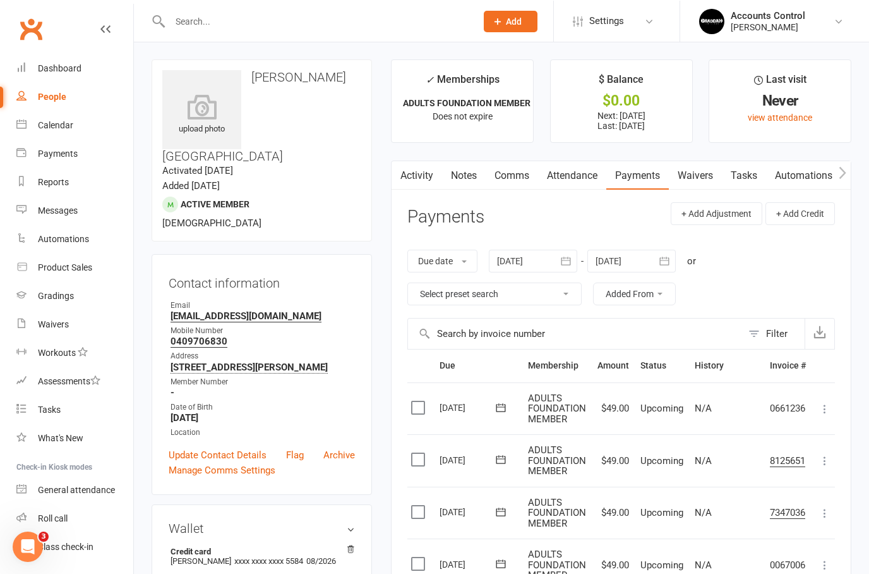
scroll to position [0, 0]
click at [60, 83] on link "People" at bounding box center [74, 96] width 117 height 28
select select "50"
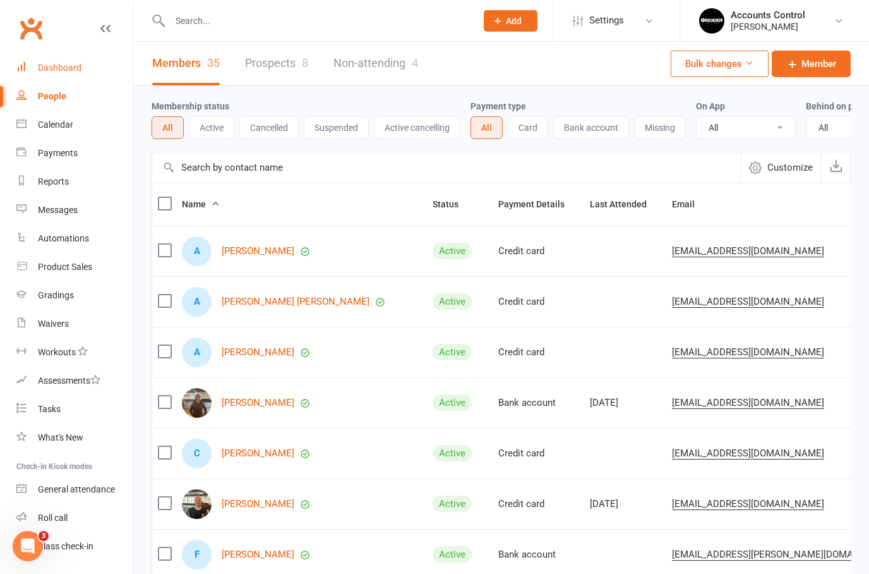
click at [64, 64] on div "Dashboard" at bounding box center [60, 68] width 44 height 10
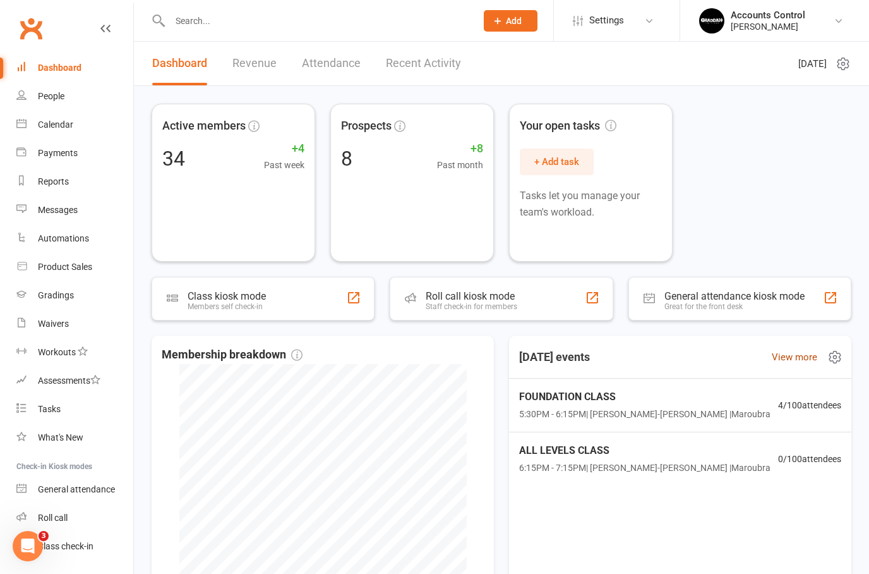
click at [779, 350] on link "View more" at bounding box center [794, 356] width 45 height 15
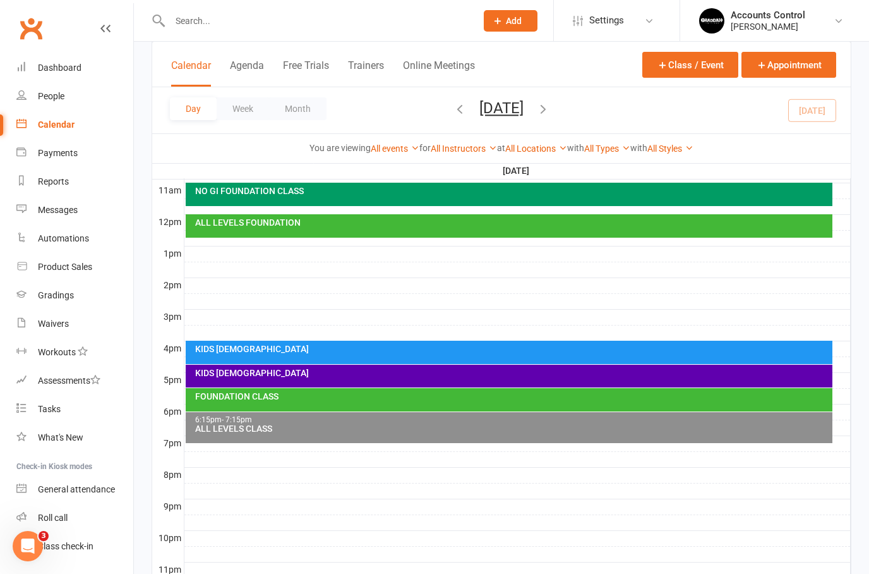
scroll to position [418, 0]
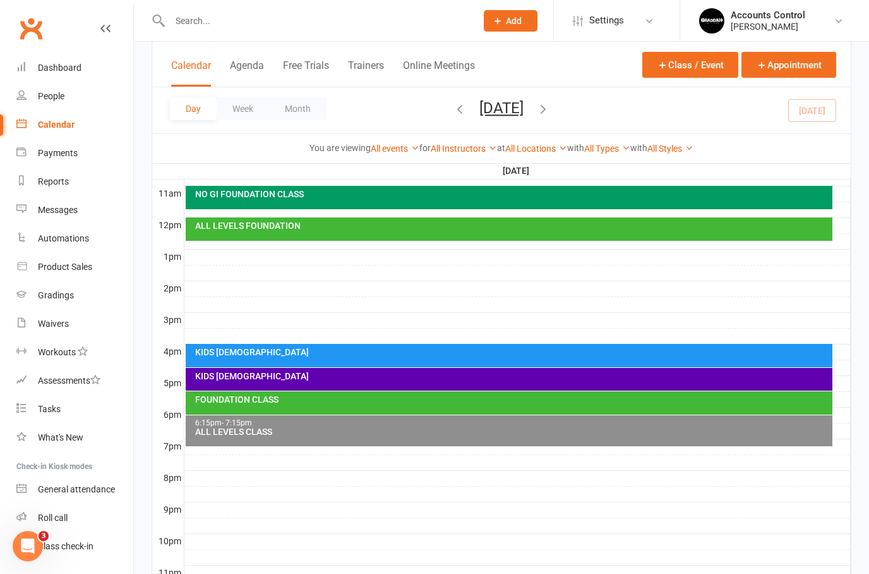
click at [330, 377] on div "KIDS [DEMOGRAPHIC_DATA]" at bounding box center [513, 376] width 636 height 9
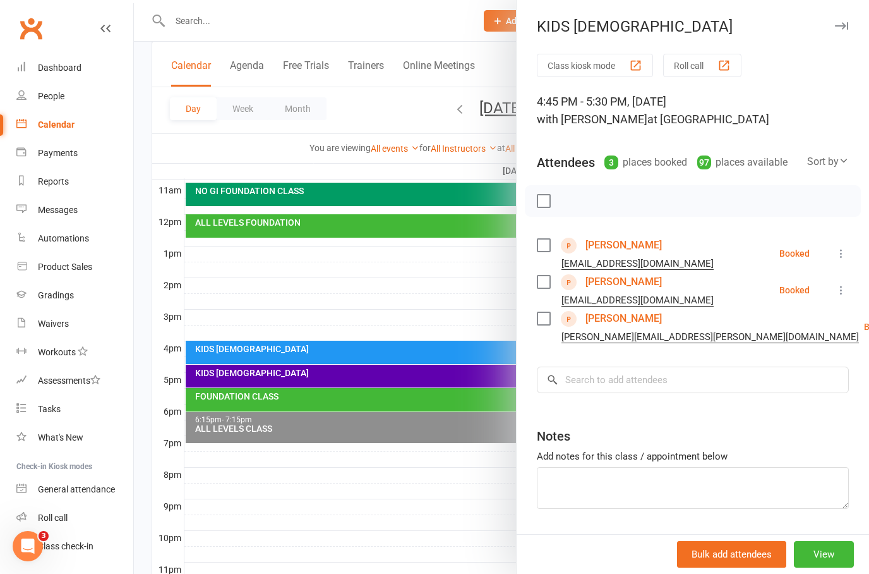
scroll to position [406, 0]
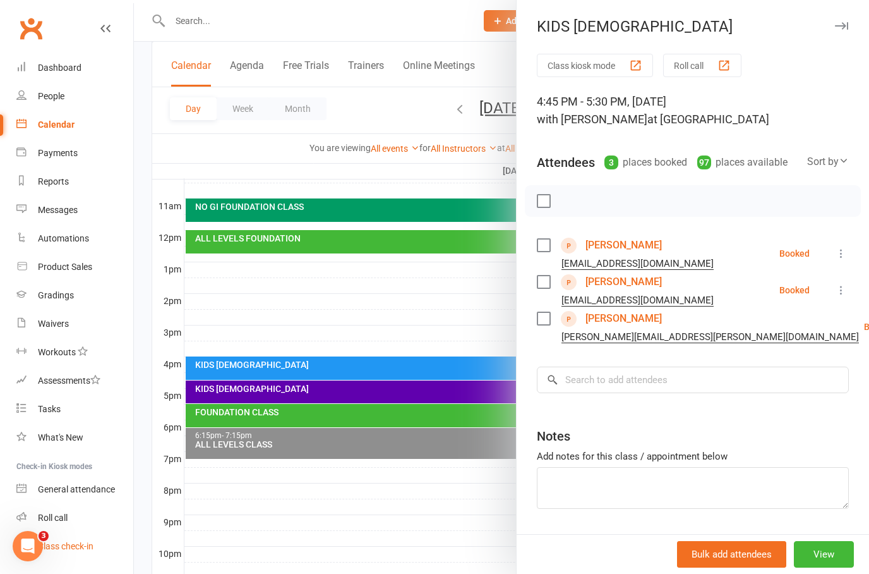
click at [72, 540] on link "Class check-in" at bounding box center [74, 546] width 117 height 28
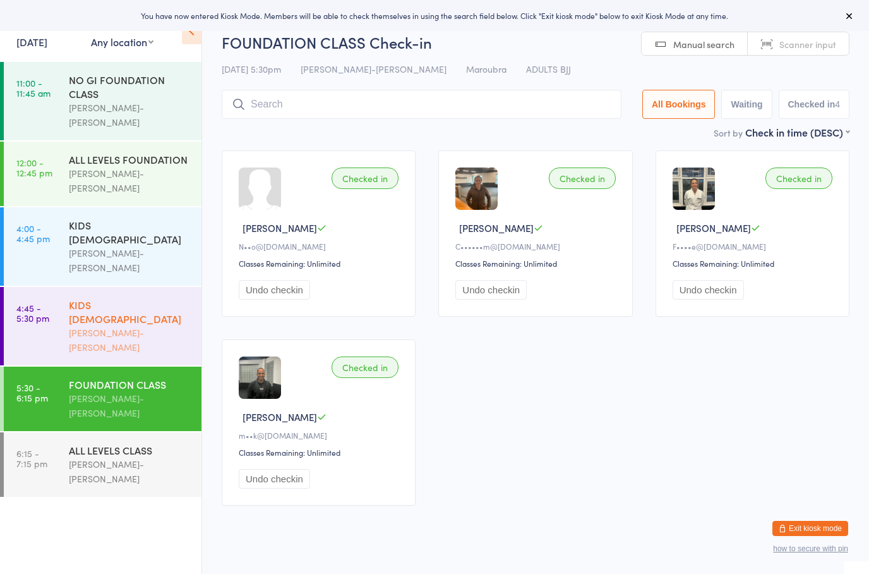
click at [120, 298] on div "KIDS [DEMOGRAPHIC_DATA]" at bounding box center [130, 312] width 122 height 28
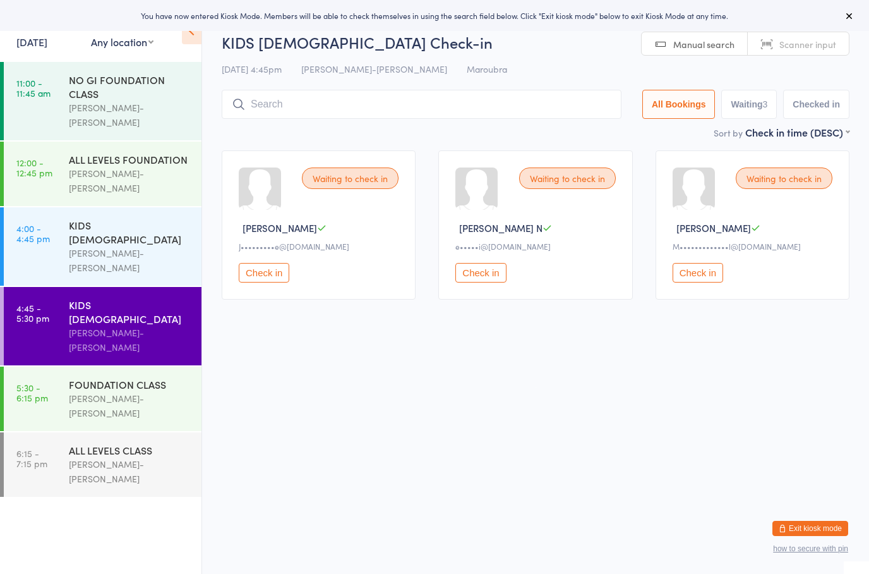
click at [269, 281] on button "Check in" at bounding box center [264, 273] width 51 height 20
click at [481, 278] on button "Check in" at bounding box center [481, 273] width 51 height 20
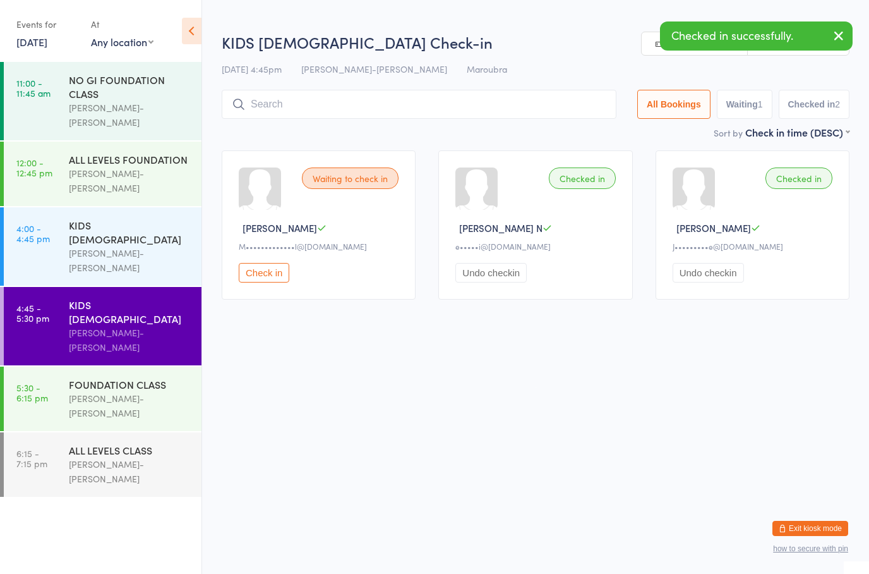
click at [276, 278] on button "Check in" at bounding box center [264, 273] width 51 height 20
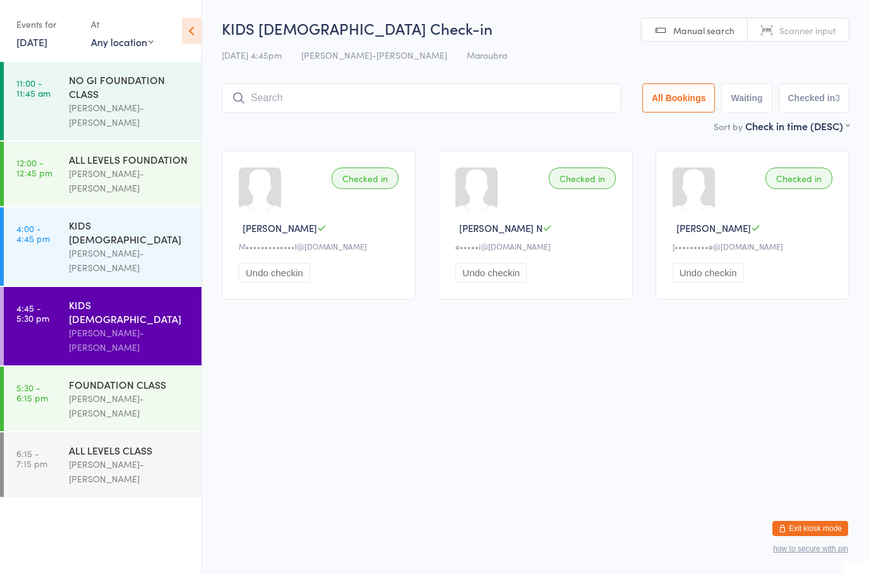
click at [813, 524] on button "Exit kiosk mode" at bounding box center [811, 528] width 76 height 15
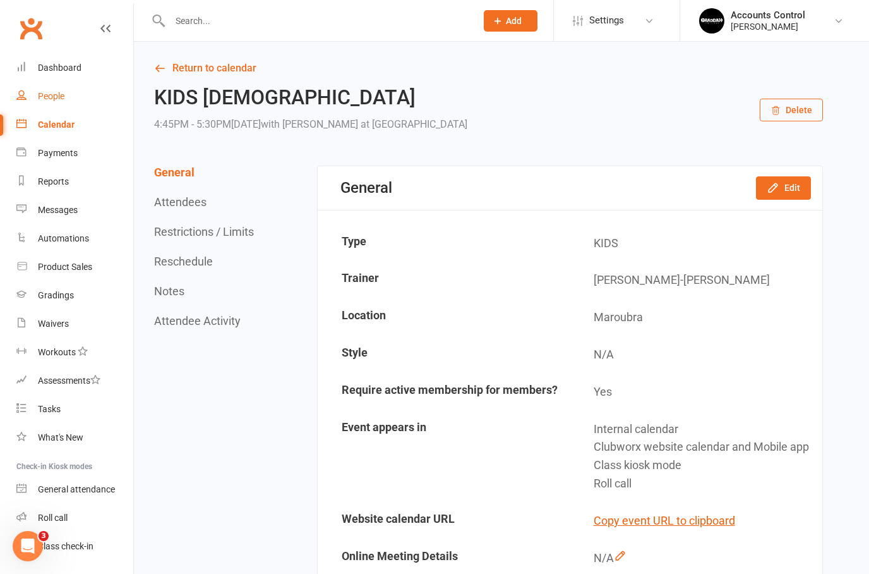
click at [48, 98] on div "People" at bounding box center [51, 96] width 27 height 10
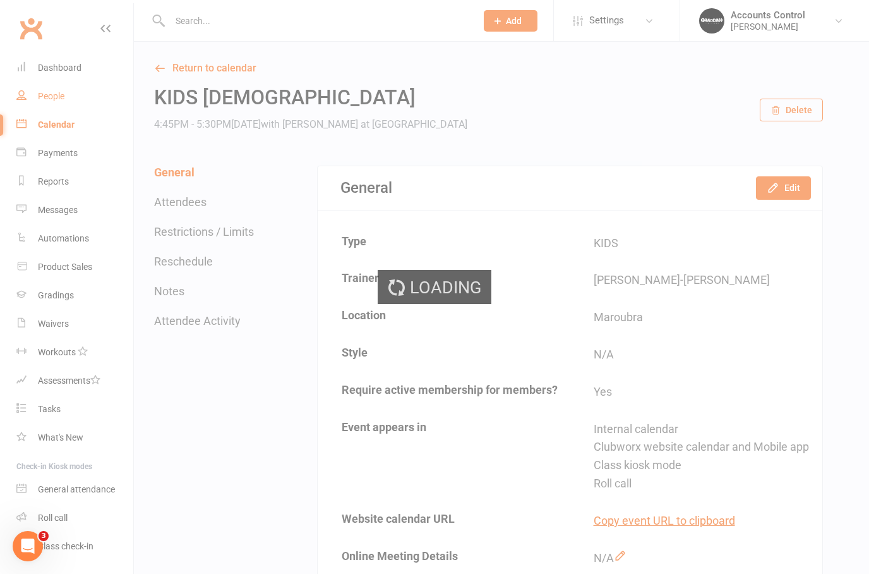
select select "50"
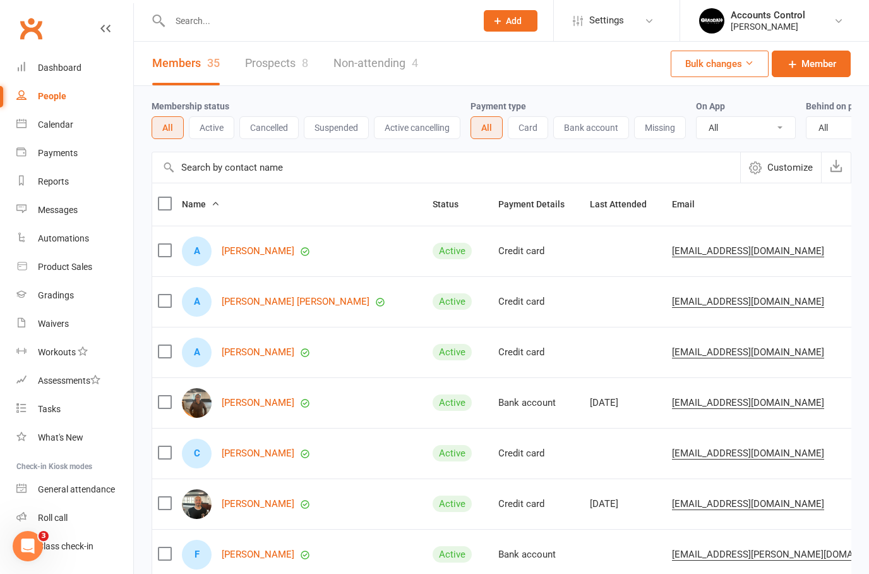
click at [282, 59] on link "Prospects 8" at bounding box center [276, 64] width 63 height 44
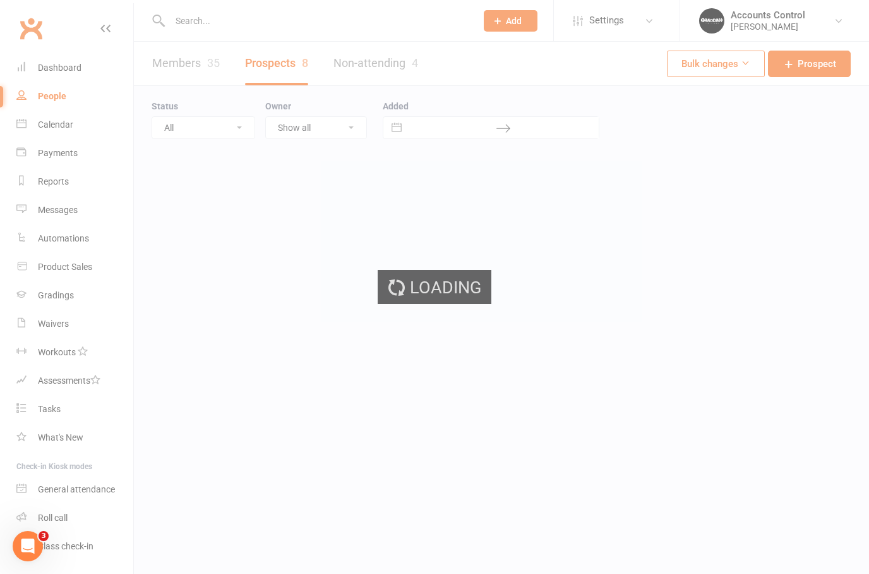
select select "100"
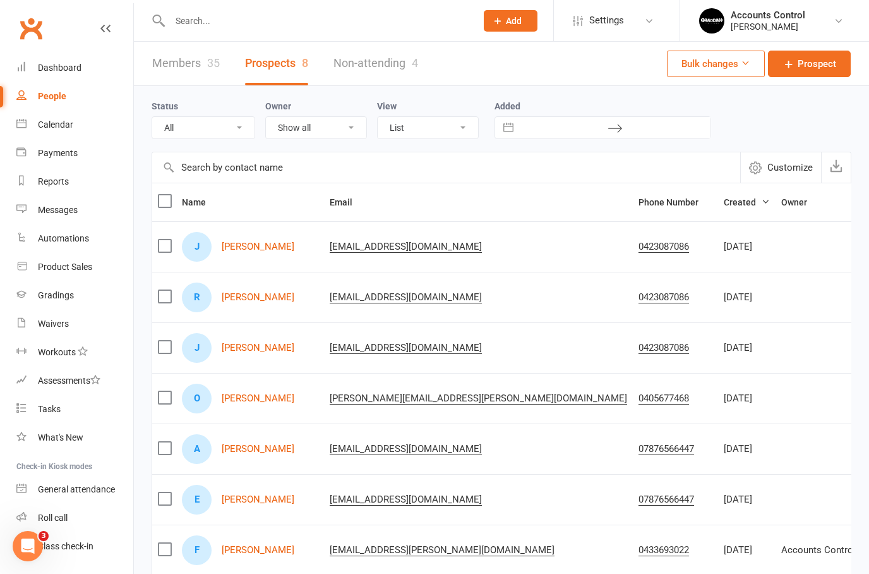
click at [177, 49] on link "Members 35" at bounding box center [186, 64] width 68 height 44
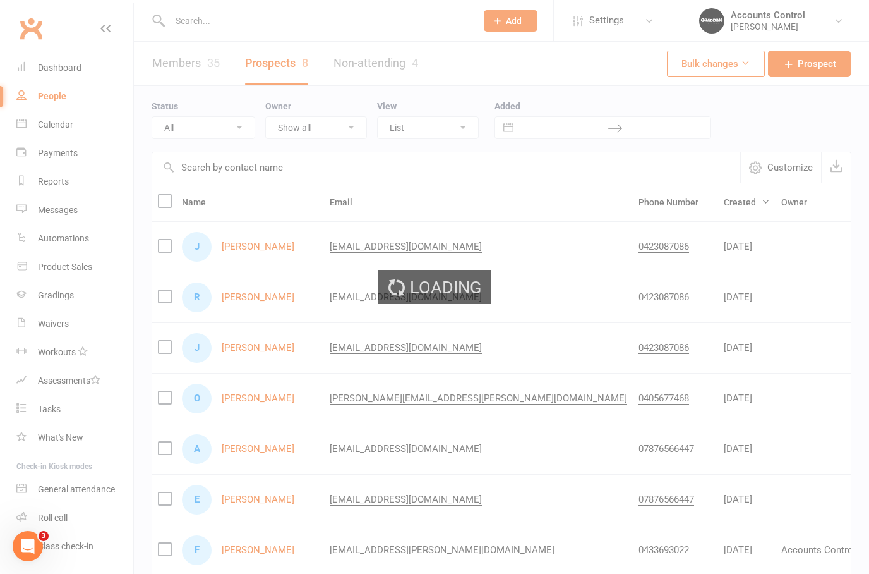
select select "50"
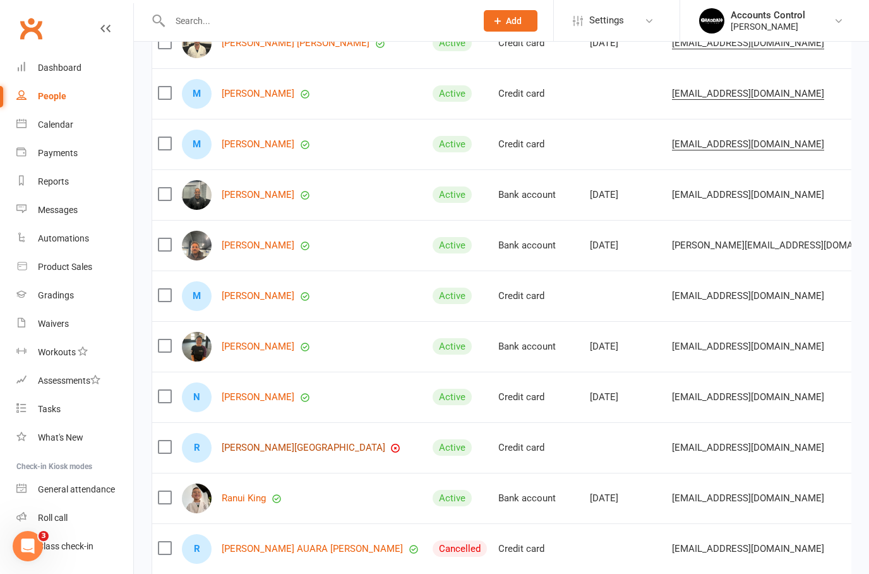
click at [301, 451] on link "[PERSON_NAME][GEOGRAPHIC_DATA]" at bounding box center [304, 447] width 164 height 11
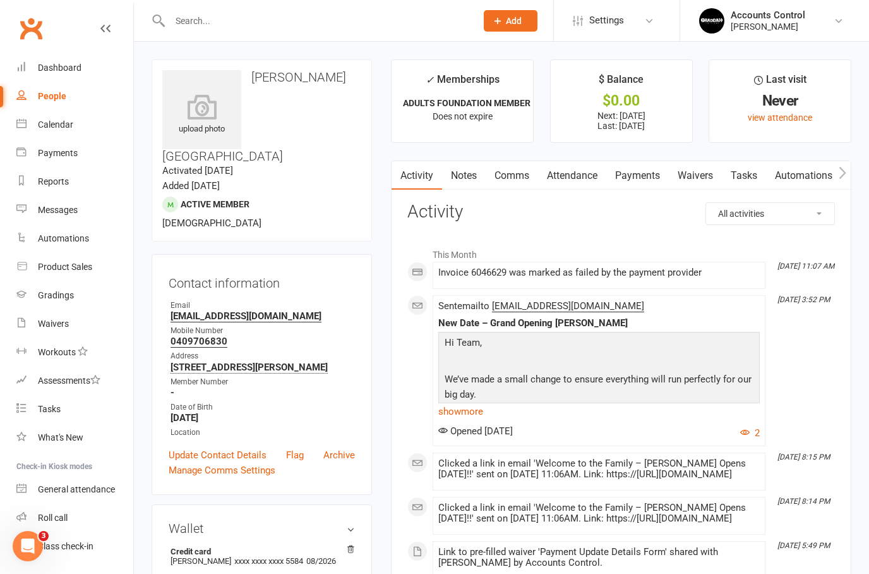
click at [639, 178] on link "Payments" at bounding box center [638, 175] width 63 height 29
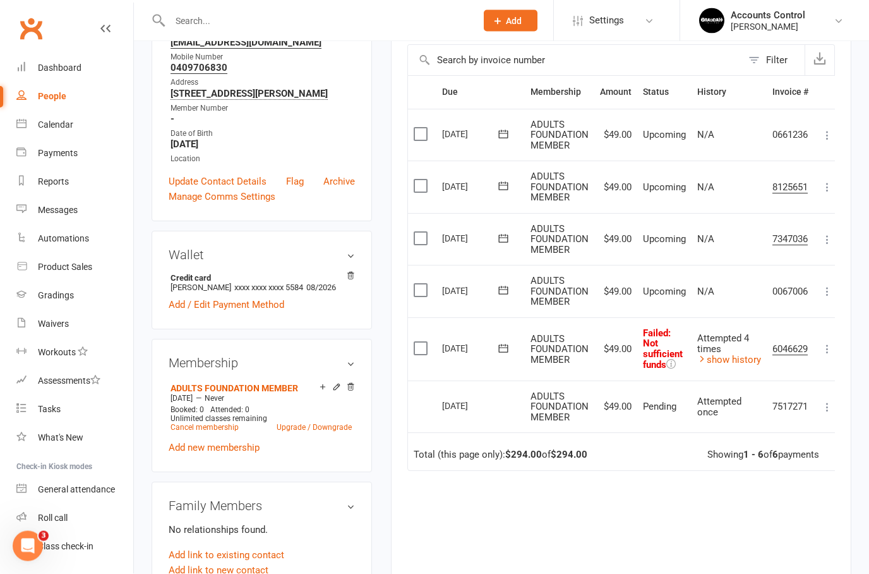
scroll to position [274, 0]
click at [741, 354] on link "show history" at bounding box center [730, 359] width 64 height 11
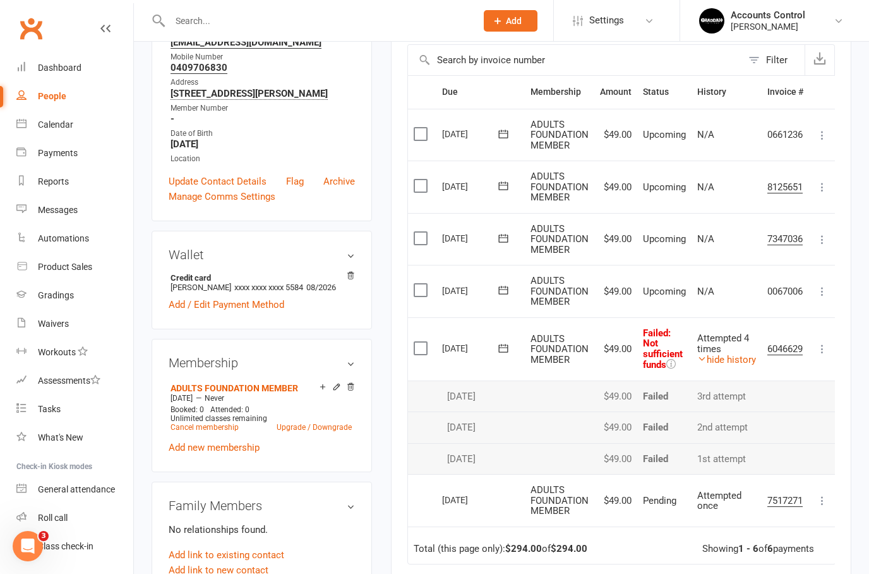
click at [827, 342] on icon at bounding box center [822, 348] width 13 height 13
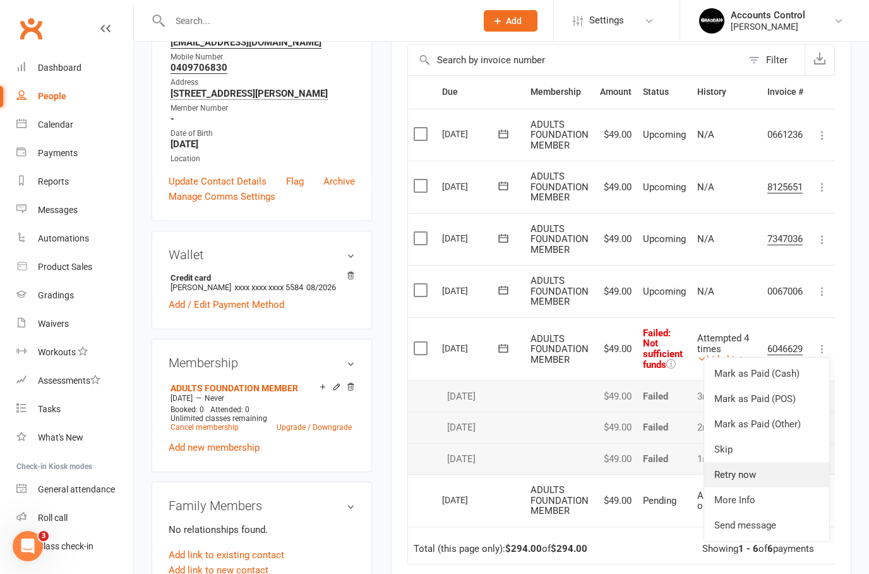
click at [766, 468] on link "Retry now" at bounding box center [767, 474] width 125 height 25
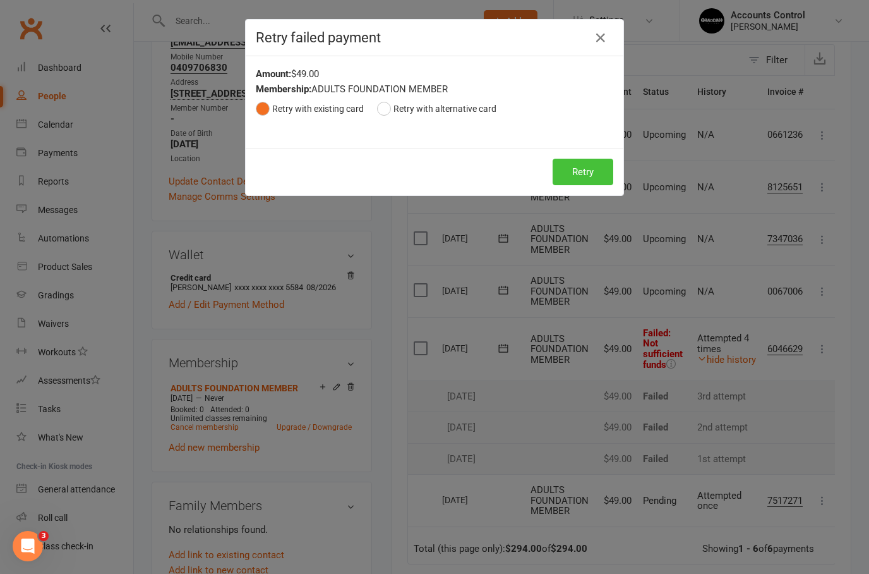
click at [589, 167] on button "Retry" at bounding box center [583, 172] width 61 height 27
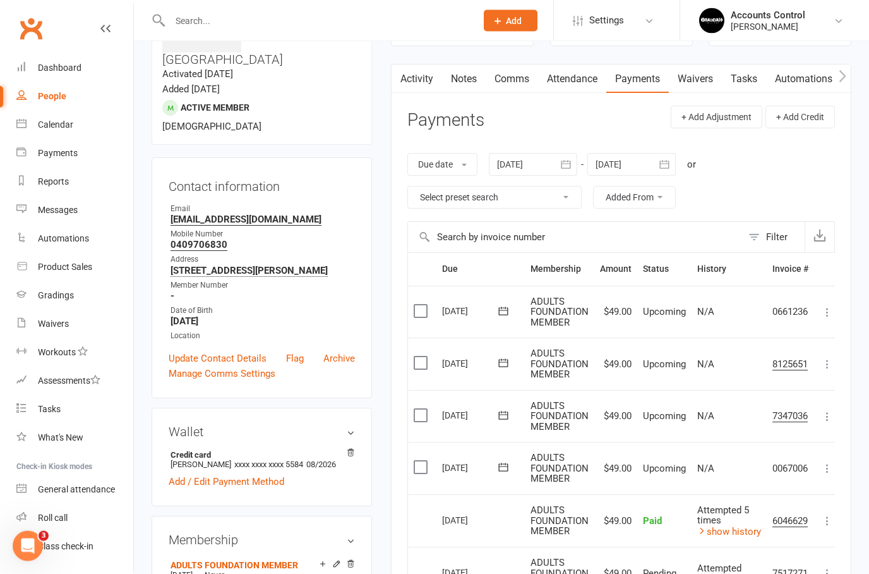
scroll to position [0, 0]
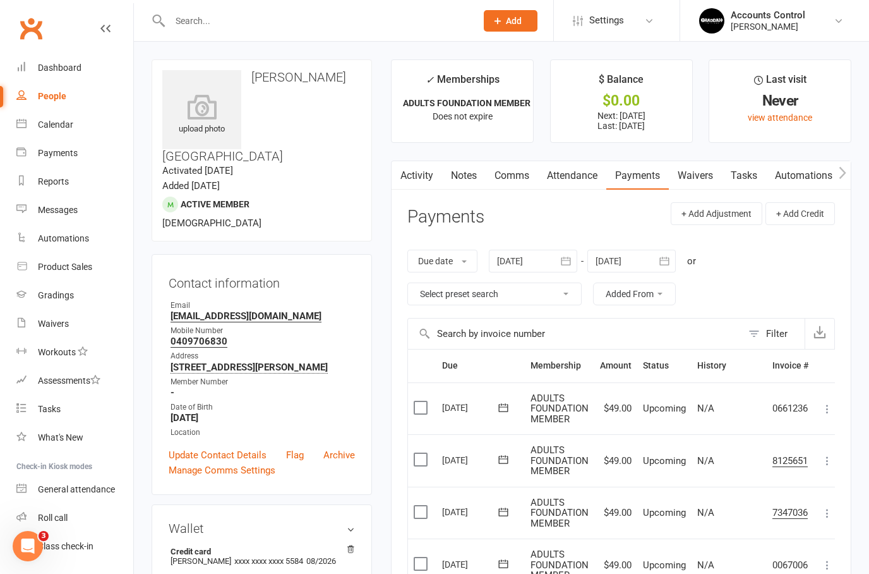
click at [54, 97] on div "People" at bounding box center [52, 96] width 28 height 10
select select "50"
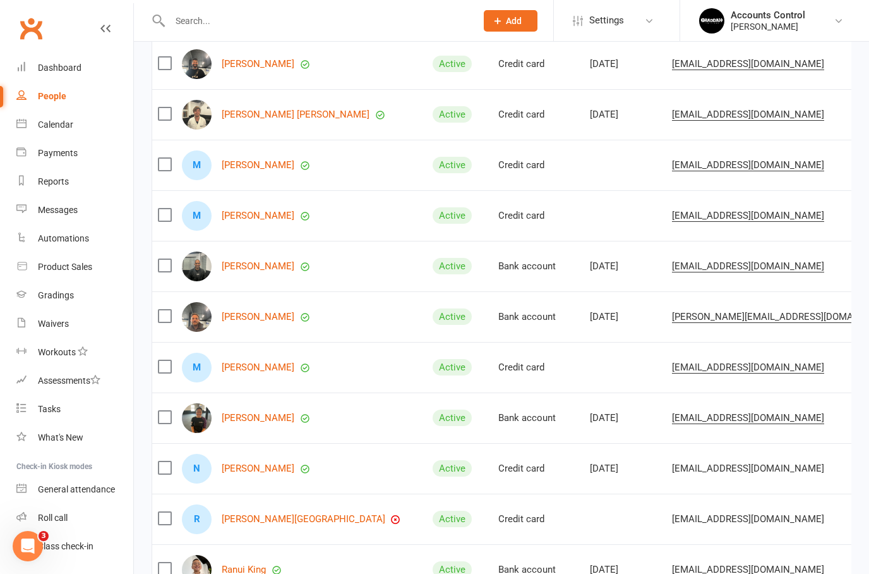
scroll to position [1304, 0]
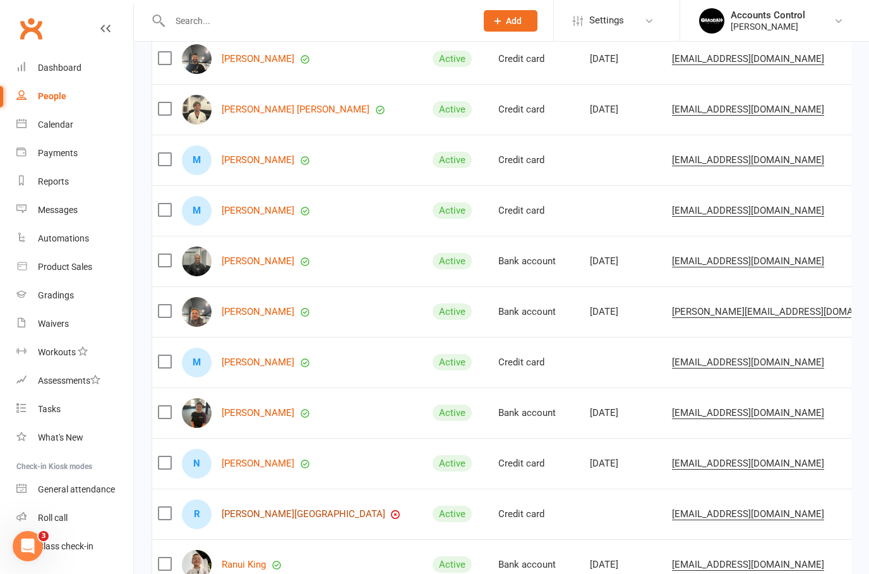
click at [282, 512] on link "[PERSON_NAME][GEOGRAPHIC_DATA]" at bounding box center [304, 514] width 164 height 11
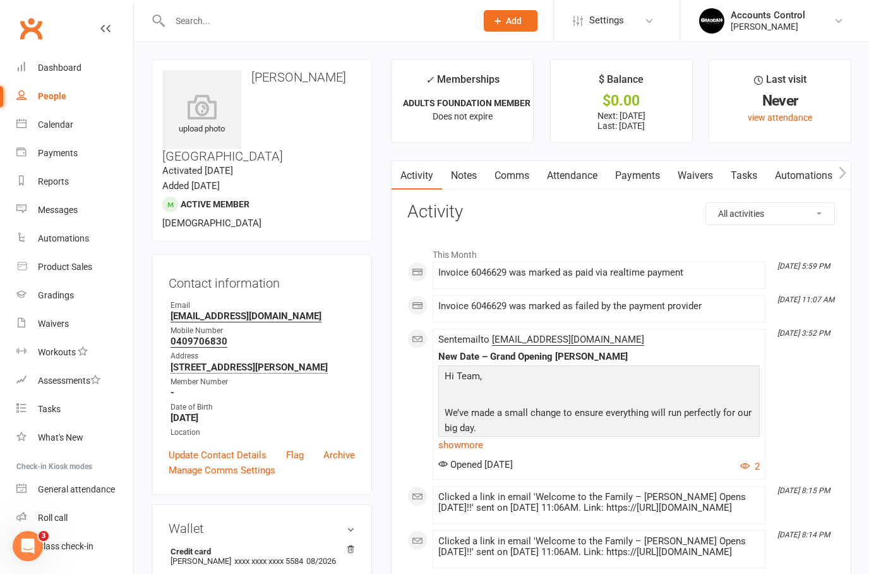
click at [649, 171] on link "Payments" at bounding box center [638, 175] width 63 height 29
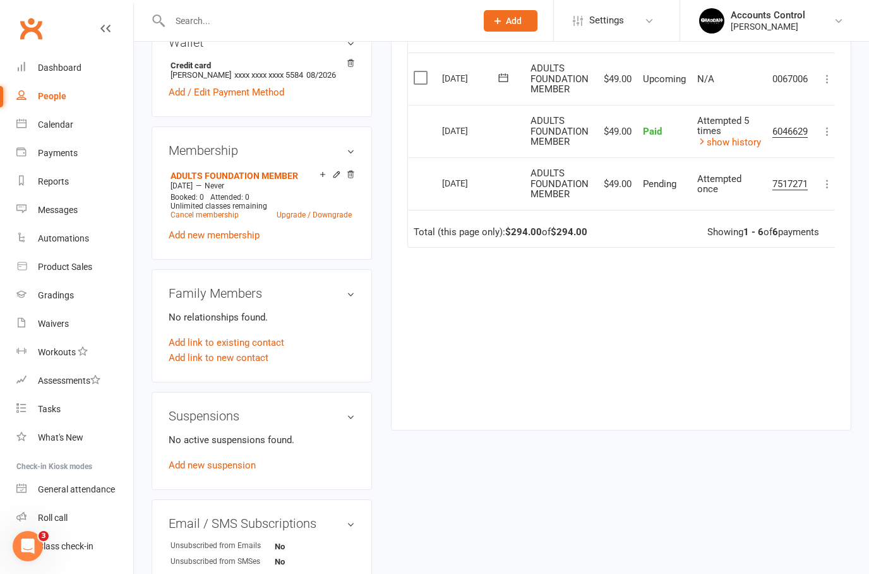
scroll to position [485, 0]
click at [734, 139] on link "show history" at bounding box center [730, 142] width 64 height 11
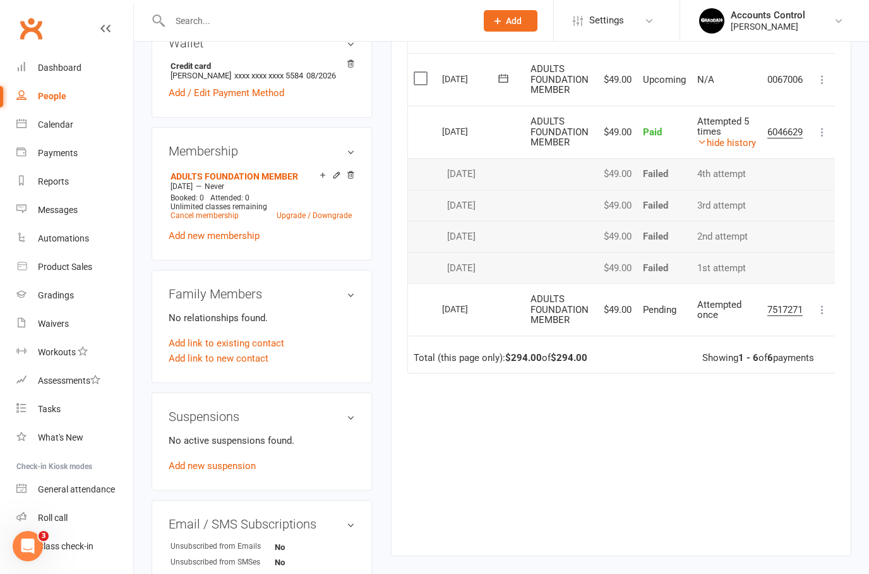
click at [819, 307] on button at bounding box center [822, 309] width 15 height 15
click at [742, 459] on div "Due Contact Membership Amount Status History Invoice # Select this [DATE] [PERS…" at bounding box center [622, 200] width 428 height 673
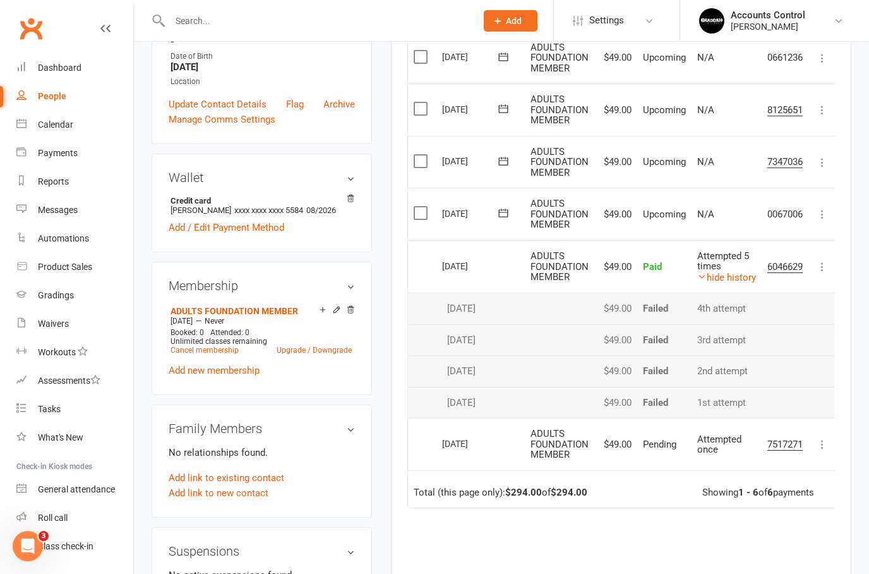
scroll to position [250, 0]
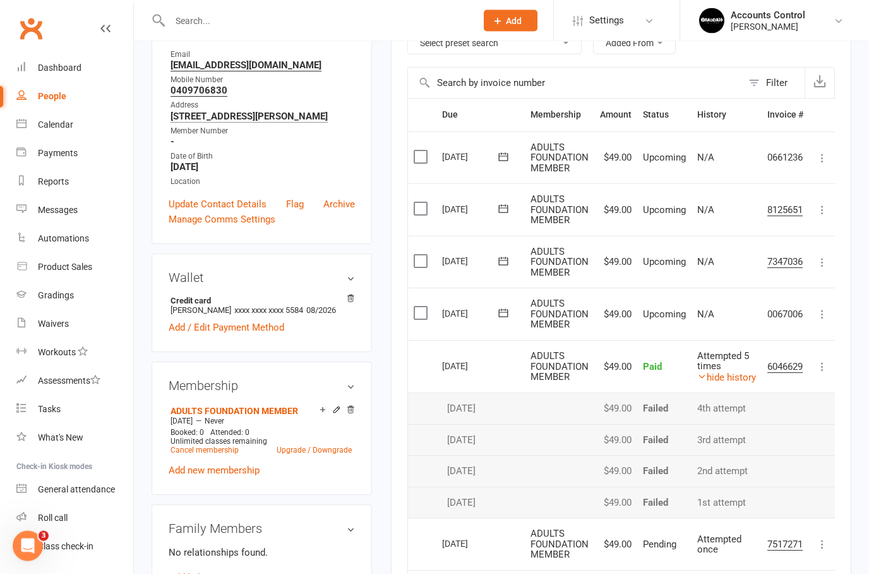
click at [568, 357] on span "ADULTS FOUNDATION MEMBER" at bounding box center [560, 367] width 58 height 32
click at [44, 98] on div "People" at bounding box center [52, 96] width 28 height 10
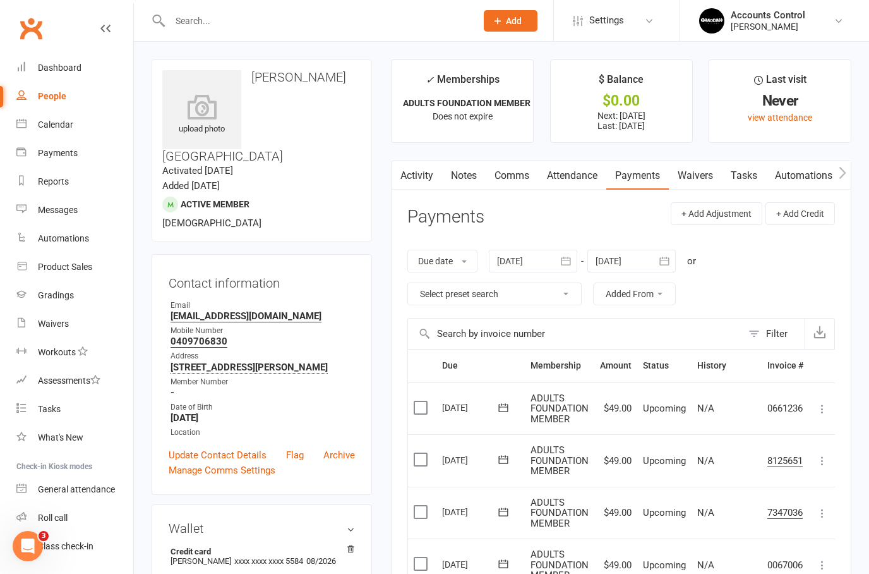
select select "50"
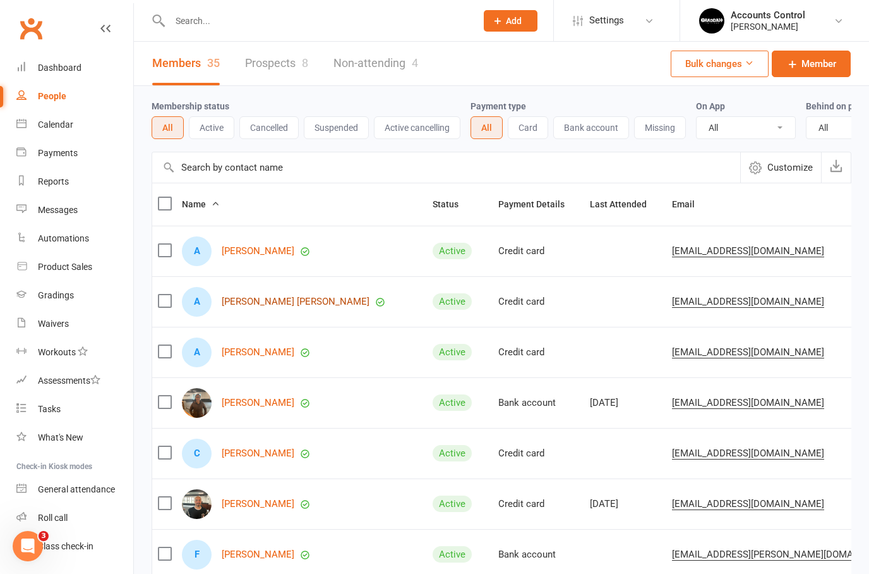
click at [262, 306] on link "Arthur Corbo Forlin" at bounding box center [296, 301] width 148 height 11
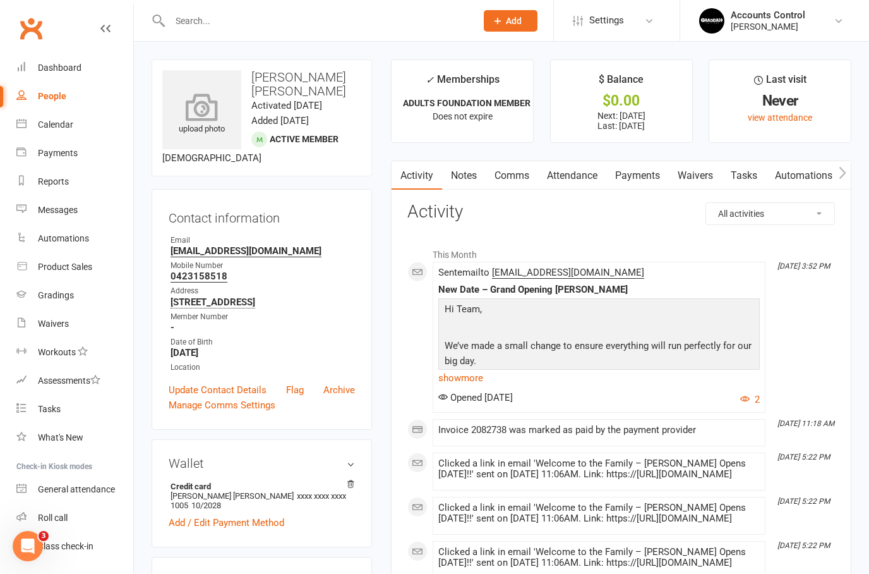
click at [181, 93] on div "upload photo" at bounding box center [201, 109] width 79 height 79
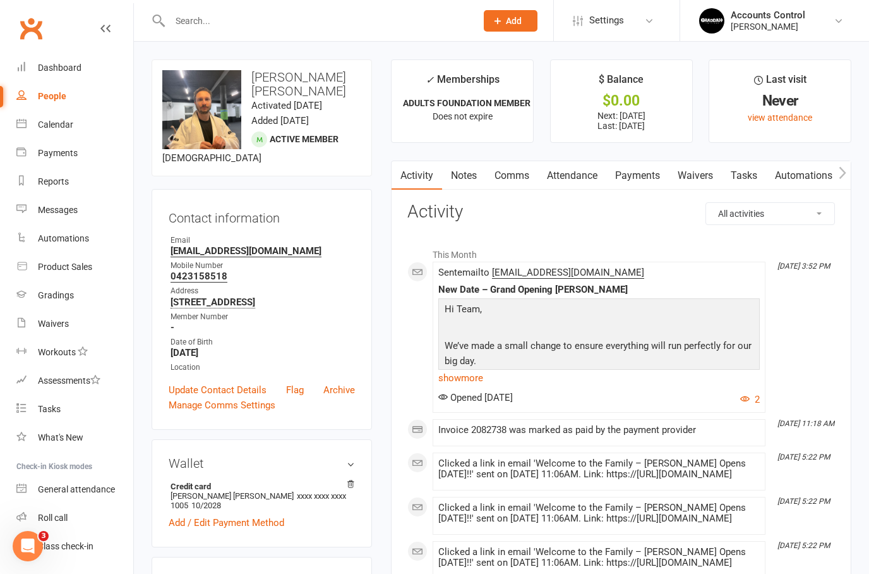
click at [42, 99] on div "People" at bounding box center [52, 96] width 28 height 10
select select "50"
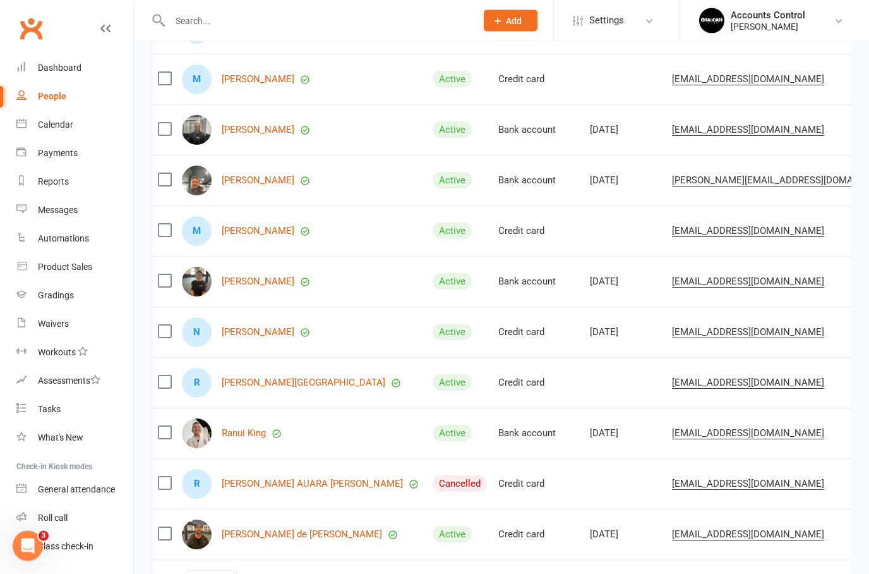
scroll to position [1436, 0]
click at [221, 573] on select "10 25 50 100" at bounding box center [211, 581] width 49 height 21
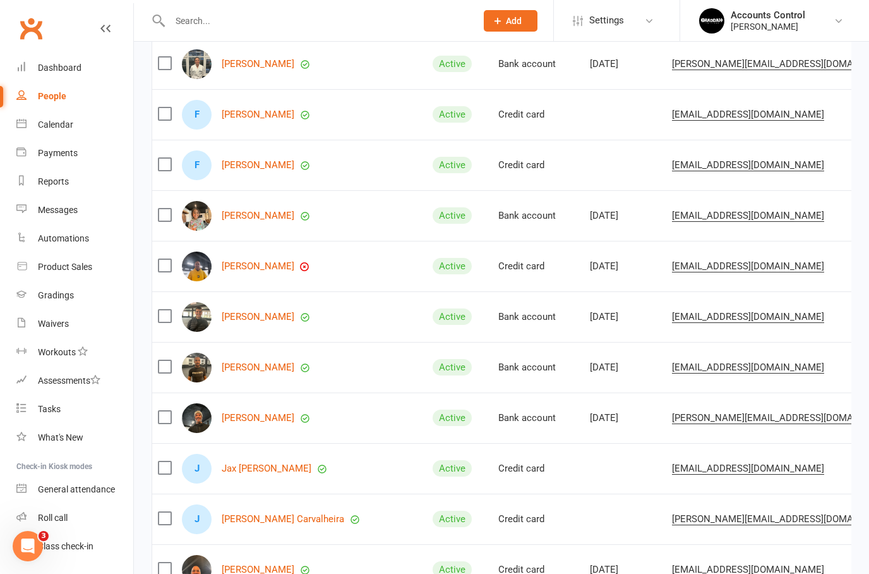
scroll to position [533, 0]
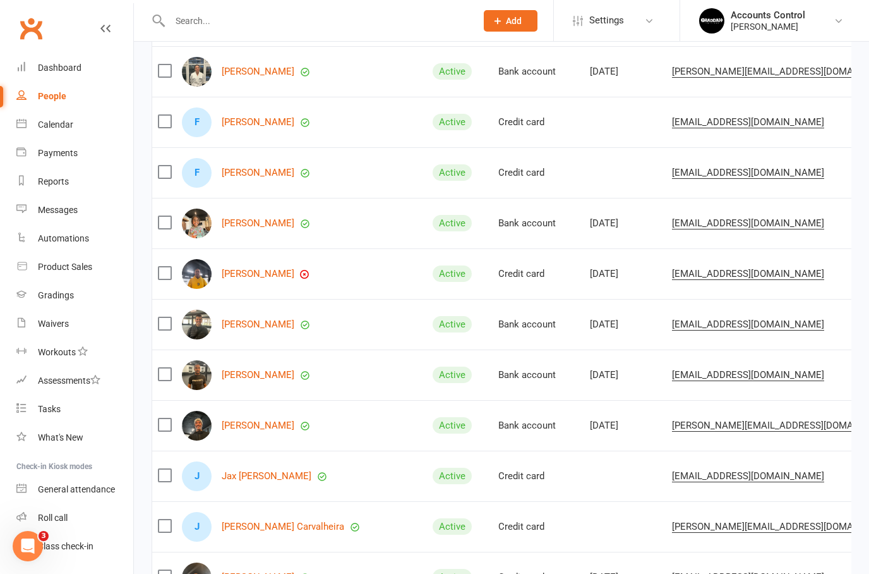
click at [493, 264] on td "Credit card" at bounding box center [539, 273] width 92 height 51
click at [236, 272] on link "Italo Santos" at bounding box center [258, 274] width 73 height 11
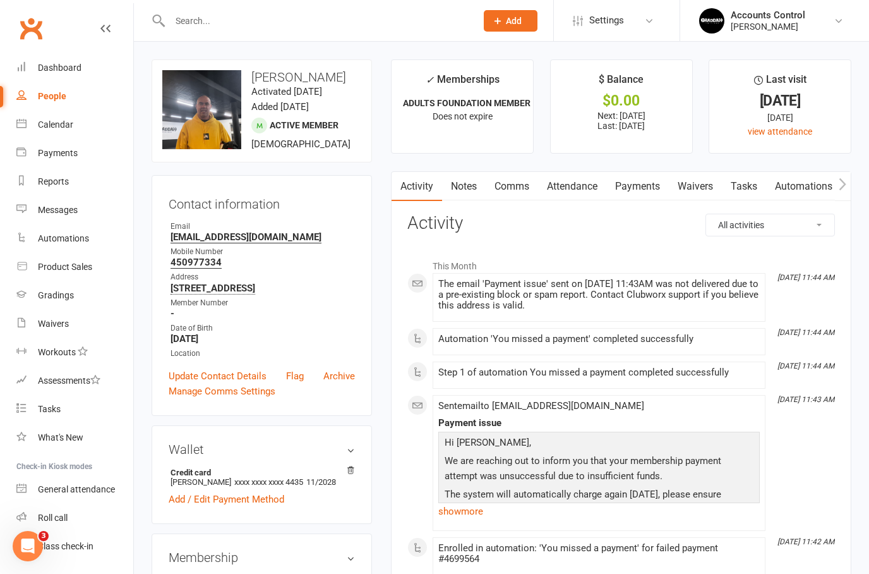
click at [640, 186] on link "Payments" at bounding box center [638, 186] width 63 height 29
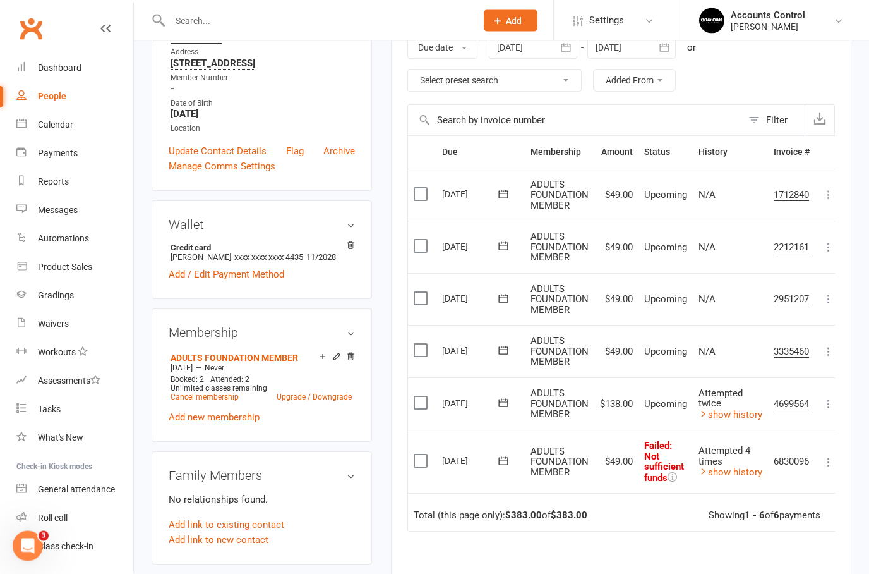
scroll to position [226, 0]
click at [58, 118] on link "Calendar" at bounding box center [74, 125] width 117 height 28
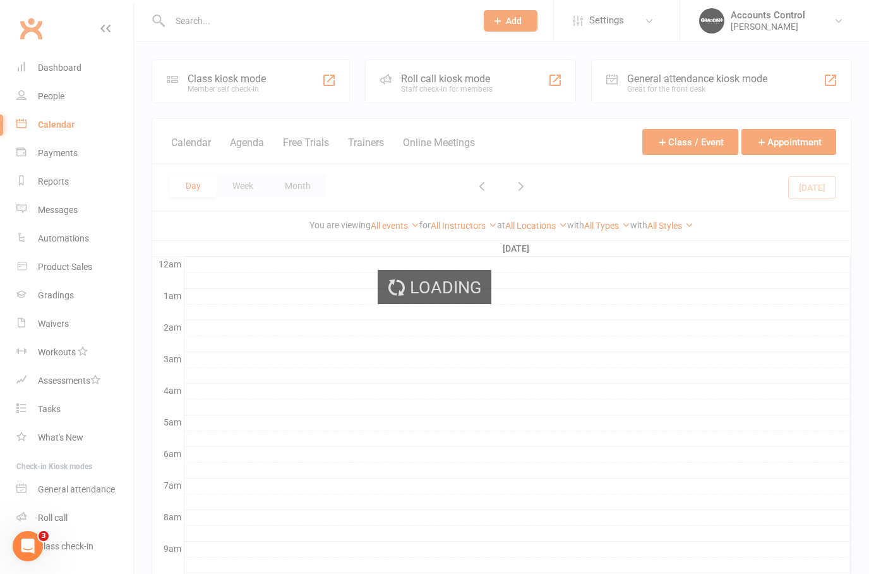
click at [79, 35] on div "Loading" at bounding box center [434, 287] width 869 height 574
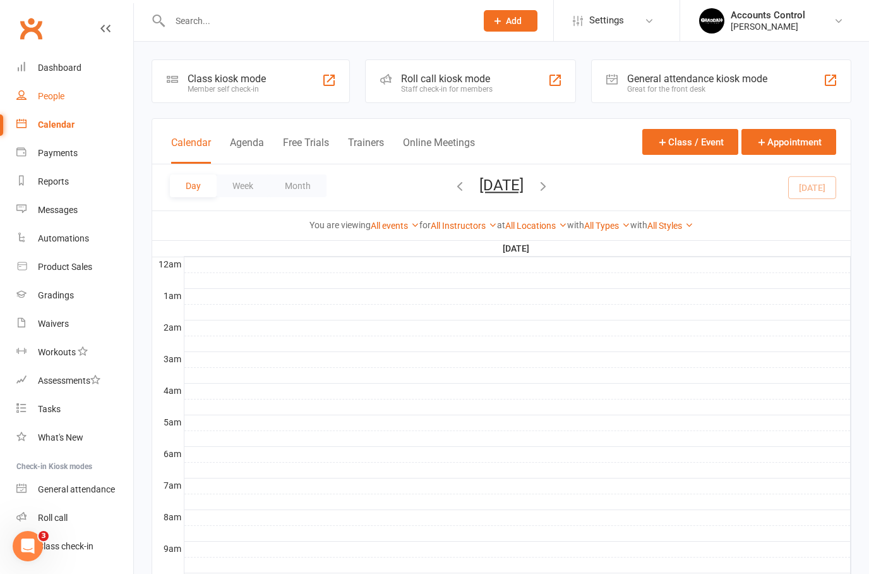
click at [75, 87] on link "People" at bounding box center [74, 96] width 117 height 28
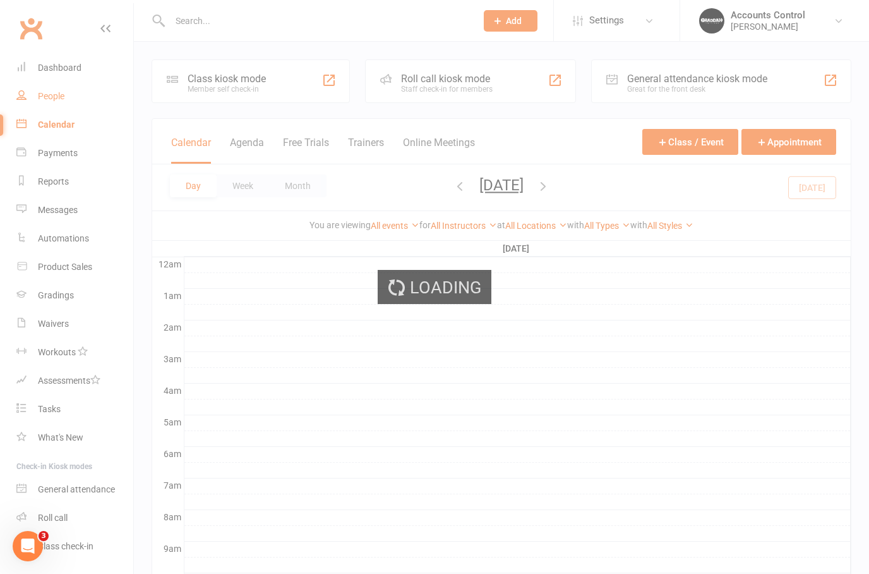
select select "50"
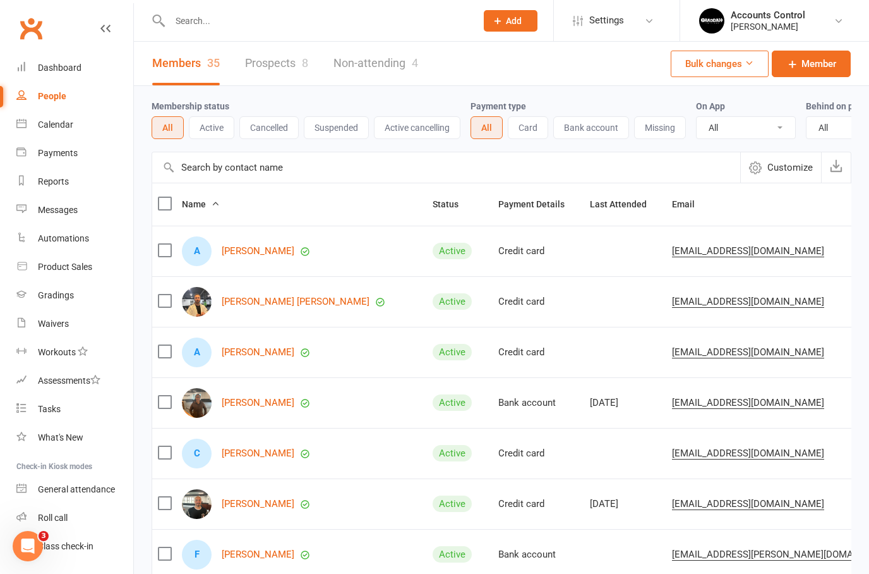
click at [253, 28] on input "text" at bounding box center [316, 21] width 301 height 18
click at [282, 62] on link "Prospects 8" at bounding box center [276, 64] width 63 height 44
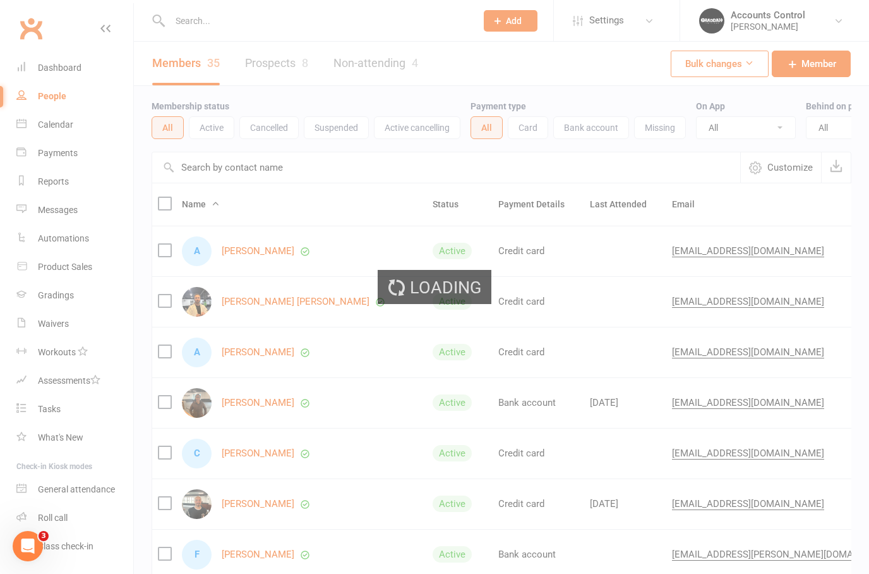
select select "100"
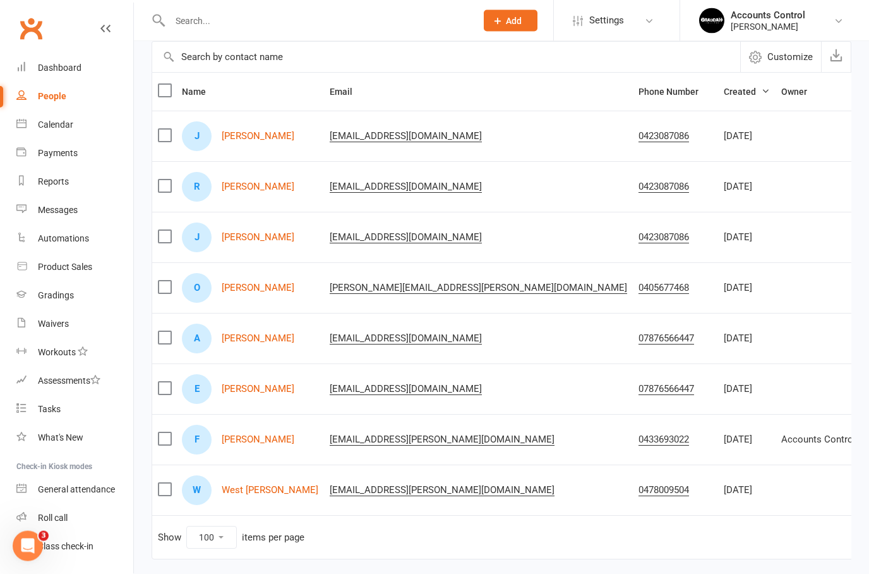
scroll to position [111, 0]
click at [251, 434] on link "[PERSON_NAME]" at bounding box center [258, 439] width 73 height 11
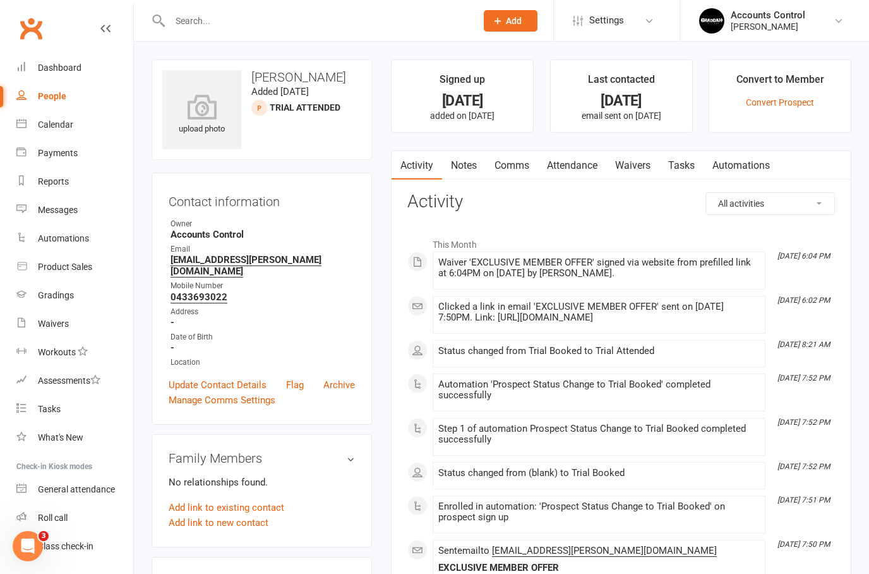
click at [641, 174] on link "Waivers" at bounding box center [633, 165] width 53 height 29
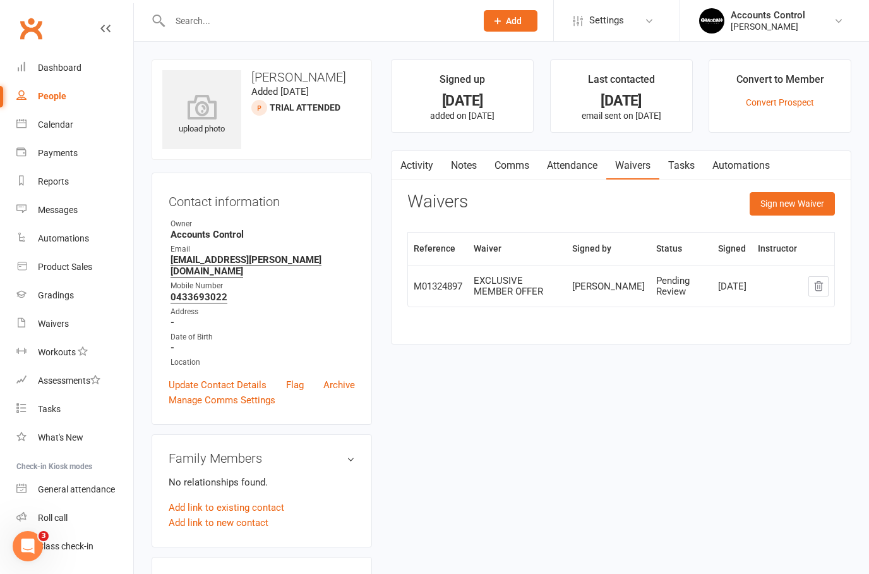
click at [535, 296] on td "EXCLUSIVE MEMBER OFFER" at bounding box center [517, 286] width 99 height 42
click at [521, 283] on div "EXCLUSIVE MEMBER OFFER" at bounding box center [517, 286] width 87 height 21
click at [657, 290] on div "Pending Review" at bounding box center [682, 286] width 51 height 21
click at [463, 281] on div "M01324897" at bounding box center [438, 286] width 49 height 11
click at [733, 257] on th "Signed" at bounding box center [733, 249] width 40 height 32
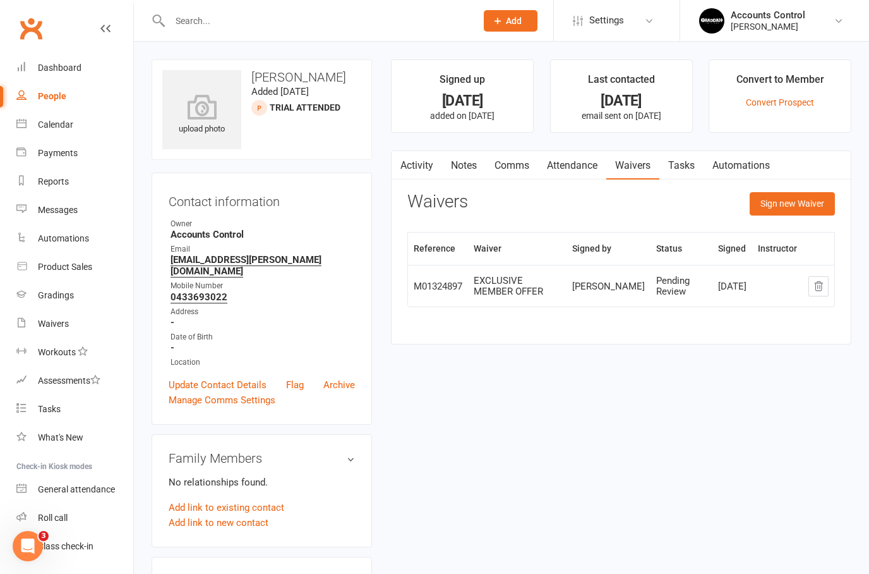
click at [657, 279] on div "Pending Review" at bounding box center [682, 286] width 51 height 21
click at [518, 278] on div "EXCLUSIVE MEMBER OFFER" at bounding box center [517, 286] width 87 height 21
click at [596, 281] on div "[PERSON_NAME]" at bounding box center [608, 286] width 73 height 11
click at [502, 288] on div "EXCLUSIVE MEMBER OFFER" at bounding box center [517, 286] width 87 height 21
click at [451, 301] on td "M01324897" at bounding box center [438, 286] width 60 height 42
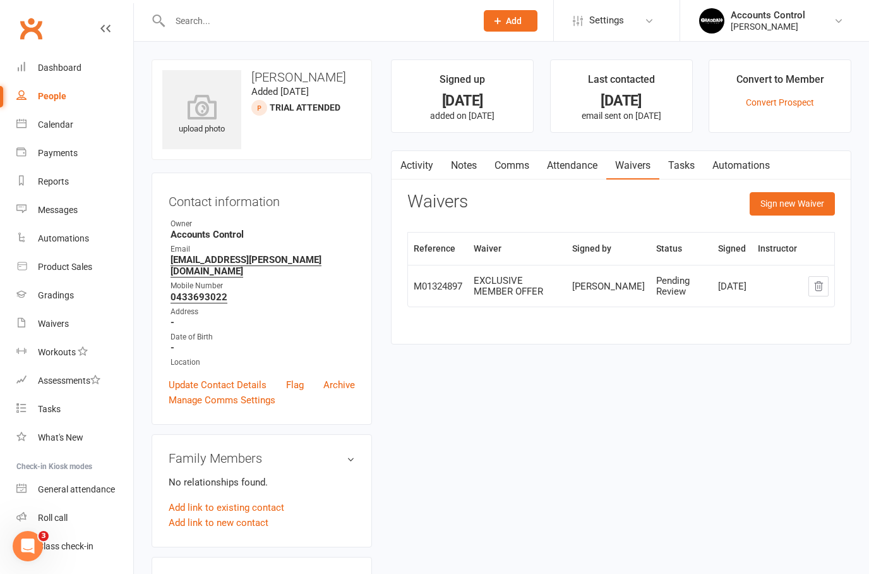
click at [638, 171] on link "Waivers" at bounding box center [633, 165] width 53 height 29
click at [509, 297] on td "EXCLUSIVE MEMBER OFFER" at bounding box center [517, 286] width 99 height 42
click at [591, 289] on div "[PERSON_NAME]" at bounding box center [608, 286] width 73 height 11
click at [430, 166] on link "Activity" at bounding box center [417, 165] width 51 height 29
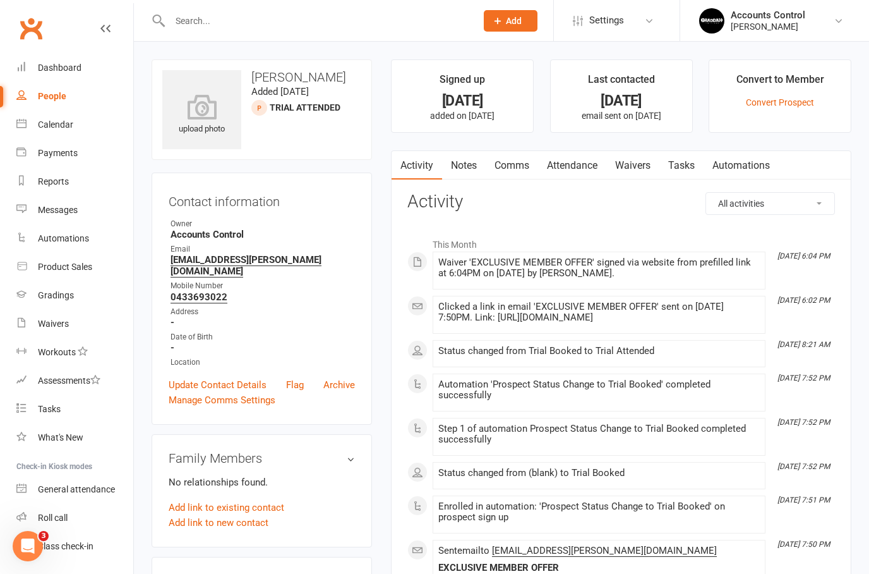
click at [594, 159] on link "Attendance" at bounding box center [572, 165] width 68 height 29
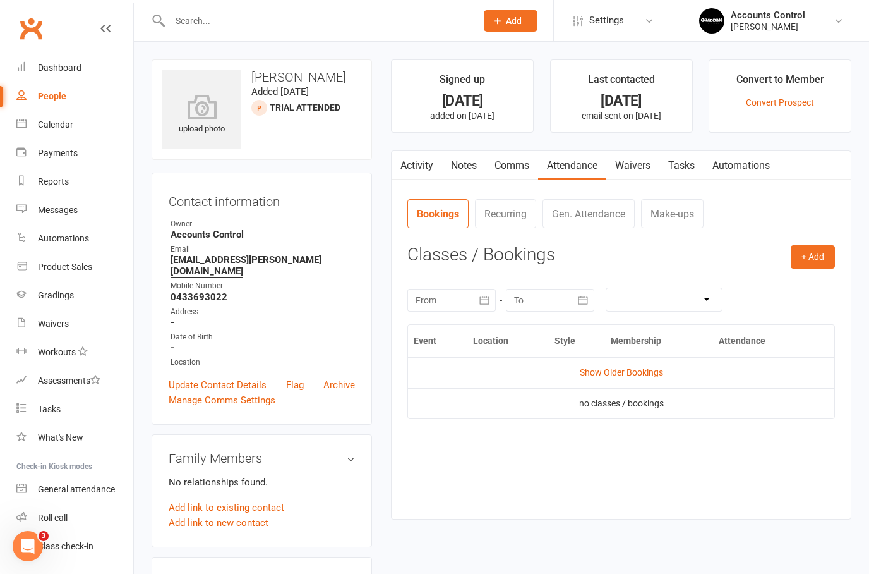
click at [643, 172] on link "Waivers" at bounding box center [633, 165] width 53 height 29
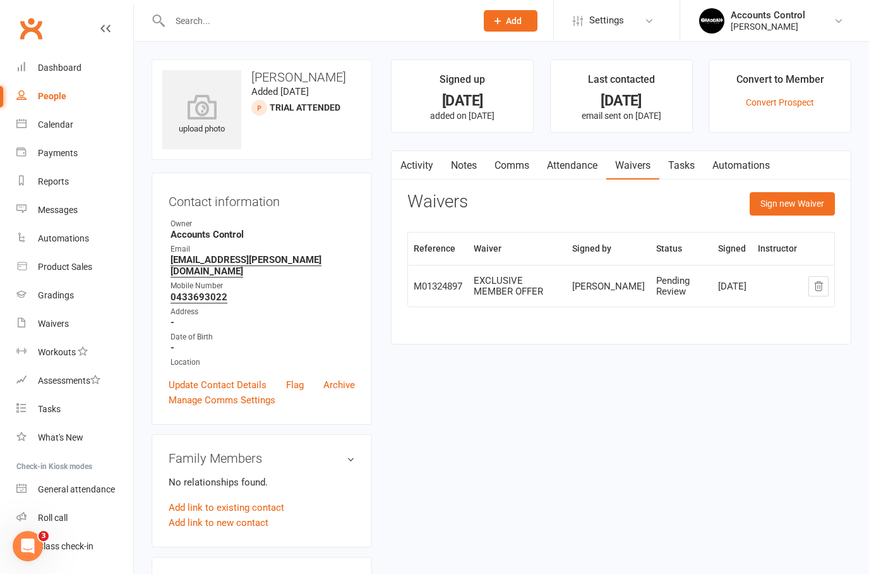
click at [561, 283] on div "EXCLUSIVE MEMBER OFFER" at bounding box center [517, 286] width 87 height 21
click at [547, 288] on div "EXCLUSIVE MEMBER OFFER" at bounding box center [517, 286] width 87 height 21
click at [527, 281] on div "EXCLUSIVE MEMBER OFFER" at bounding box center [517, 286] width 87 height 21
click at [433, 286] on div "M01324897" at bounding box center [438, 286] width 49 height 11
click at [634, 177] on link "Waivers" at bounding box center [633, 165] width 53 height 29
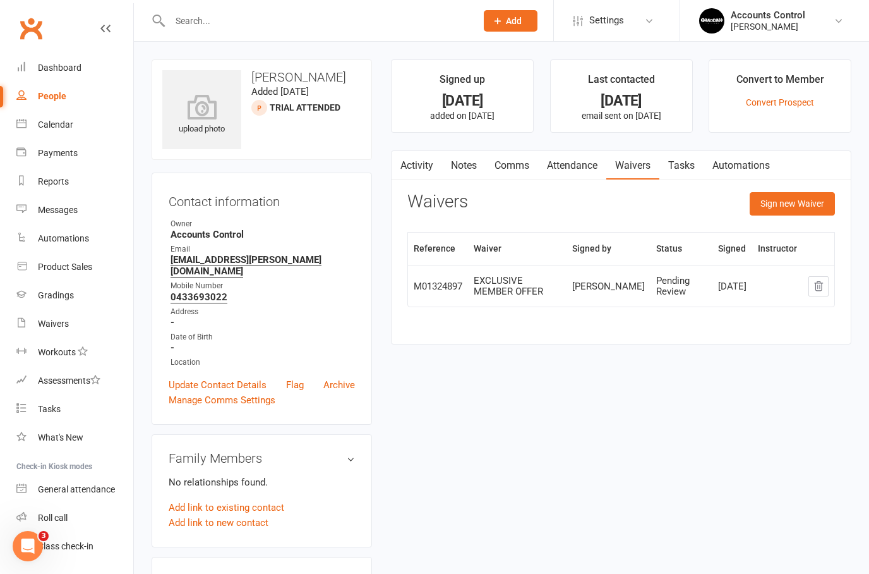
click at [571, 166] on link "Attendance" at bounding box center [572, 165] width 68 height 29
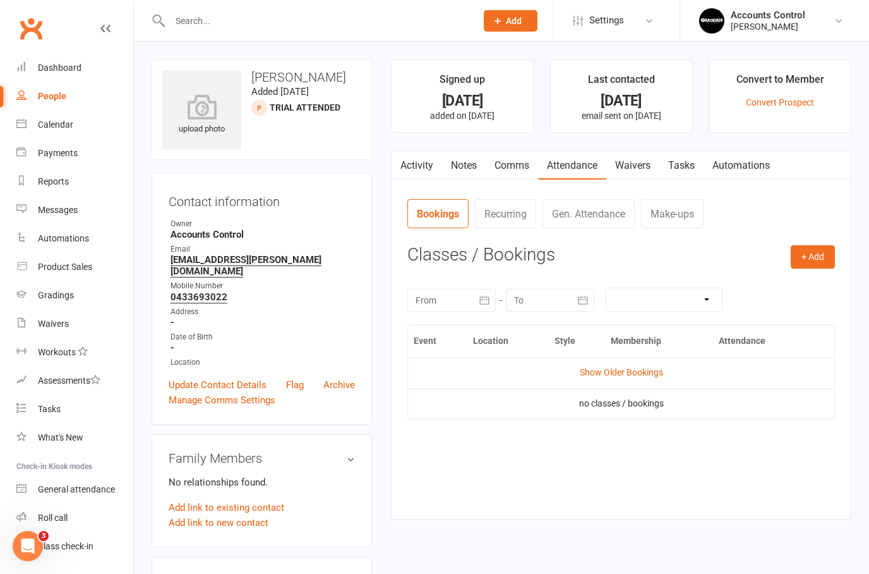
click at [634, 173] on link "Waivers" at bounding box center [633, 165] width 53 height 29
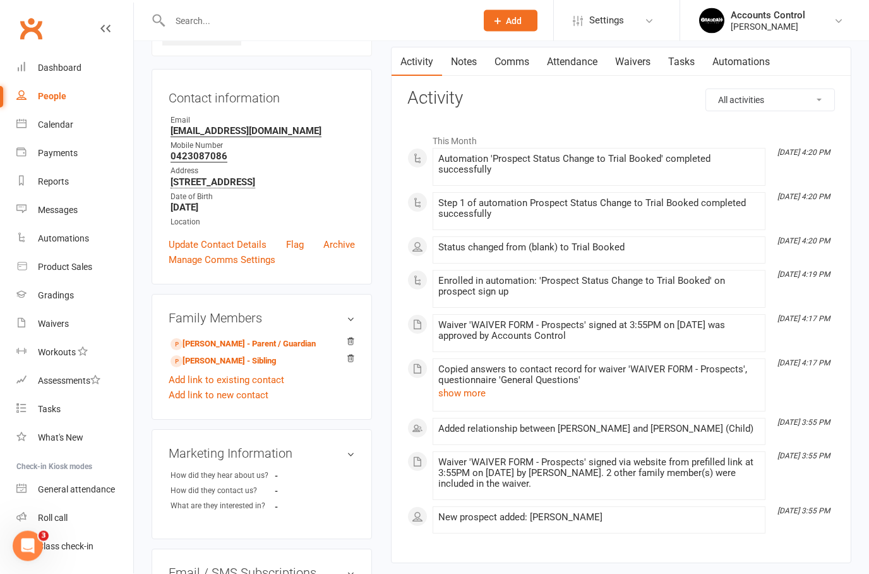
scroll to position [104, 0]
click at [271, 342] on link "[PERSON_NAME] - Parent / Guardian" at bounding box center [243, 343] width 145 height 13
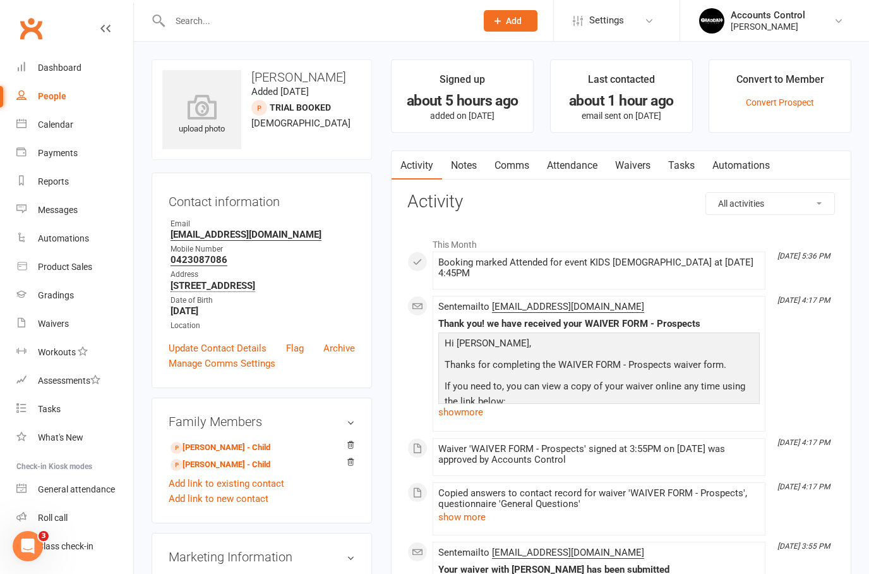
click at [637, 166] on link "Waivers" at bounding box center [633, 165] width 53 height 29
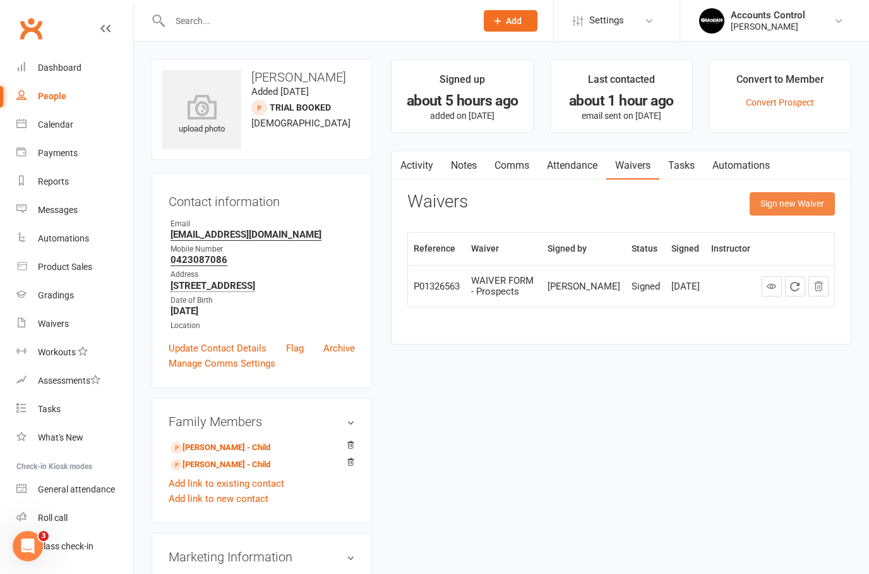
click at [809, 203] on button "Sign new Waiver" at bounding box center [792, 203] width 85 height 23
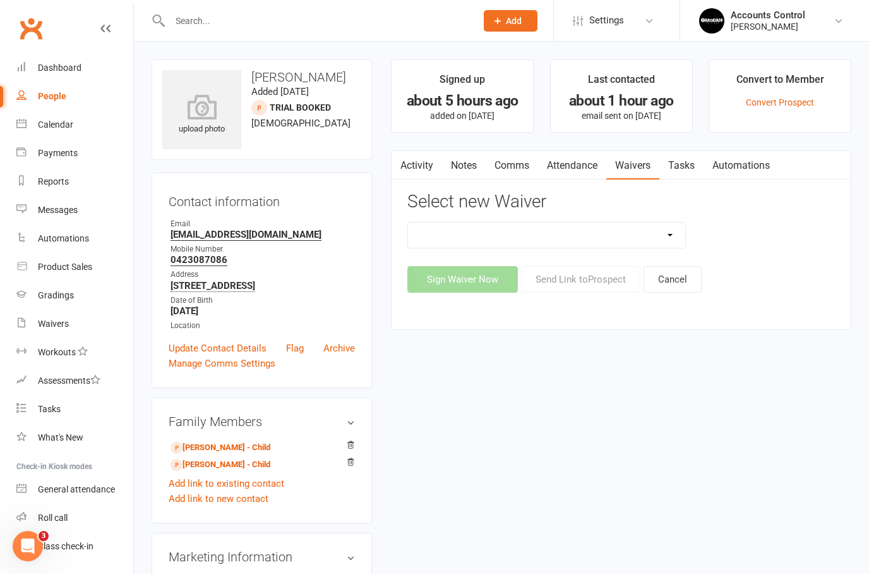
click at [675, 236] on select "EXCLUSIVE MEMBER OFFER FOUNDATION MEMBER PROMO KIDS HOLIDAY CAMP ([DATE] - [DAT…" at bounding box center [546, 234] width 277 height 25
select select "14662"
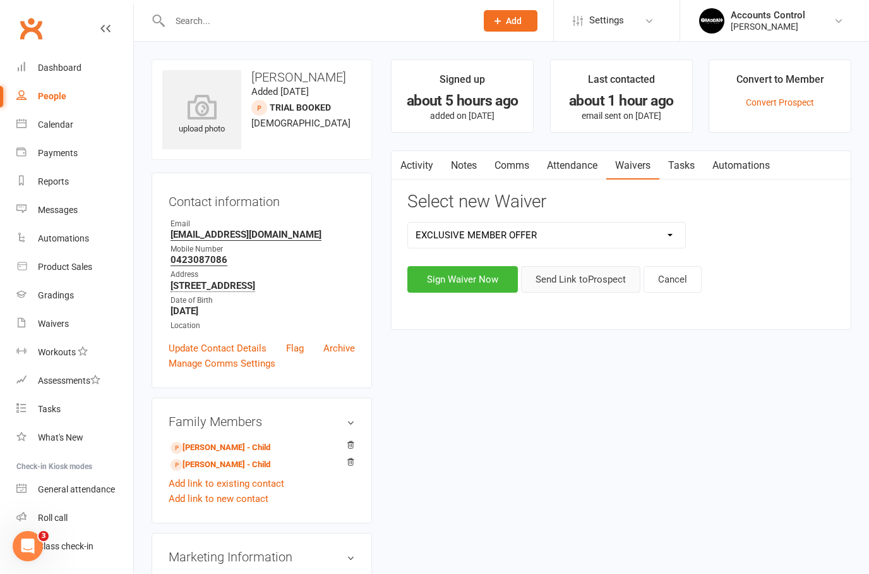
click at [598, 282] on button "Send Link to [GEOGRAPHIC_DATA]" at bounding box center [580, 279] width 119 height 27
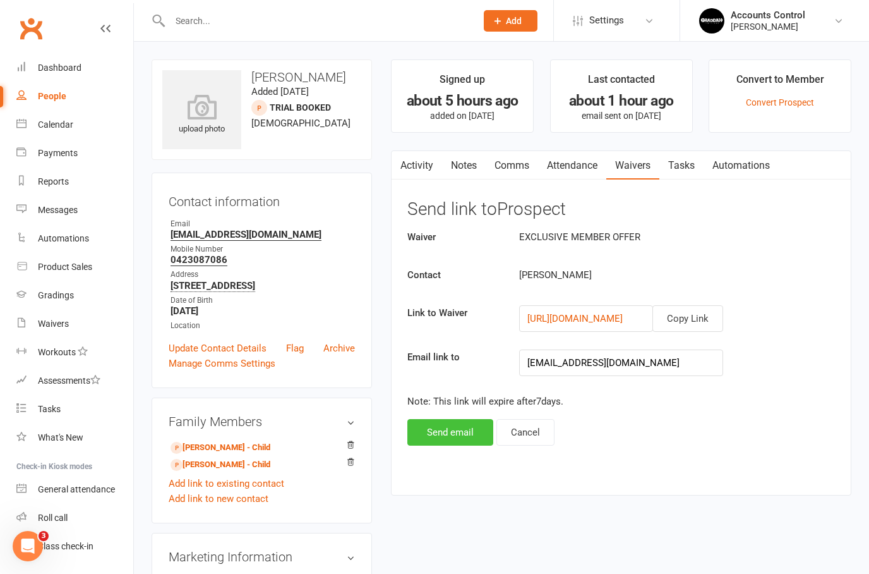
click at [453, 434] on button "Send email" at bounding box center [451, 432] width 86 height 27
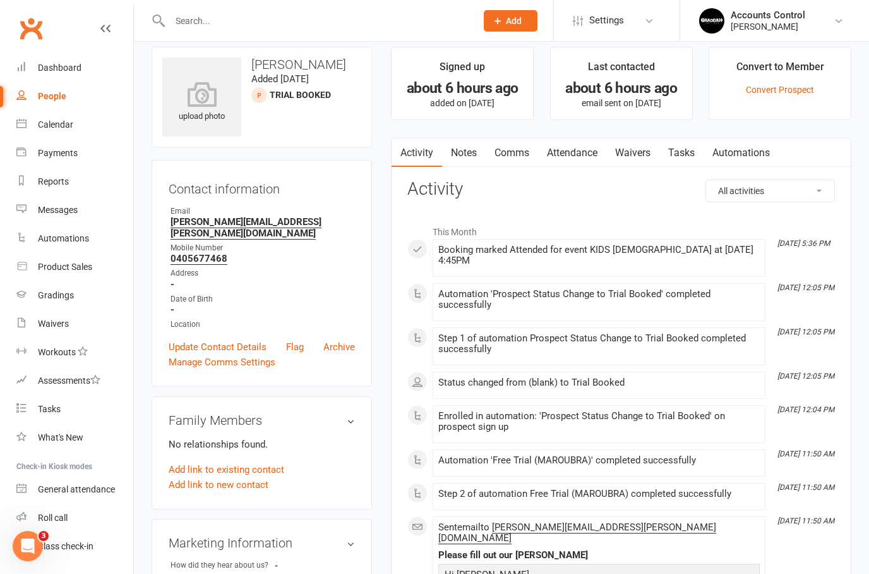
scroll to position [14, 0]
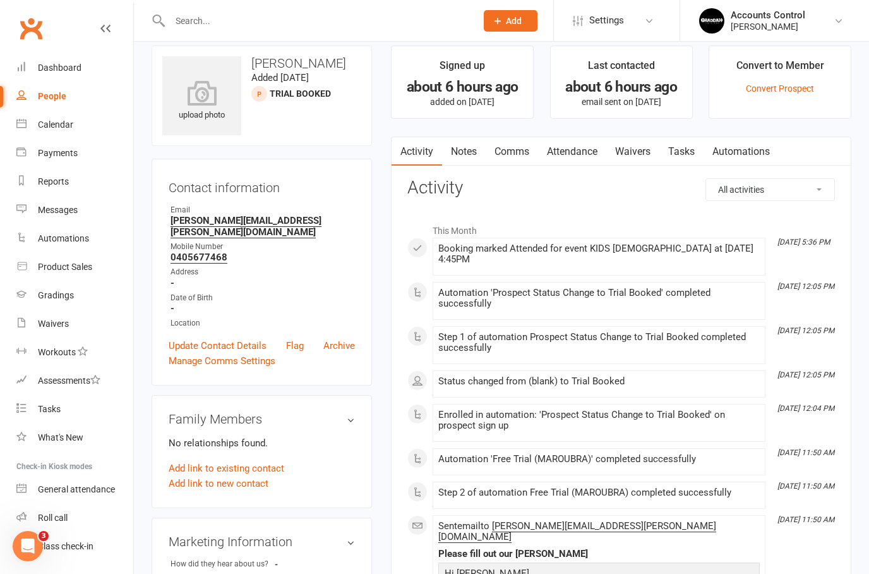
click at [648, 155] on link "Waivers" at bounding box center [633, 151] width 53 height 29
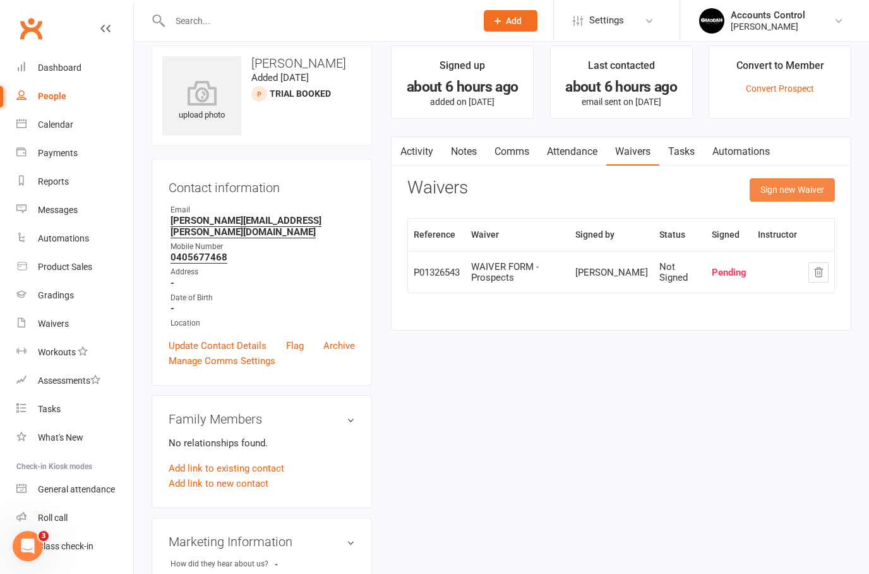
click at [810, 185] on button "Sign new Waiver" at bounding box center [792, 189] width 85 height 23
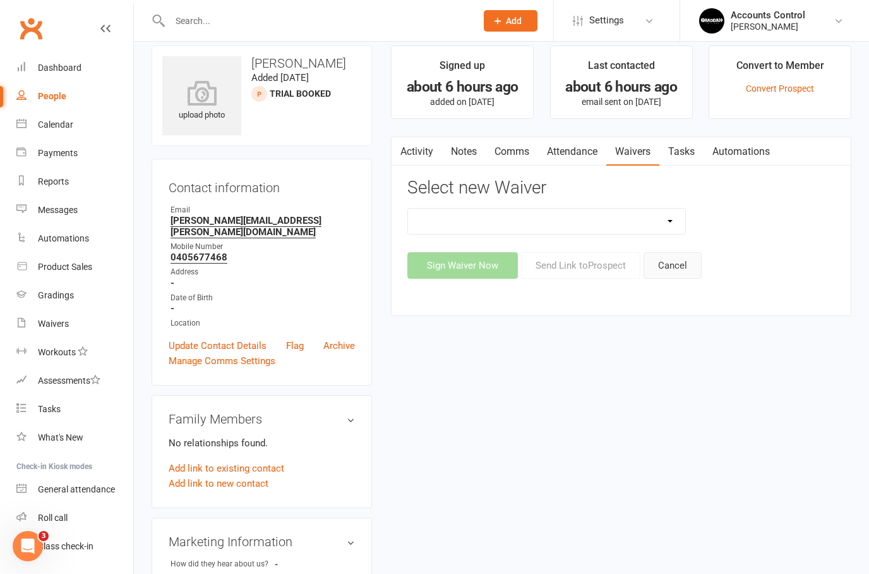
click at [683, 267] on button "Cancel" at bounding box center [673, 265] width 58 height 27
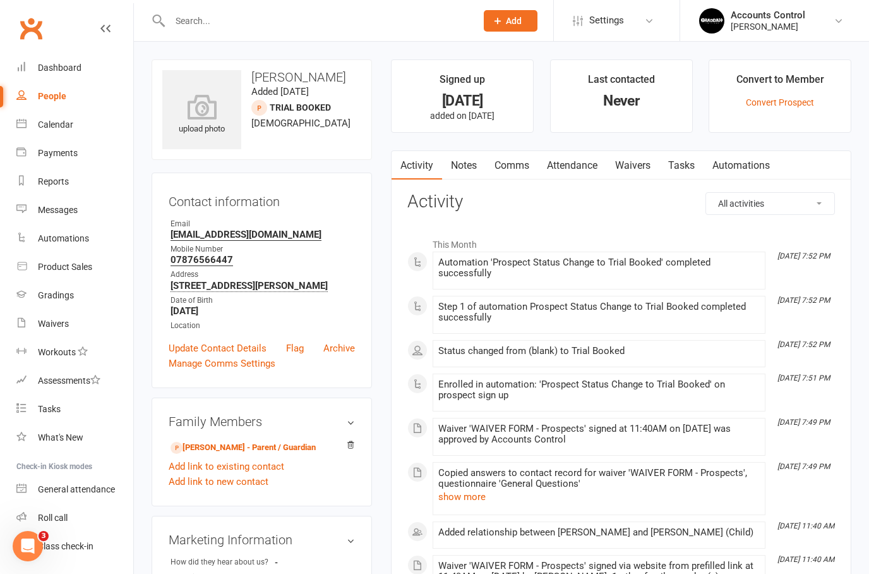
click at [624, 167] on link "Waivers" at bounding box center [633, 165] width 53 height 29
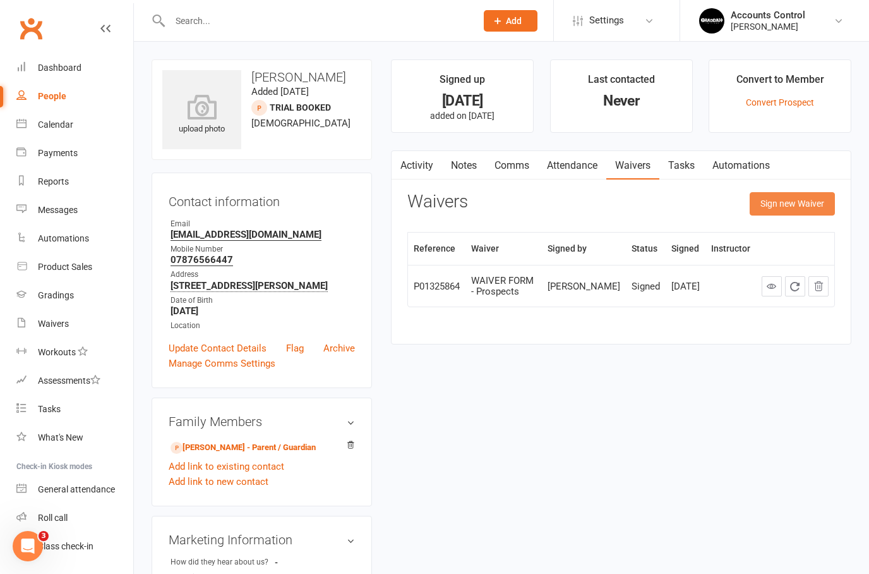
click at [807, 194] on button "Sign new Waiver" at bounding box center [792, 203] width 85 height 23
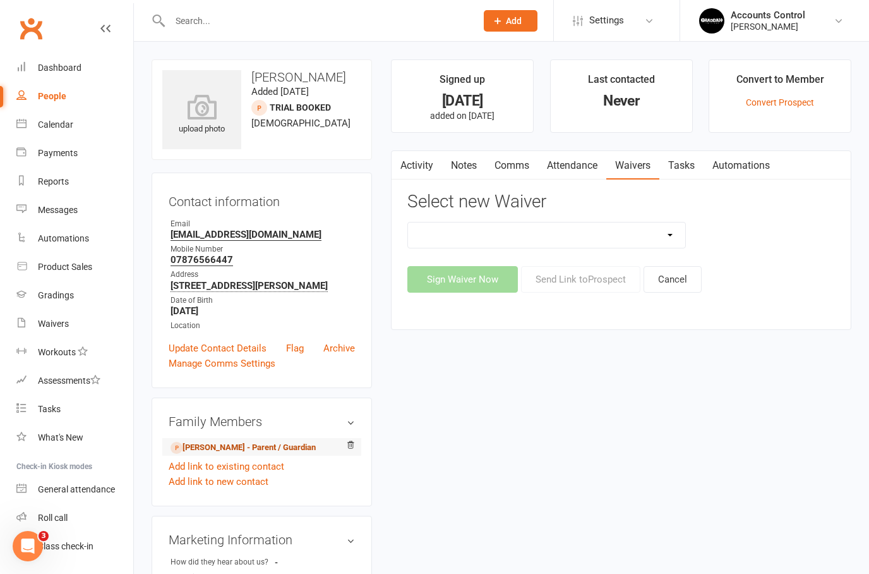
click at [255, 445] on link "[PERSON_NAME] - Parent / Guardian" at bounding box center [243, 447] width 145 height 13
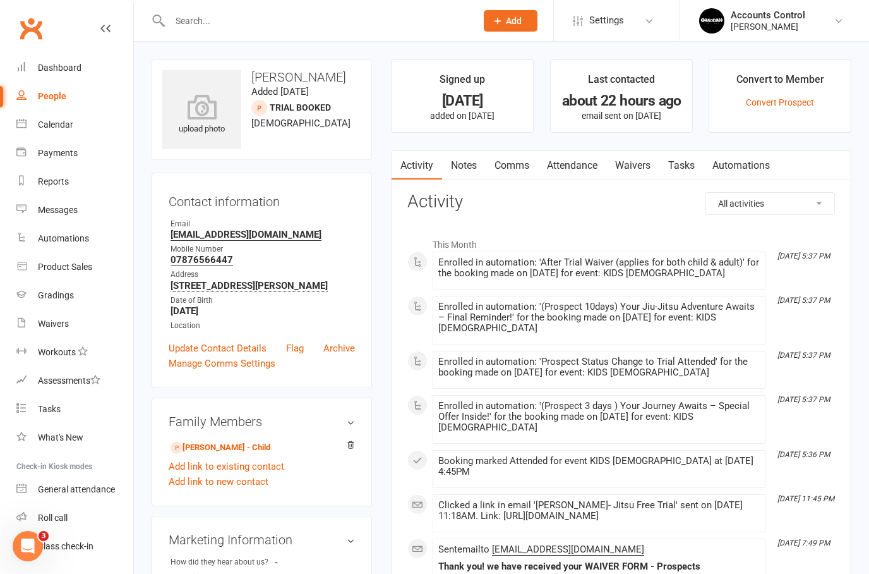
click at [645, 157] on link "Waivers" at bounding box center [633, 165] width 53 height 29
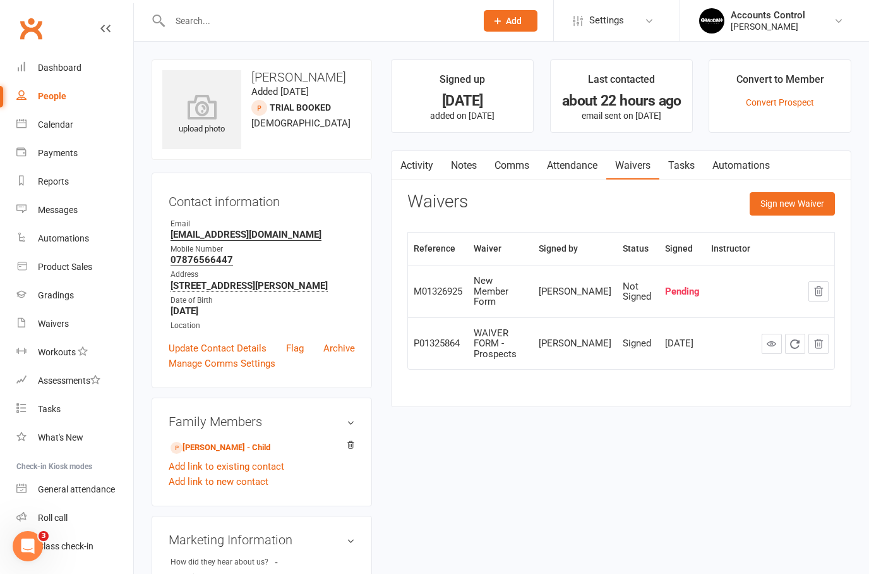
click at [816, 289] on icon "button" at bounding box center [818, 291] width 11 height 11
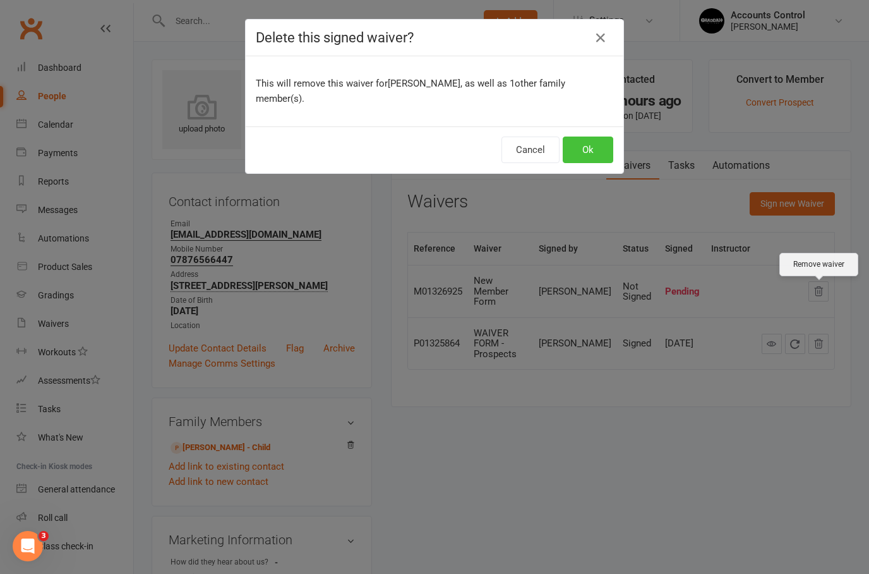
click at [597, 147] on button "Ok" at bounding box center [588, 149] width 51 height 27
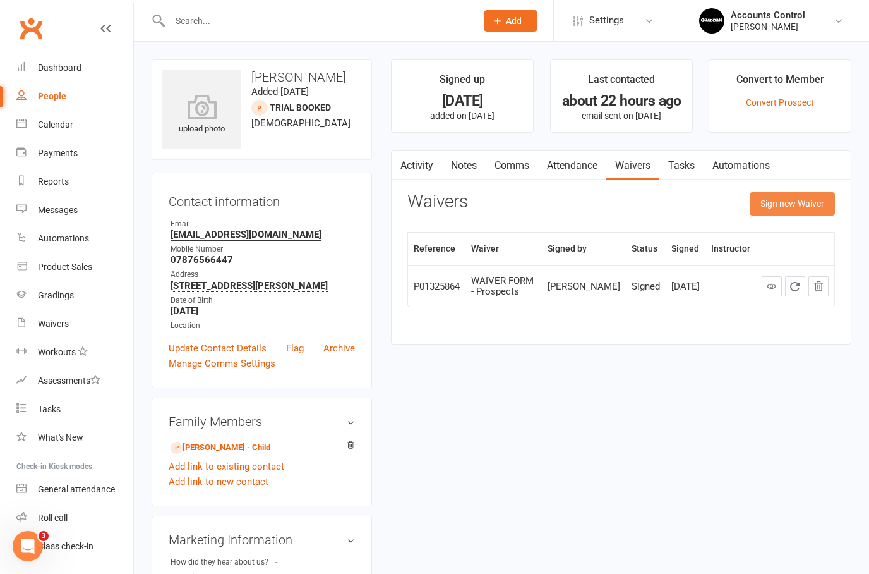
click at [803, 204] on button "Sign new Waiver" at bounding box center [792, 203] width 85 height 23
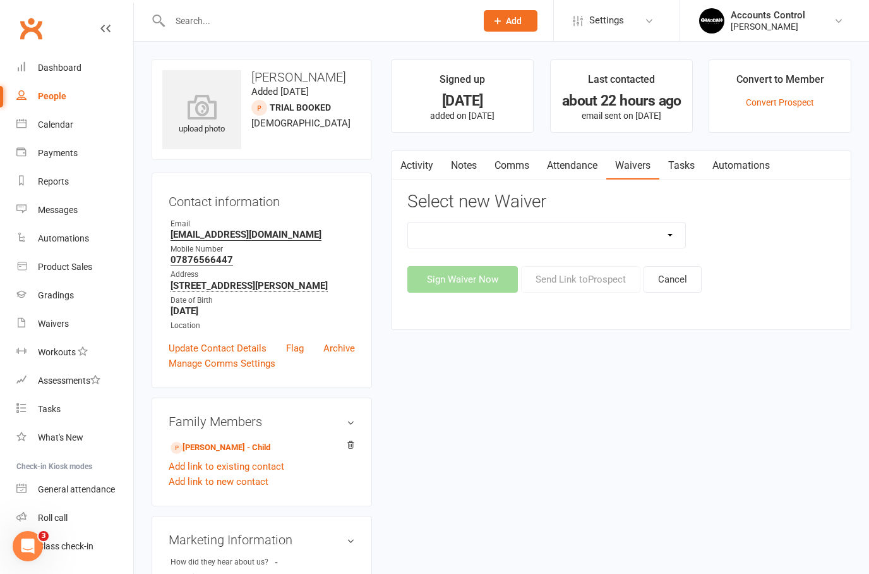
click at [675, 231] on select "EXCLUSIVE MEMBER OFFER FOUNDATION MEMBER PROMO KIDS HOLIDAY CAMP ([DATE] - [DAT…" at bounding box center [546, 234] width 277 height 25
select select "14662"
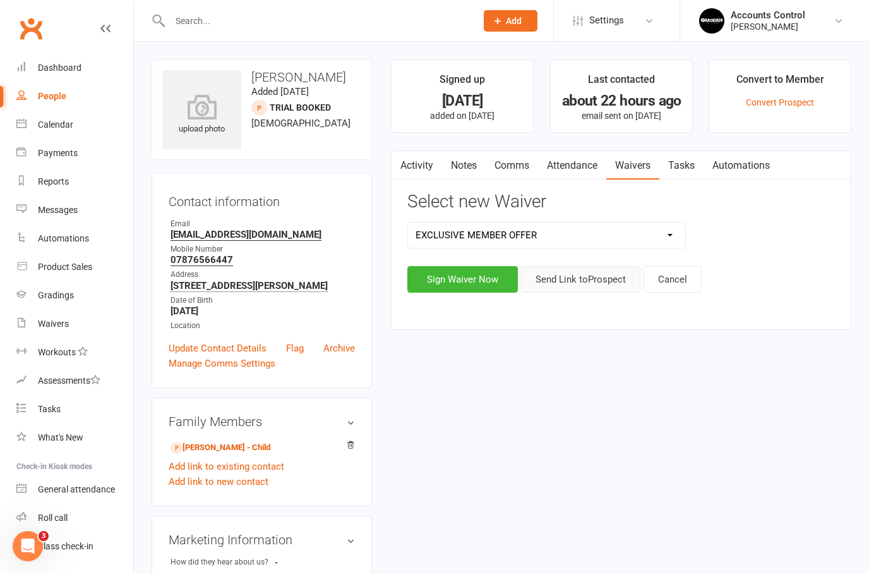
click at [593, 280] on button "Send Link to [GEOGRAPHIC_DATA]" at bounding box center [580, 279] width 119 height 27
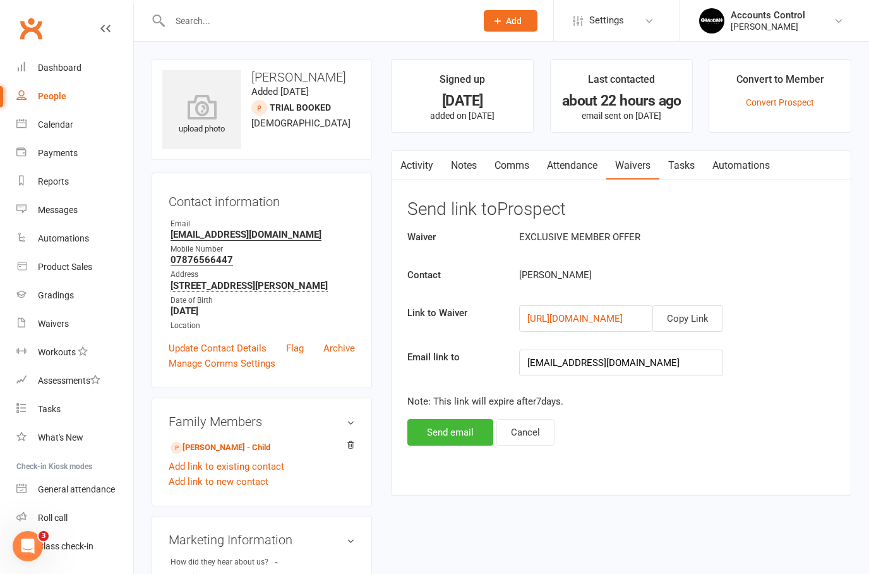
click at [49, 98] on div "People" at bounding box center [52, 96] width 28 height 10
select select "100"
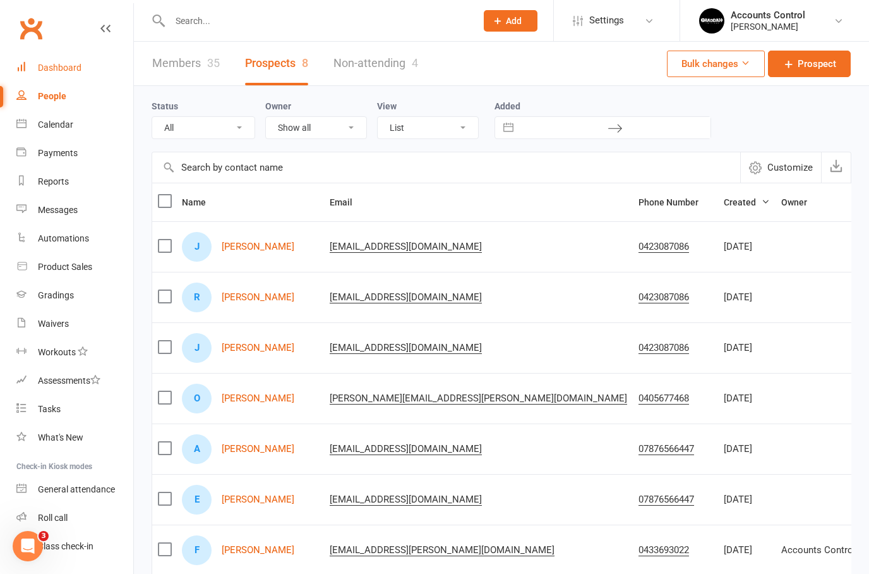
click at [82, 77] on link "Dashboard" at bounding box center [74, 68] width 117 height 28
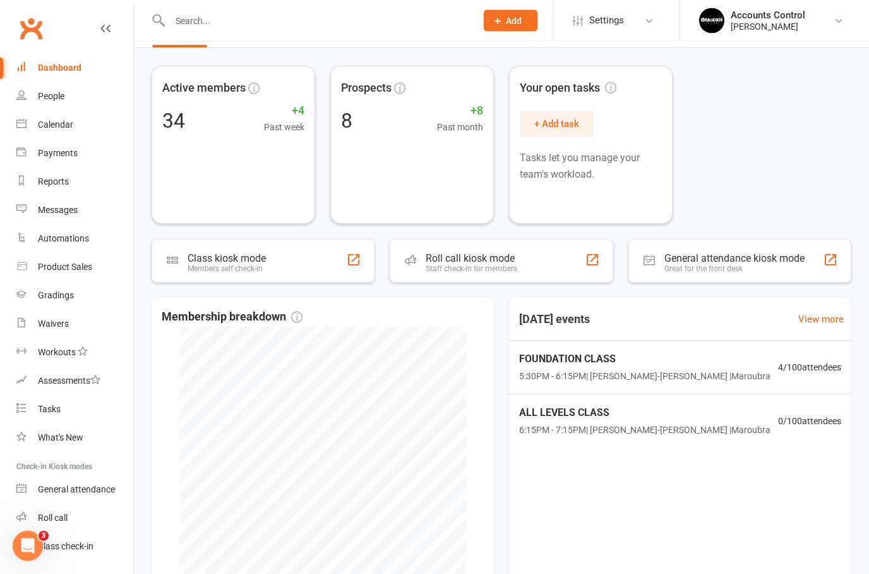
scroll to position [35, 0]
